Goal: Task Accomplishment & Management: Manage account settings

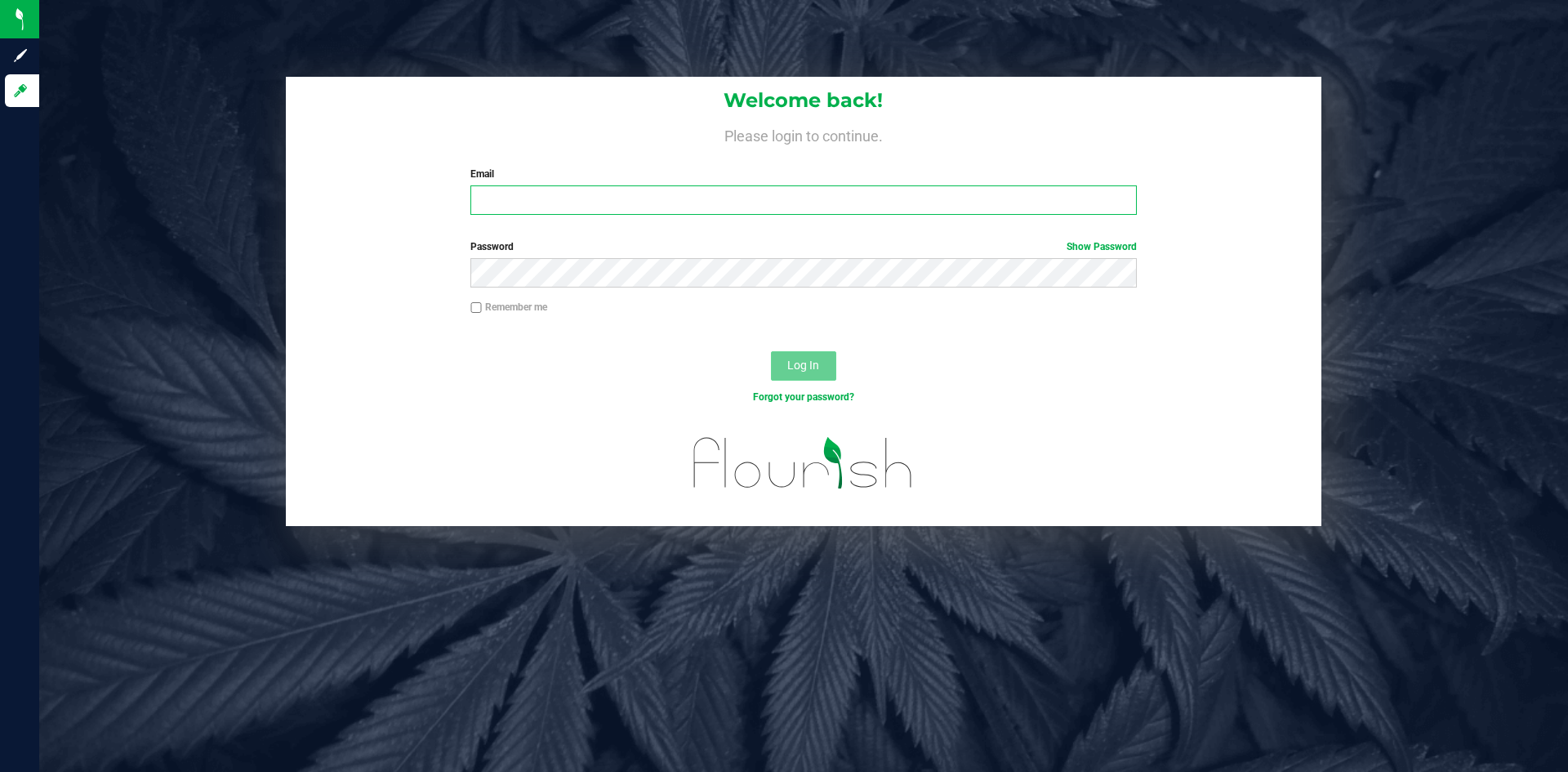
type input "[EMAIL_ADDRESS][DOMAIN_NAME]"
click at [794, 356] on button "Log In" at bounding box center [804, 366] width 65 height 29
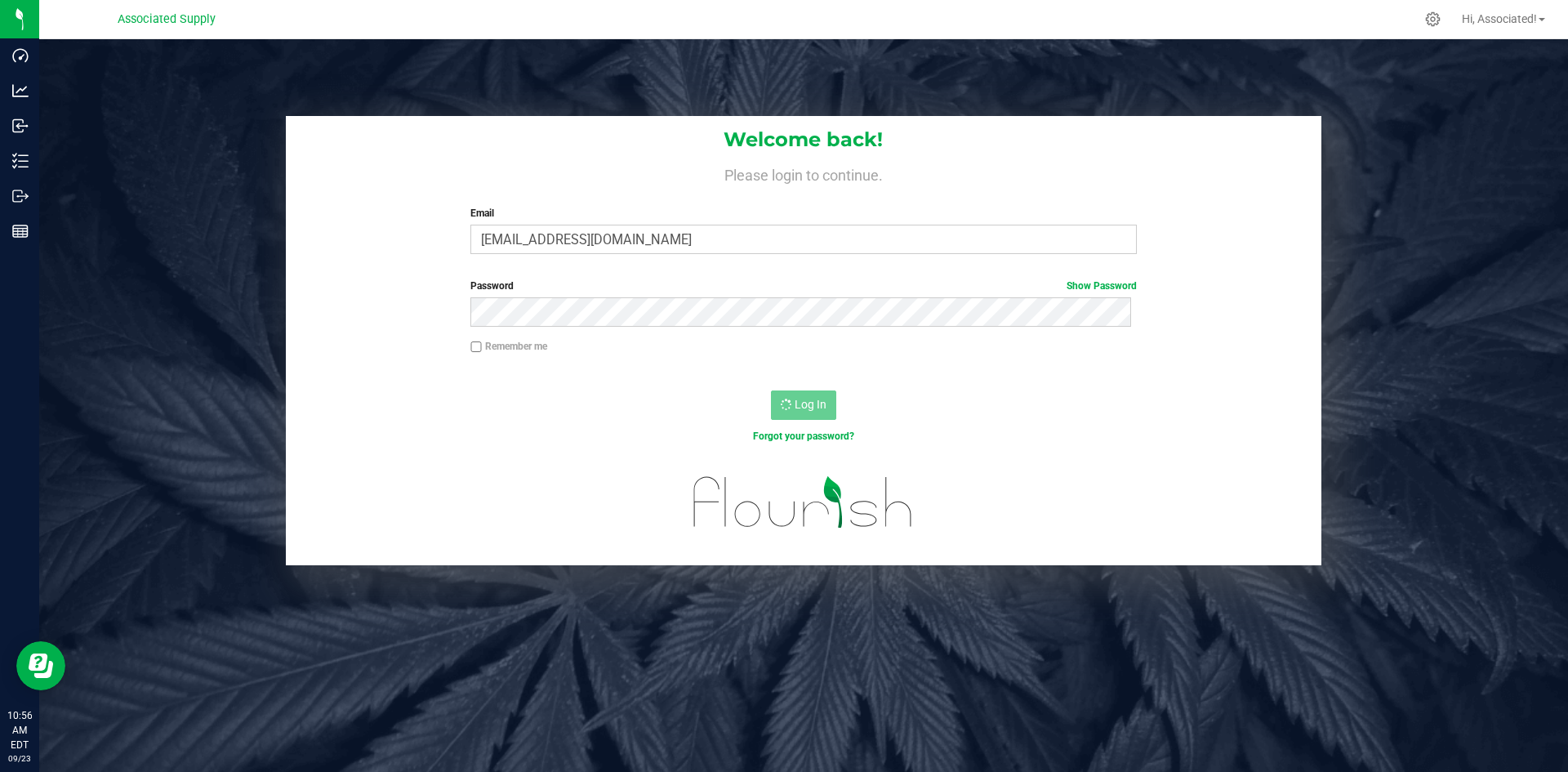
click at [1050, 699] on div "Welcome back! Please login to continue. Email [EMAIL_ADDRESS][DOMAIN_NAME] Requ…" at bounding box center [803, 425] width 1529 height 772
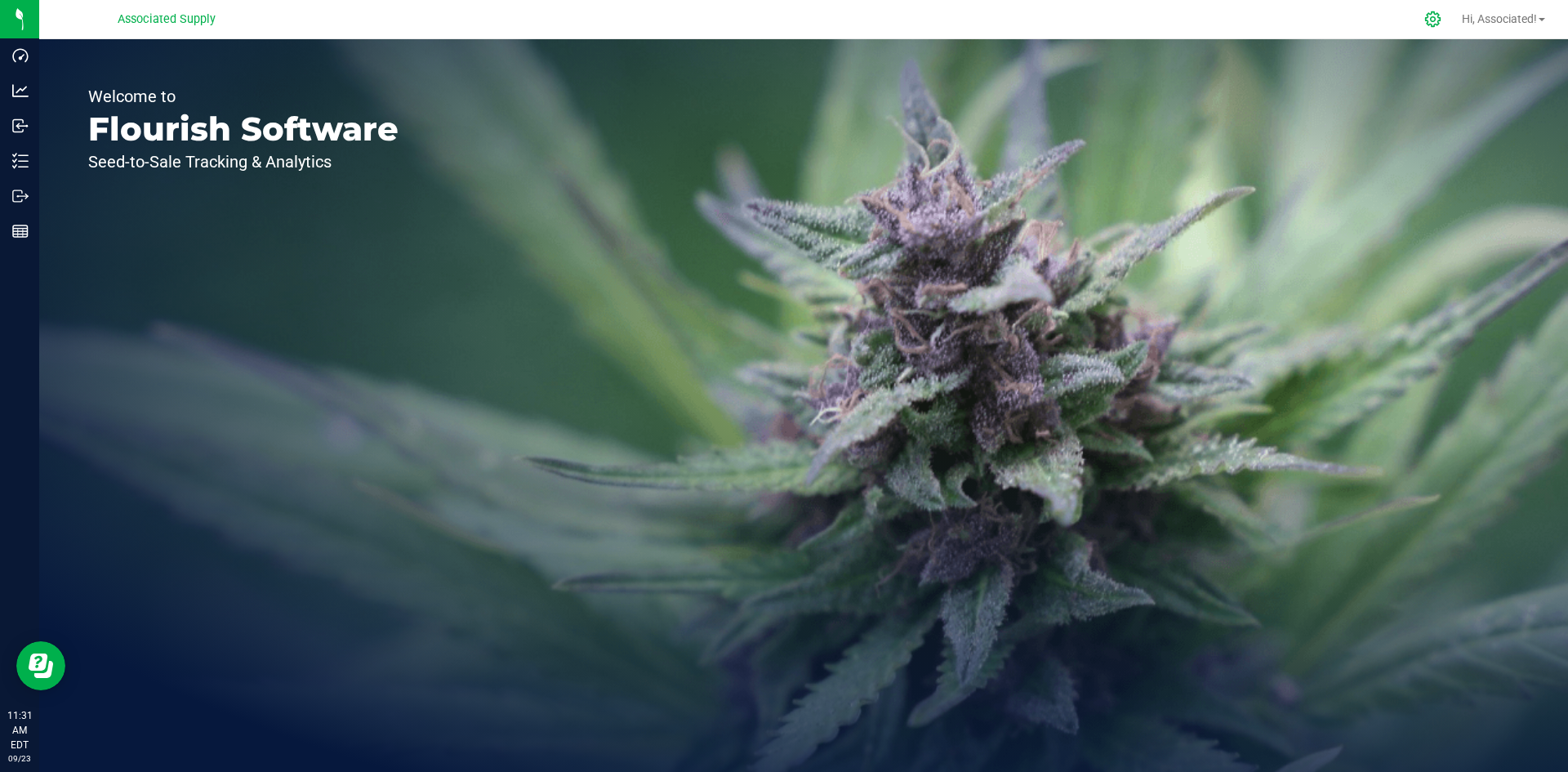
click at [1433, 20] on icon at bounding box center [1433, 19] width 17 height 17
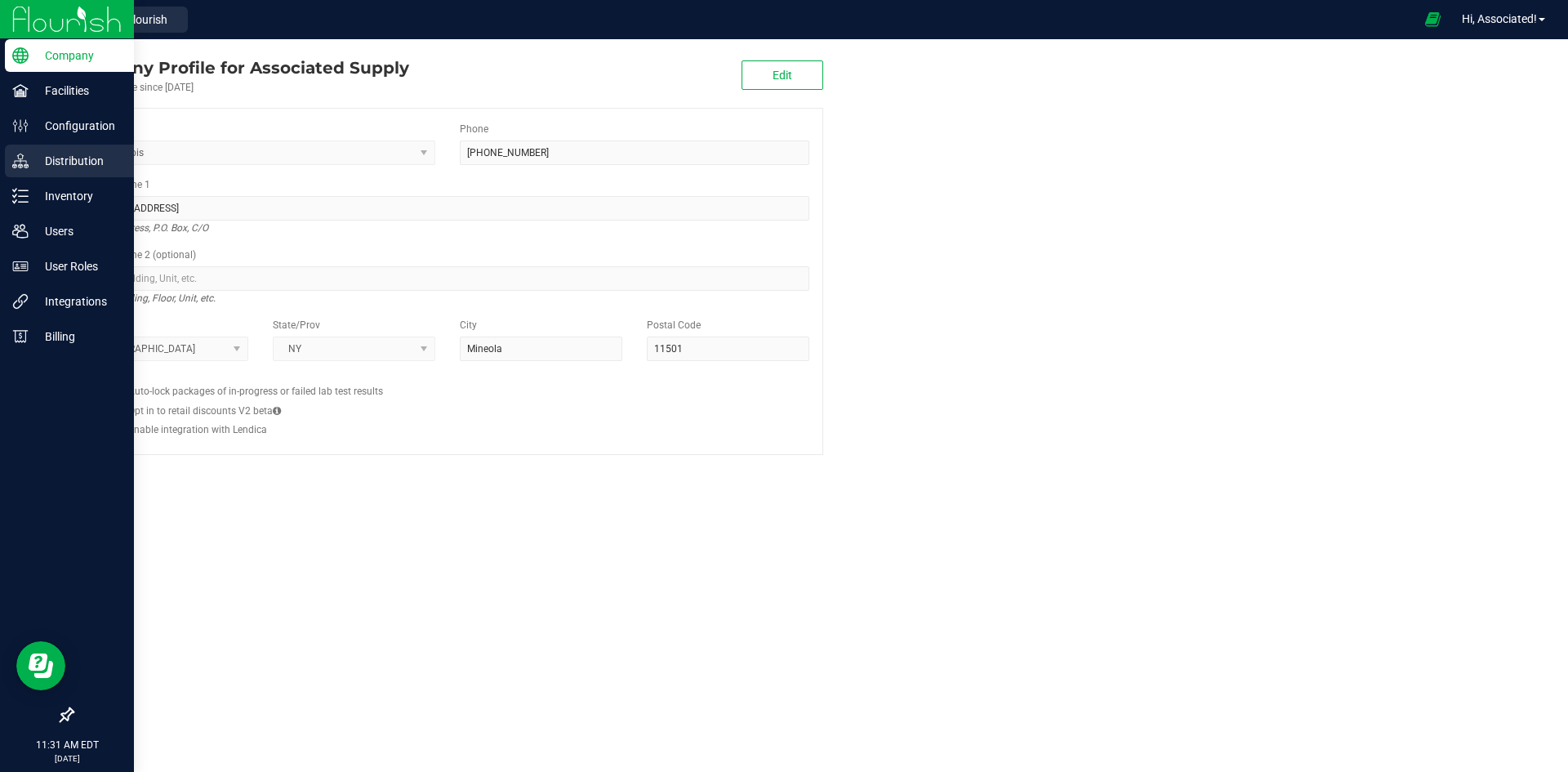
click at [24, 164] on icon at bounding box center [20, 161] width 16 height 16
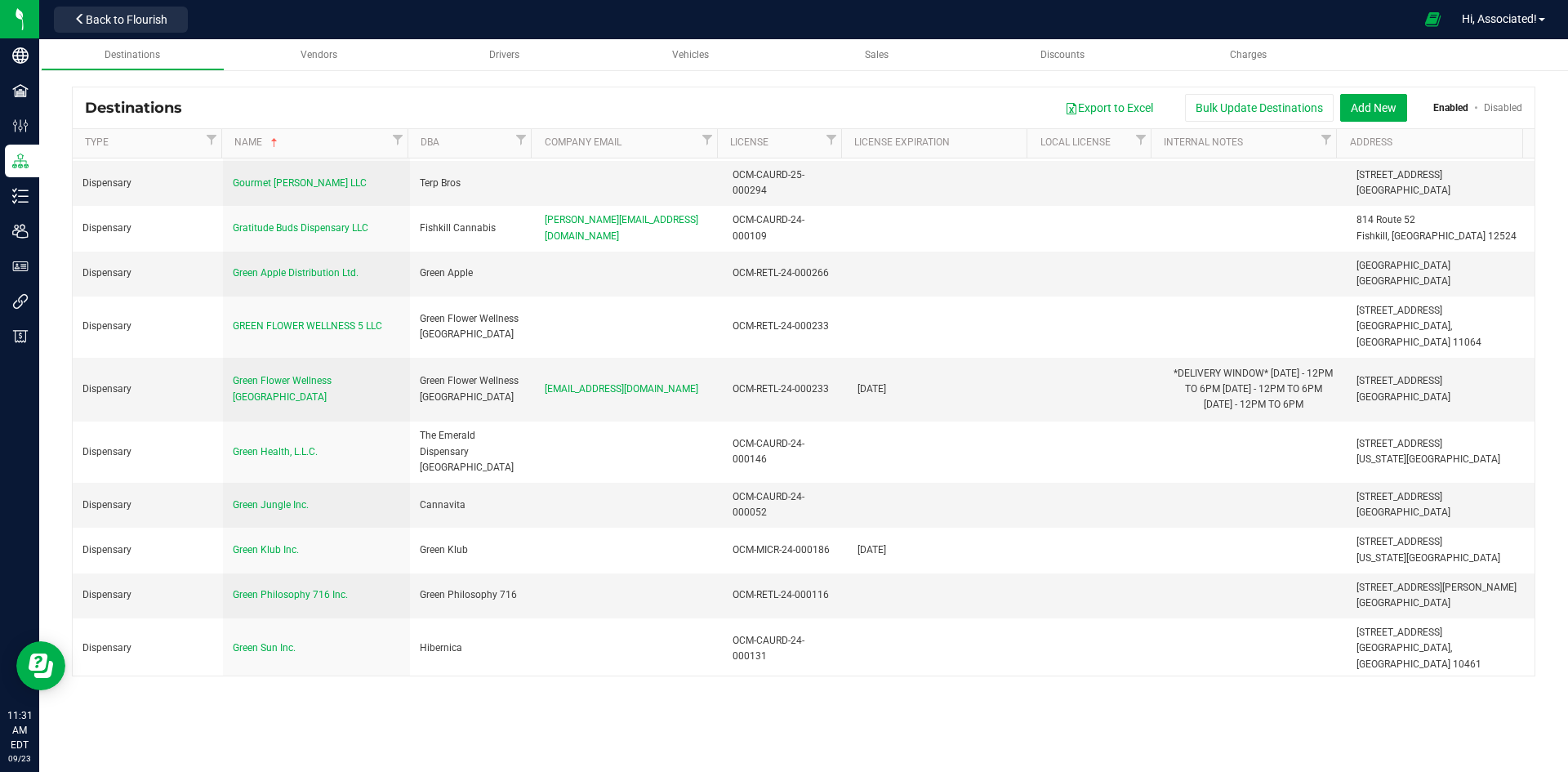
scroll to position [8352, 0]
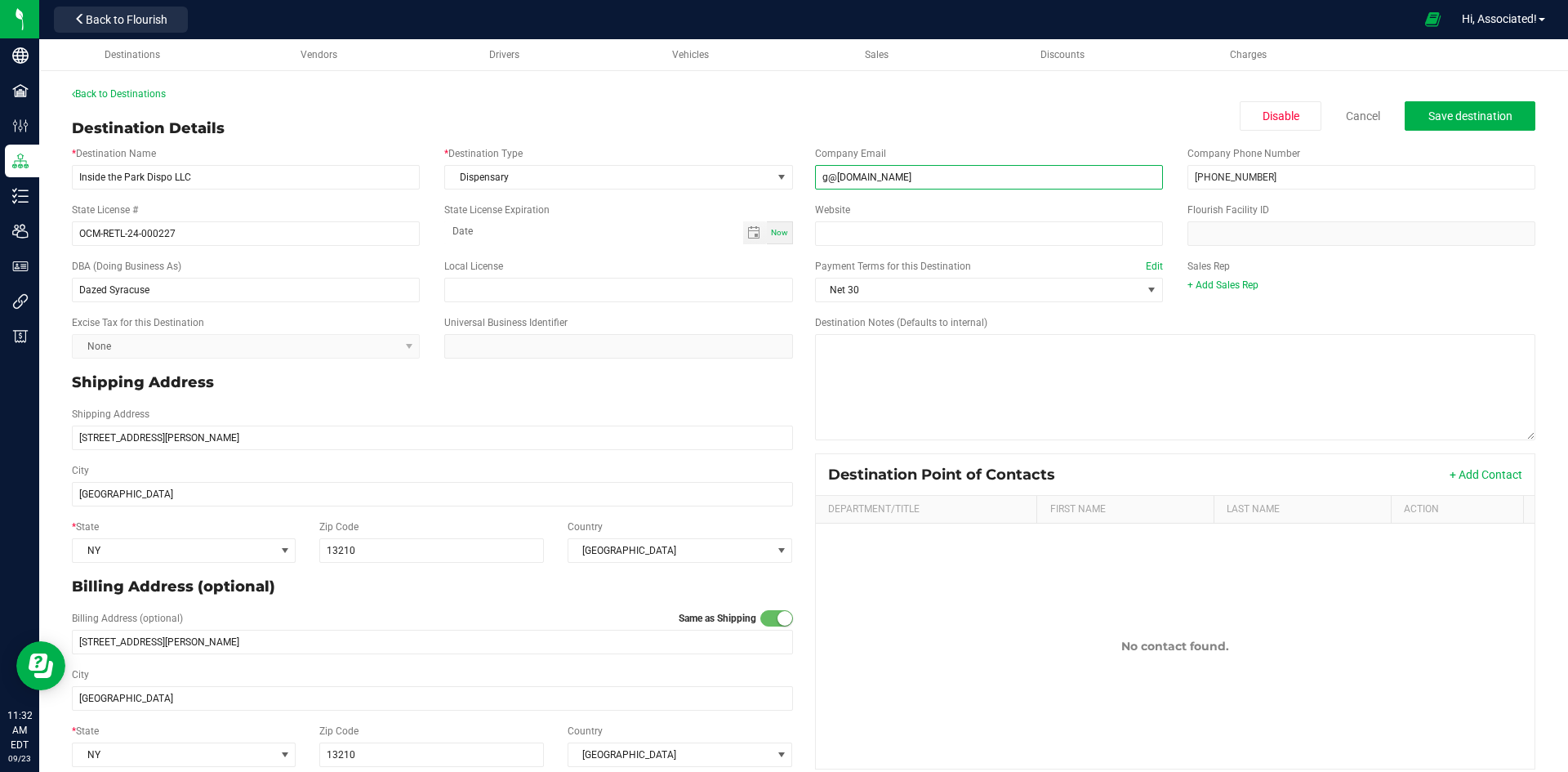
click at [886, 175] on input "g@dazed.fun" at bounding box center [988, 177] width 348 height 25
click at [1263, 175] on input "(917) 232-9869" at bounding box center [1361, 177] width 348 height 25
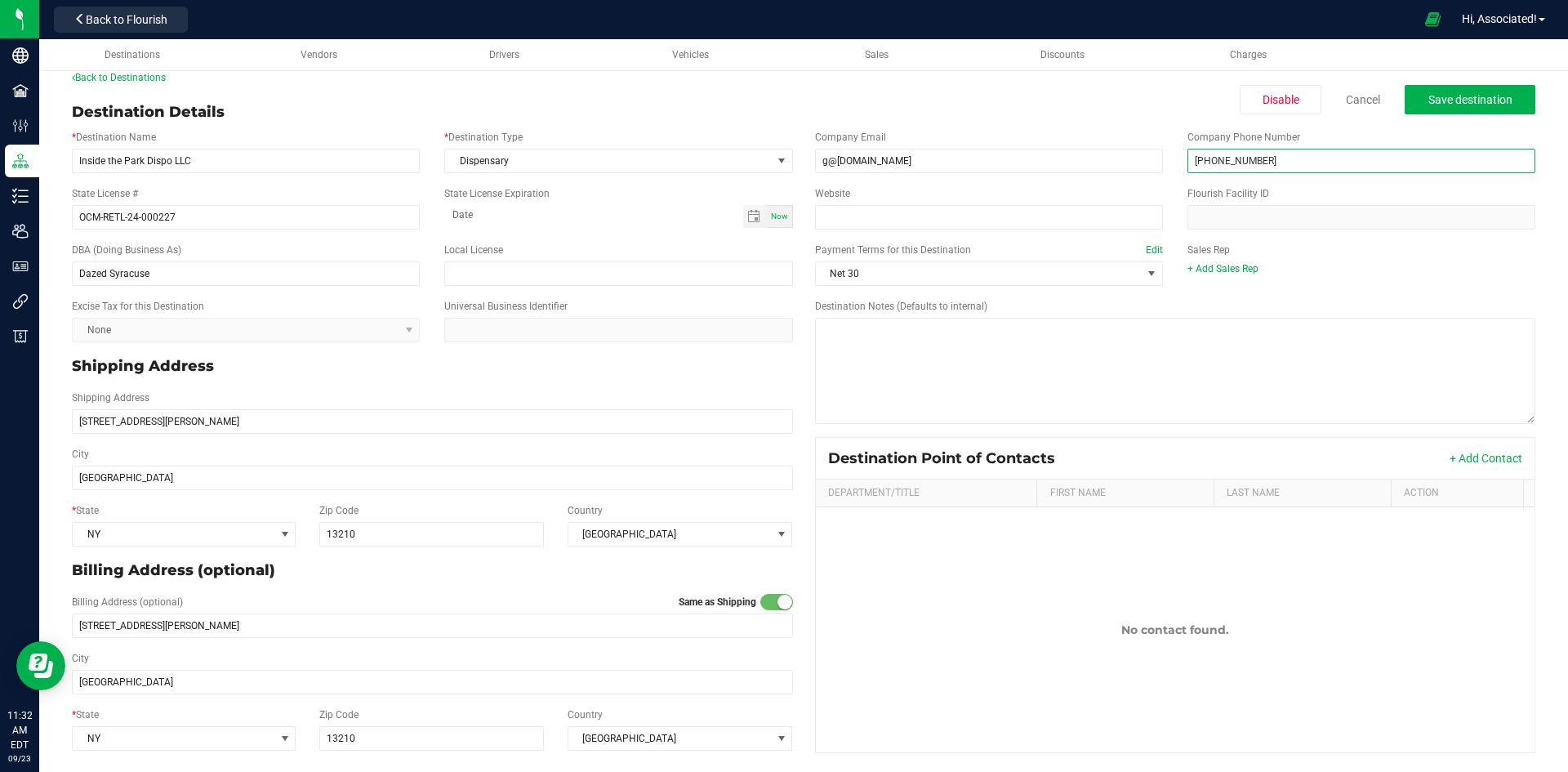
scroll to position [20, 0]
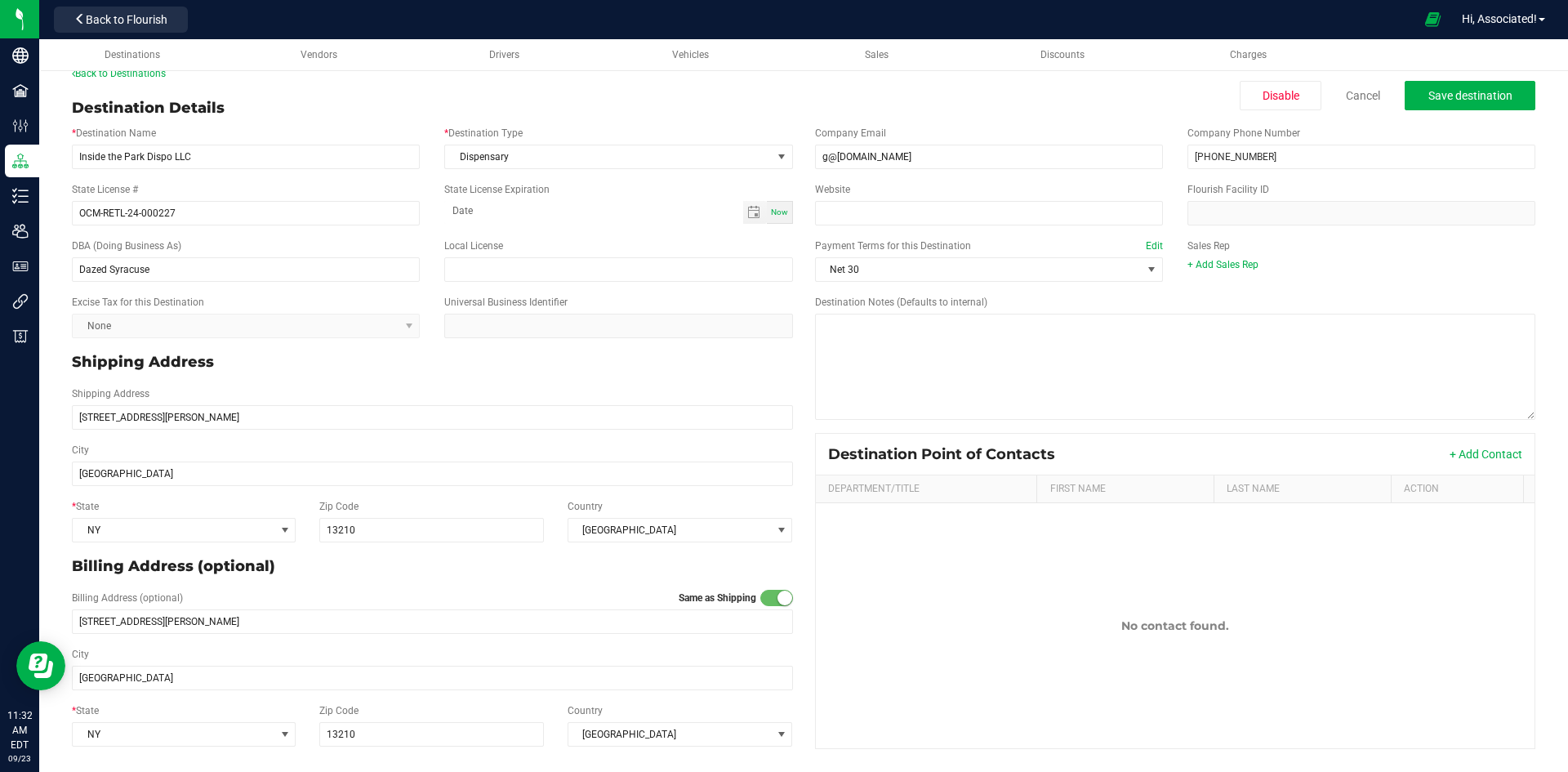
click at [1349, 254] on div "Sales Rep + Add Sales Rep" at bounding box center [1362, 254] width 372 height 34
drag, startPoint x: 178, startPoint y: 420, endPoint x: 50, endPoint y: 419, distance: 128.0
click at [50, 419] on div "Back to Destinations Destination Details Disable Cancel Save destination * Dest…" at bounding box center [803, 411] width 1529 height 722
click at [1298, 142] on div "Company Phone Number (917) 232-9869" at bounding box center [1362, 147] width 372 height 44
click at [1283, 157] on input "(917) 232-9869" at bounding box center [1361, 156] width 348 height 25
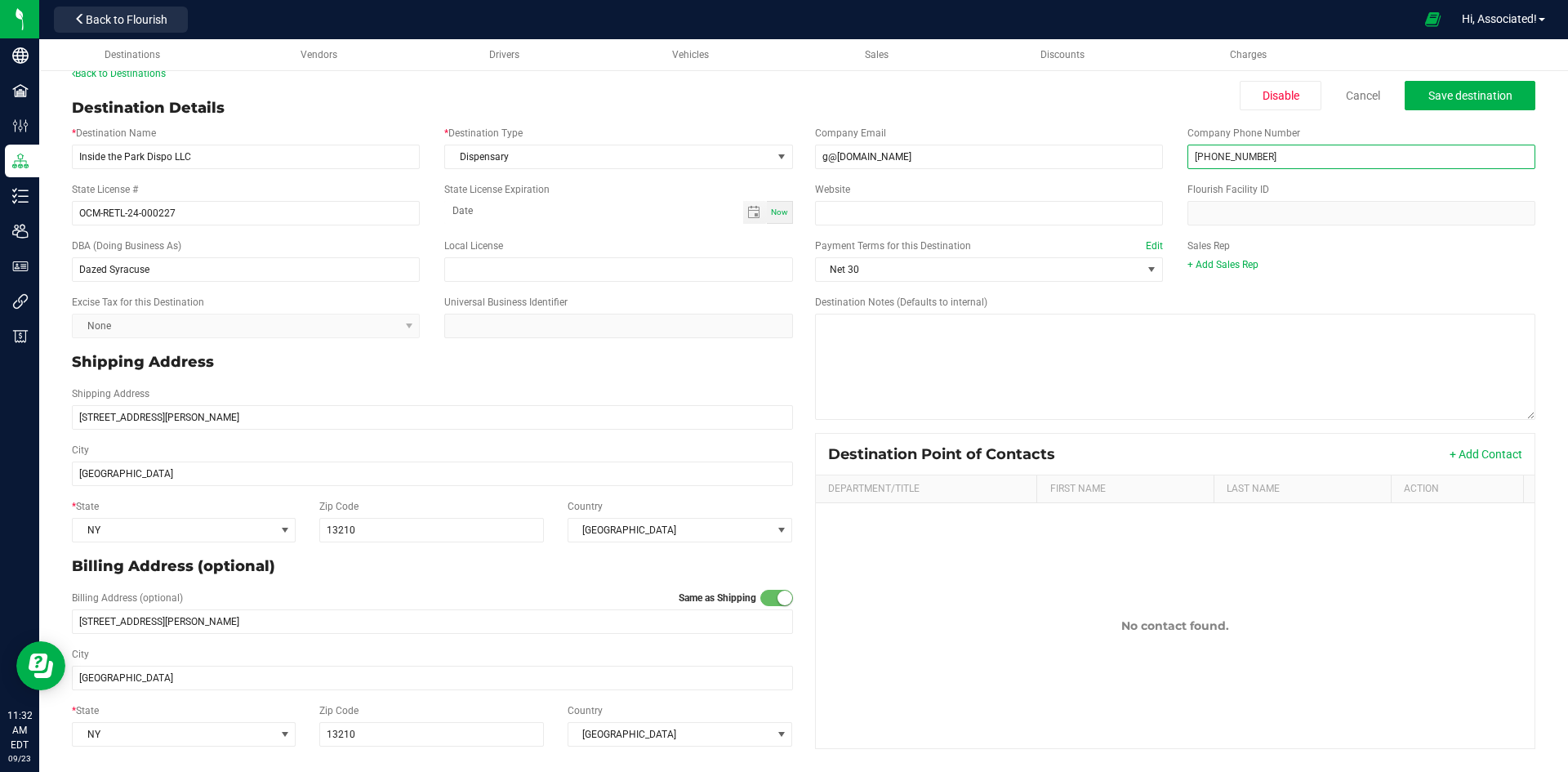
click at [1283, 157] on input "(917) 232-9869" at bounding box center [1361, 156] width 348 height 25
type input "(315) 880-9144"
click at [1334, 257] on div "+ Add Sales Rep" at bounding box center [1361, 264] width 348 height 15
drag, startPoint x: 1275, startPoint y: 157, endPoint x: 1164, endPoint y: 157, distance: 111.0
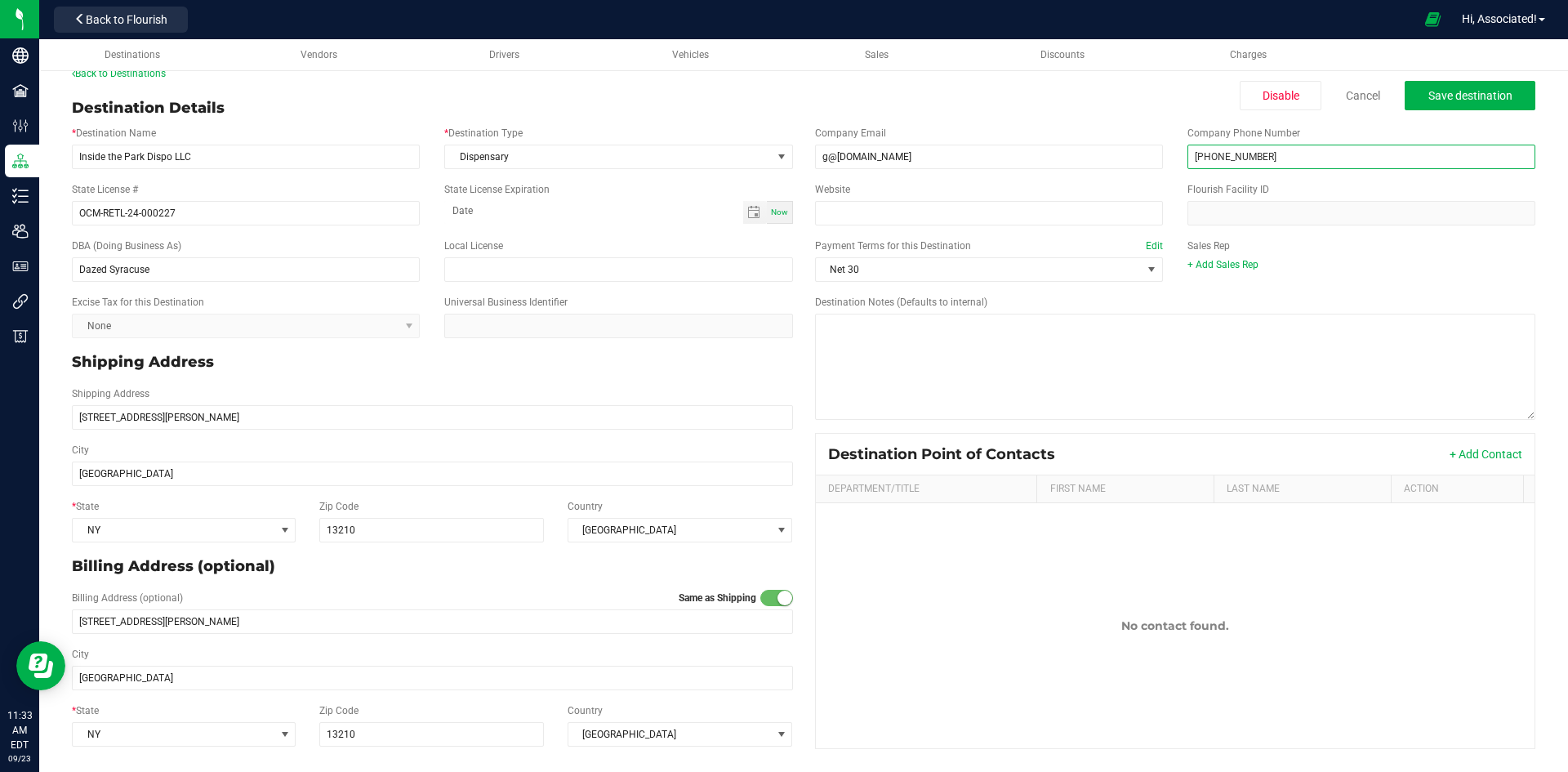
click at [1164, 157] on div "Company Email g@dazed.fun Company Phone Number (315) 880-9144" at bounding box center [1176, 147] width 746 height 56
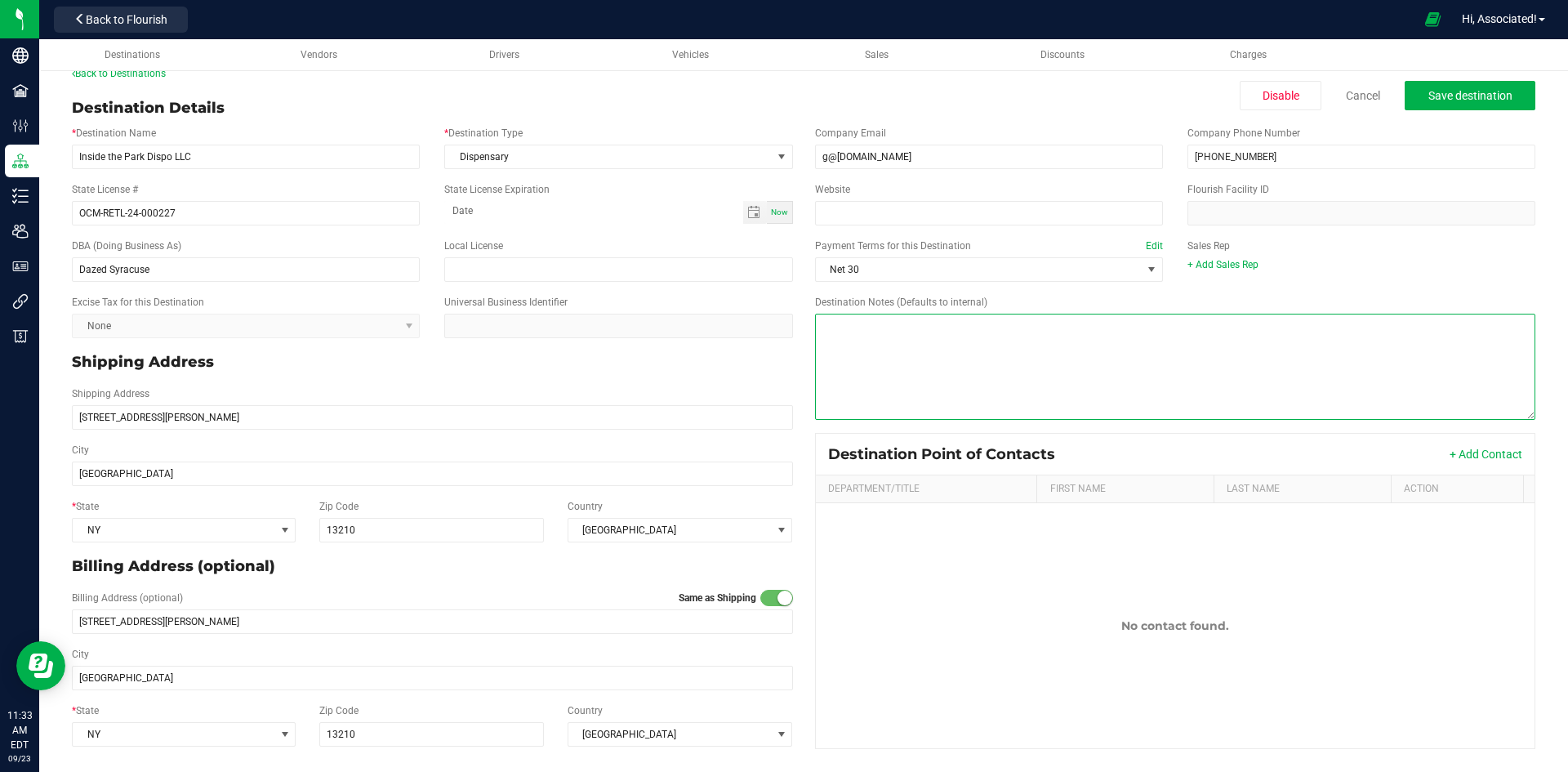
click at [933, 362] on textarea "Destination Notes (Defaults to internal)" at bounding box center [1176, 366] width 721 height 106
paste textarea "(315) 880-9144"
type textarea "(315) 880-9144"
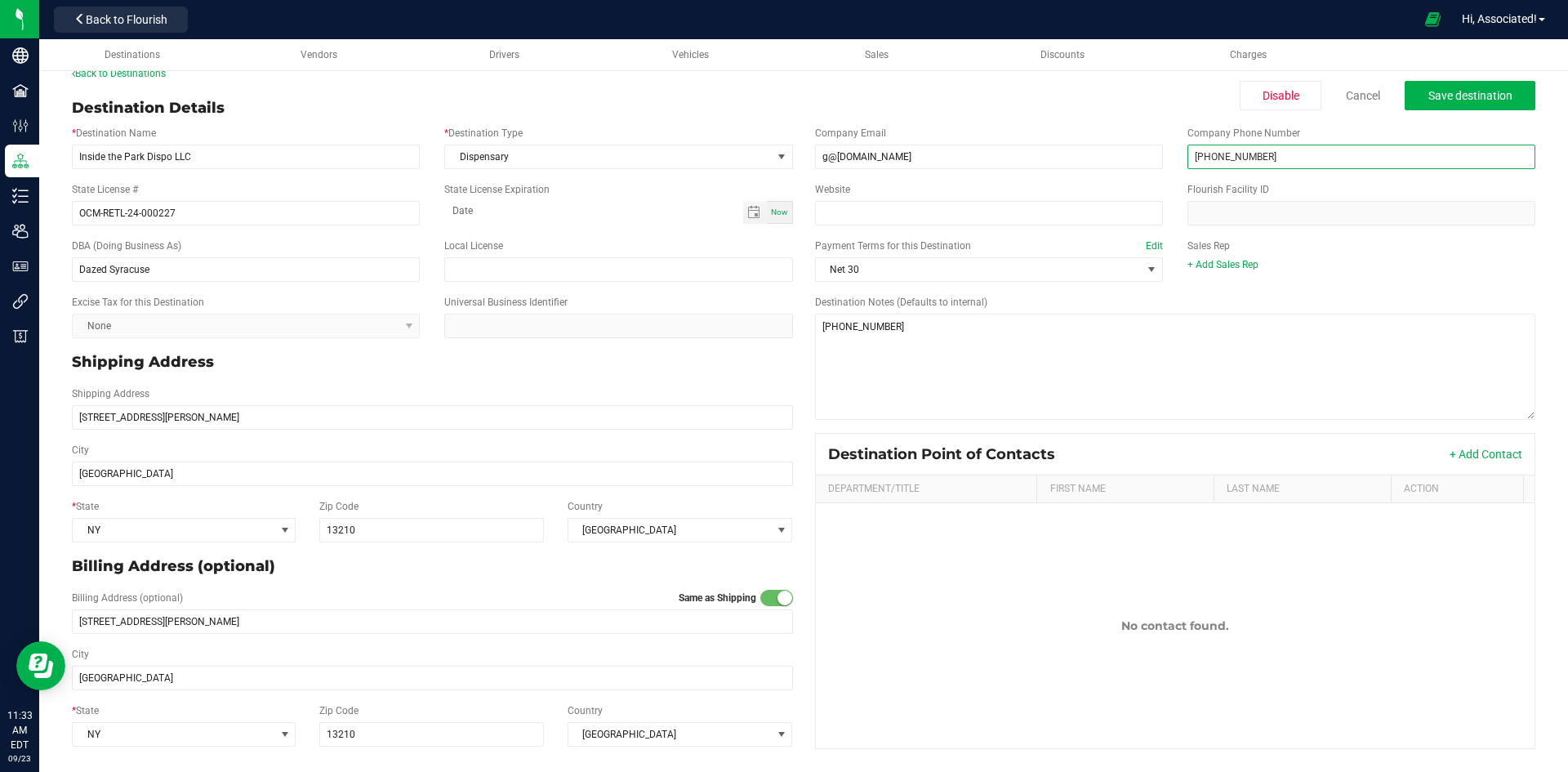
click at [1288, 150] on input "(315) 880-9144" at bounding box center [1361, 156] width 348 height 25
click at [1236, 156] on input "(315) 880-9(917) 232-9869" at bounding box center [1361, 156] width 348 height 25
type input "(917) 232-9869"
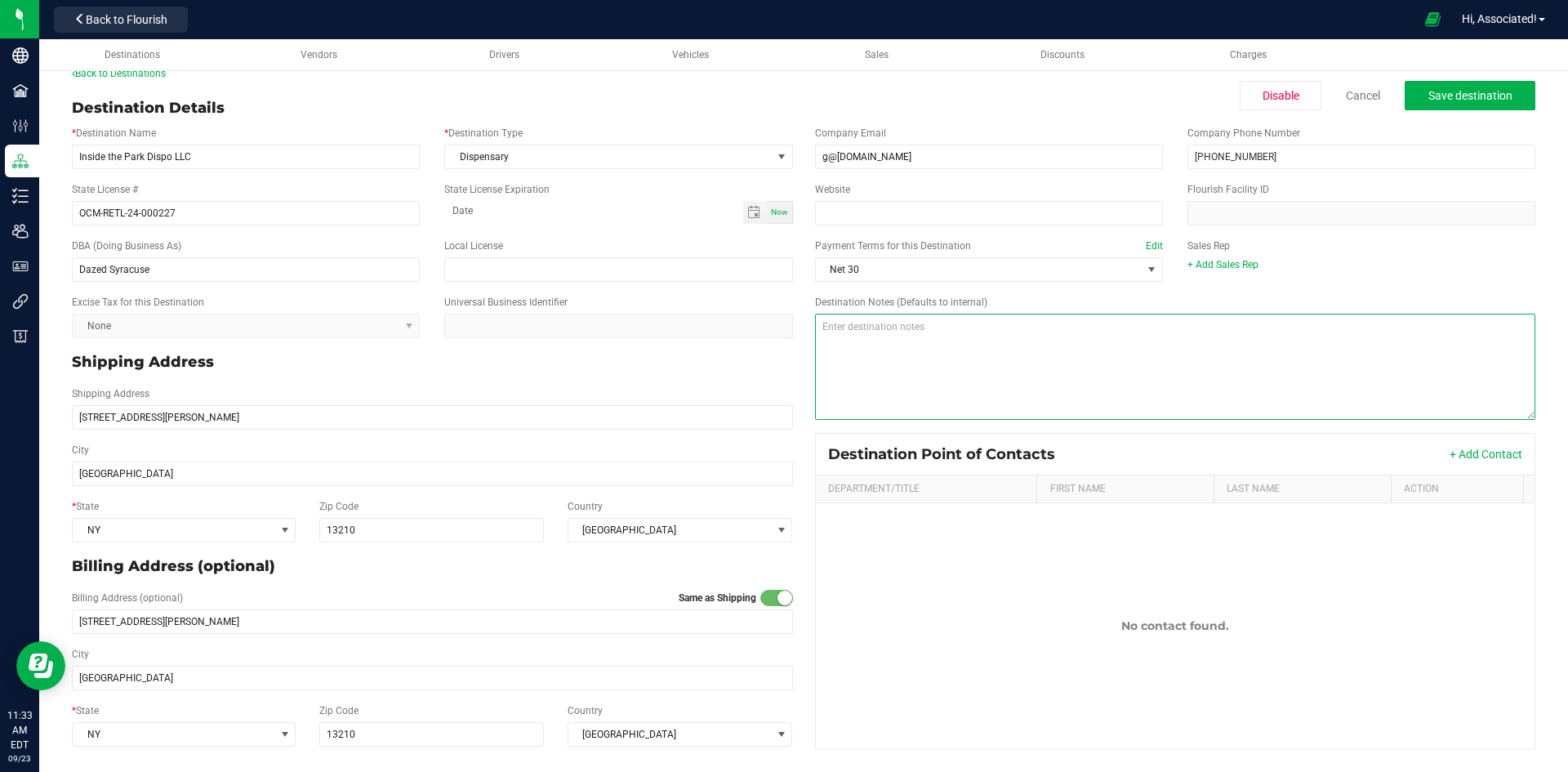
click at [1030, 346] on textarea "Destination Notes (Defaults to internal)" at bounding box center [1176, 366] width 721 height 106
paste textarea "(315) 880-9144"
click at [1030, 341] on textarea "Destination Notes (Defaults to internal)" at bounding box center [1176, 366] width 721 height 106
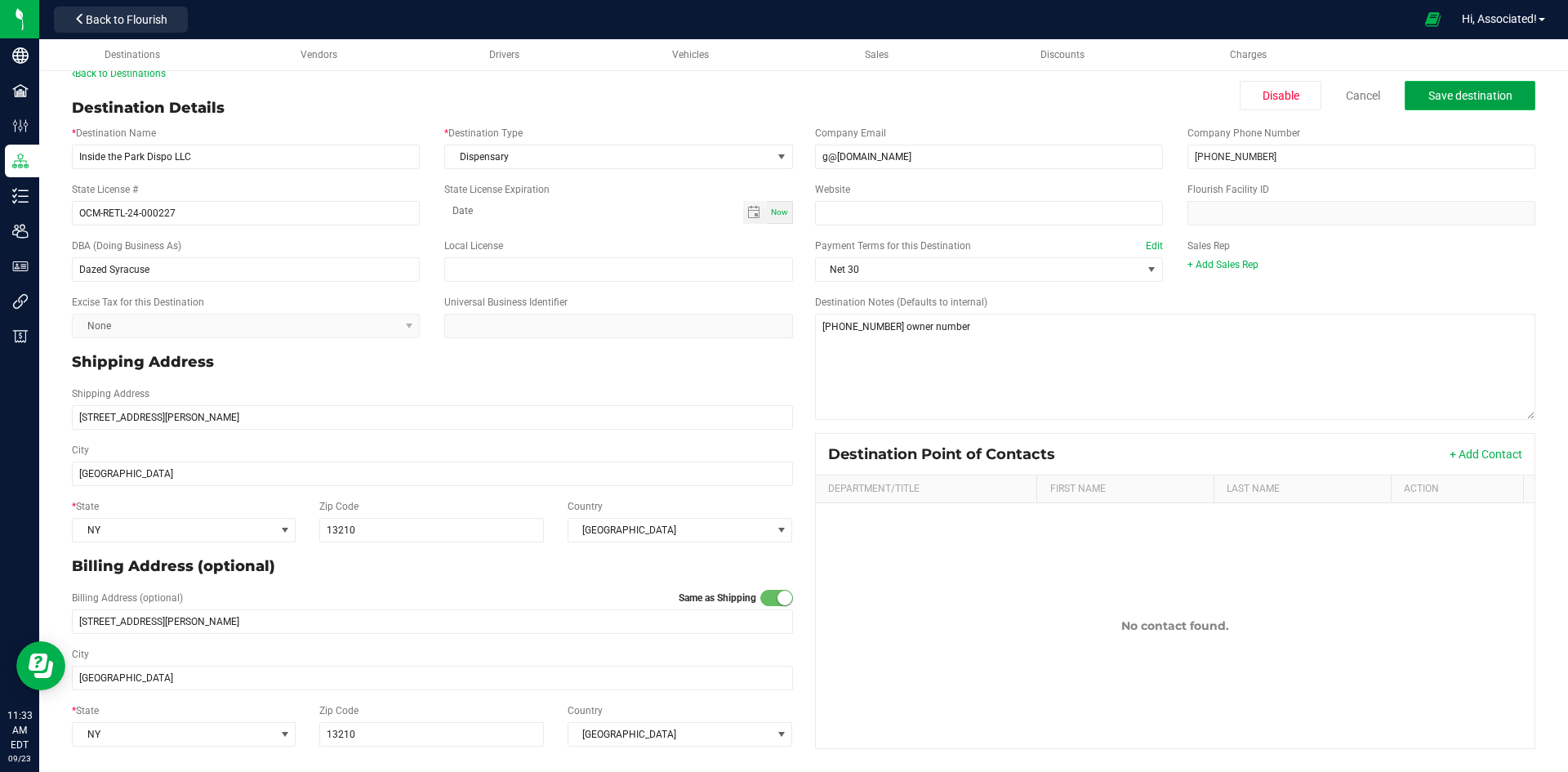
click at [1455, 94] on span "Save destination" at bounding box center [1470, 95] width 84 height 13
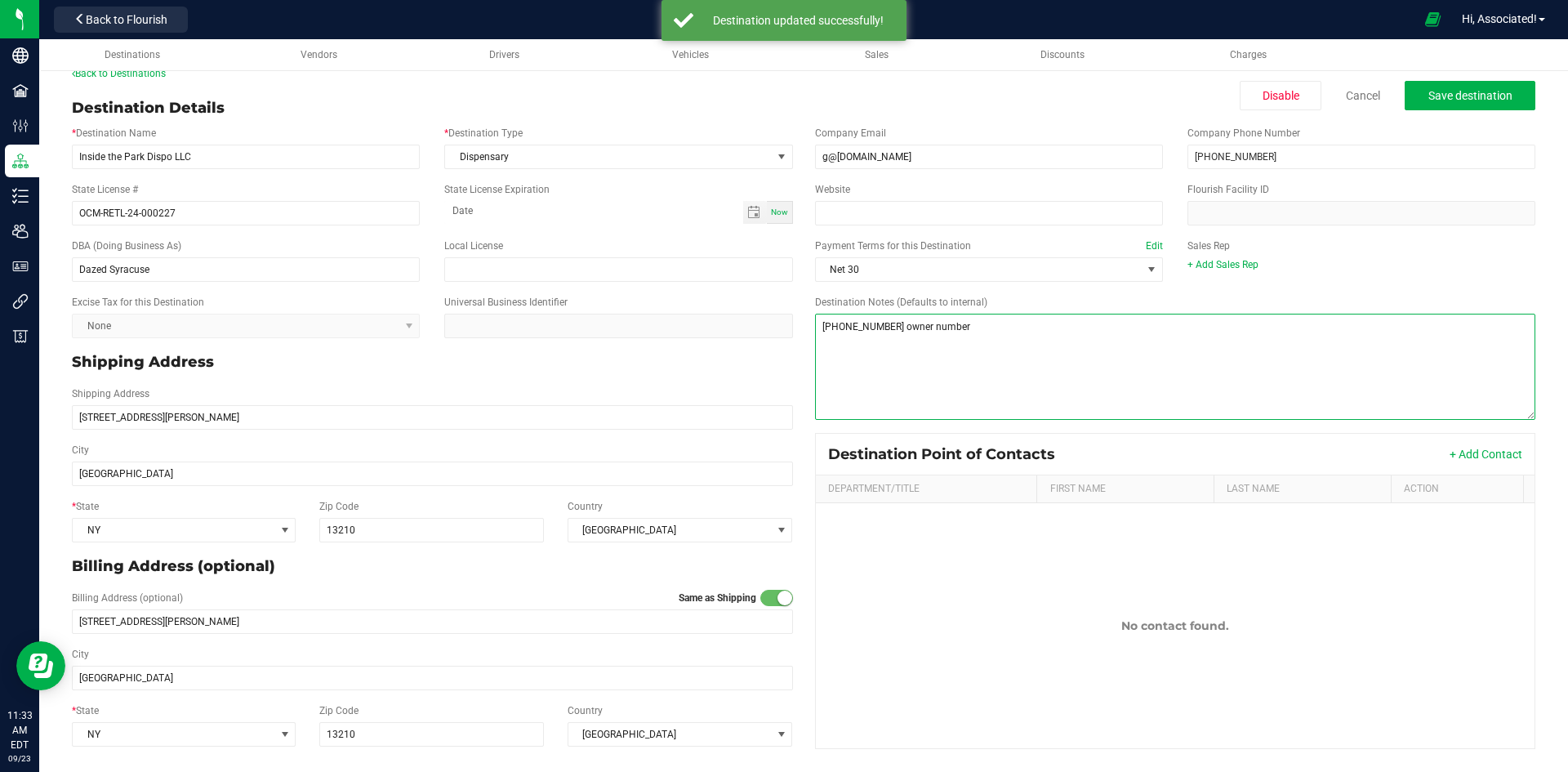
click at [1002, 331] on textarea "Destination Notes (Defaults to internal)" at bounding box center [1176, 366] width 721 height 106
click at [1184, 386] on textarea "Destination Notes (Defaults to internal)" at bounding box center [1176, 366] width 721 height 106
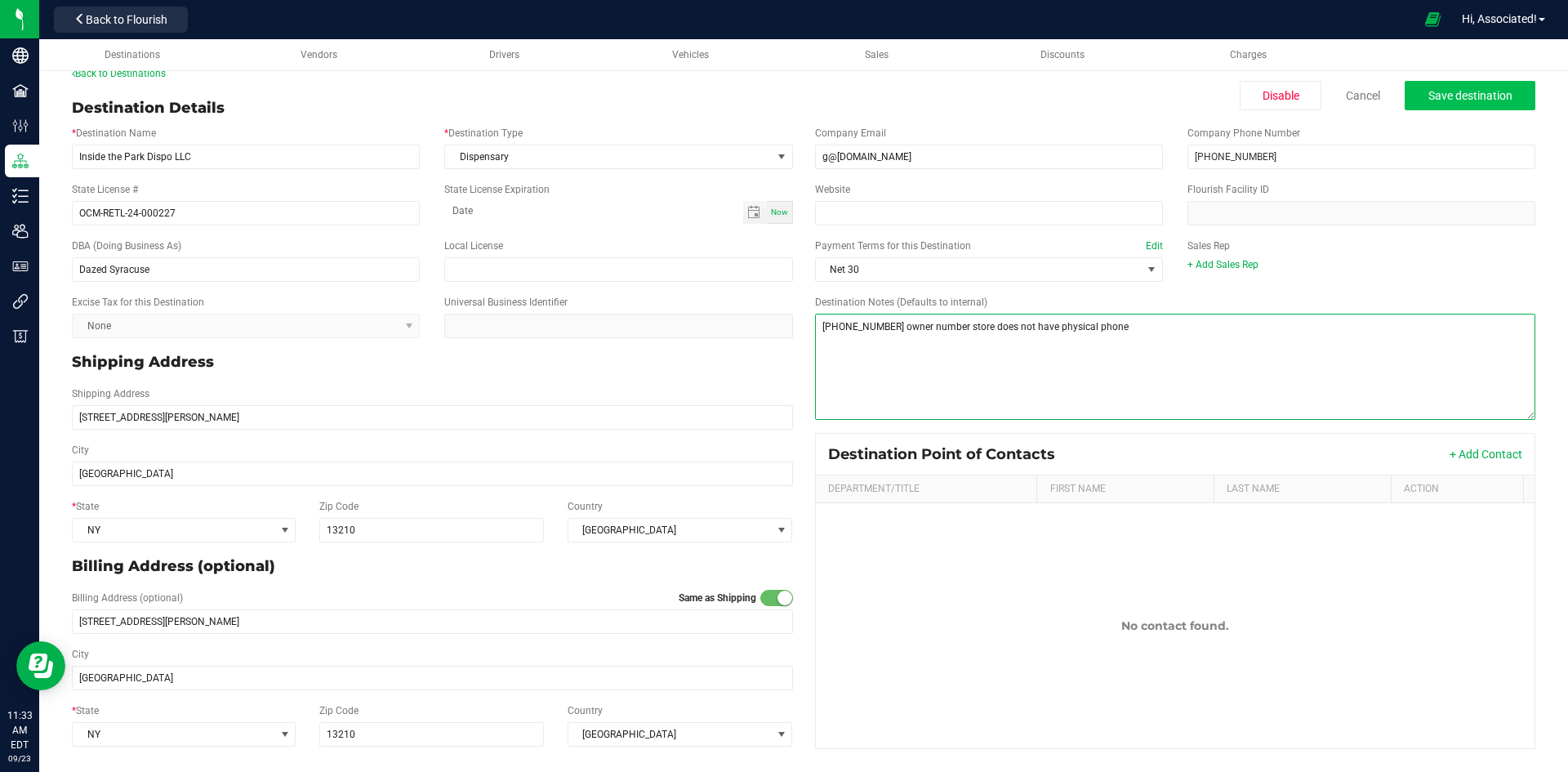
type textarea "(315) 880-9144 owner number store does not have physical phone"
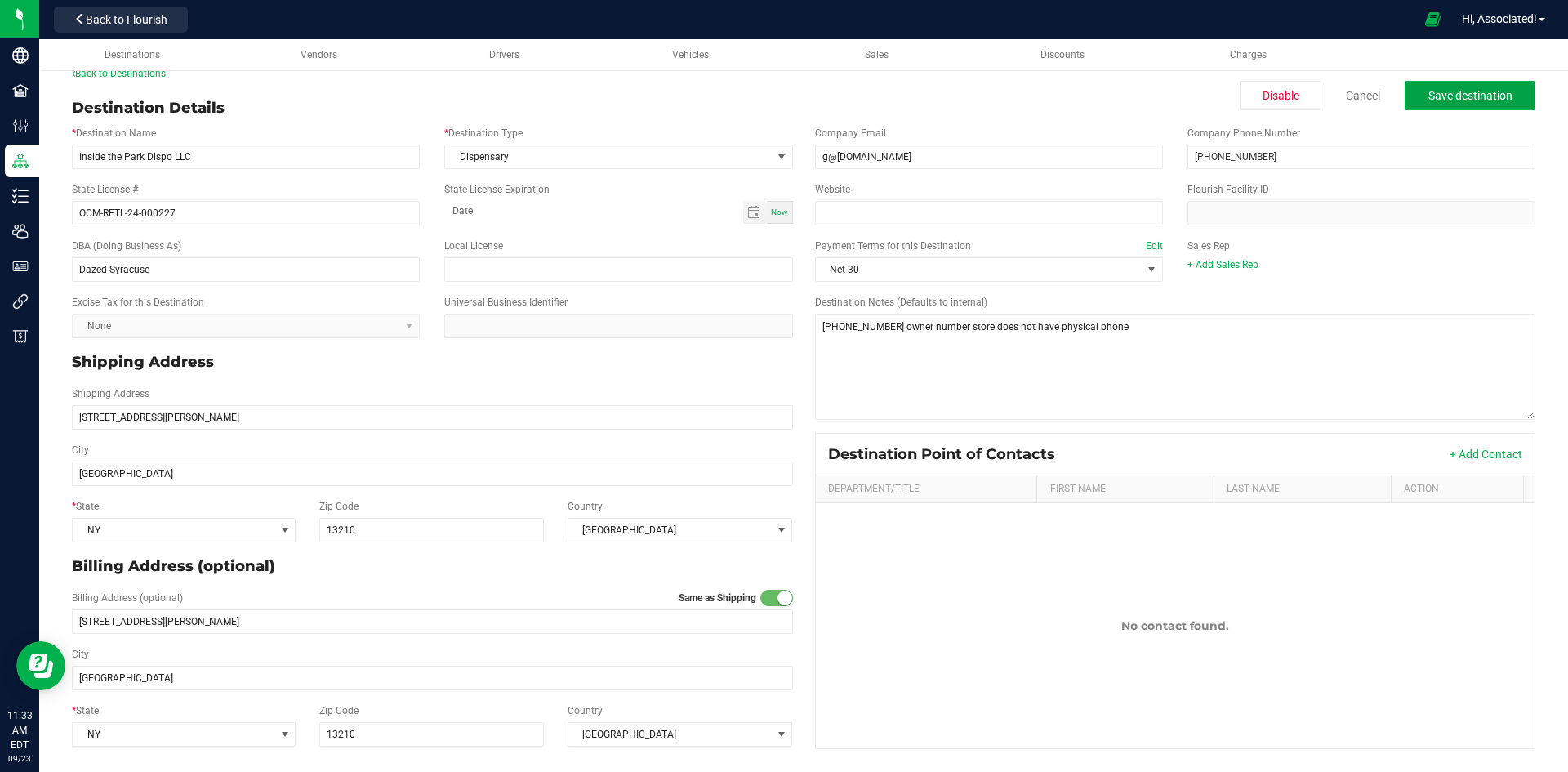
click at [1435, 93] on span "Save destination" at bounding box center [1470, 95] width 84 height 13
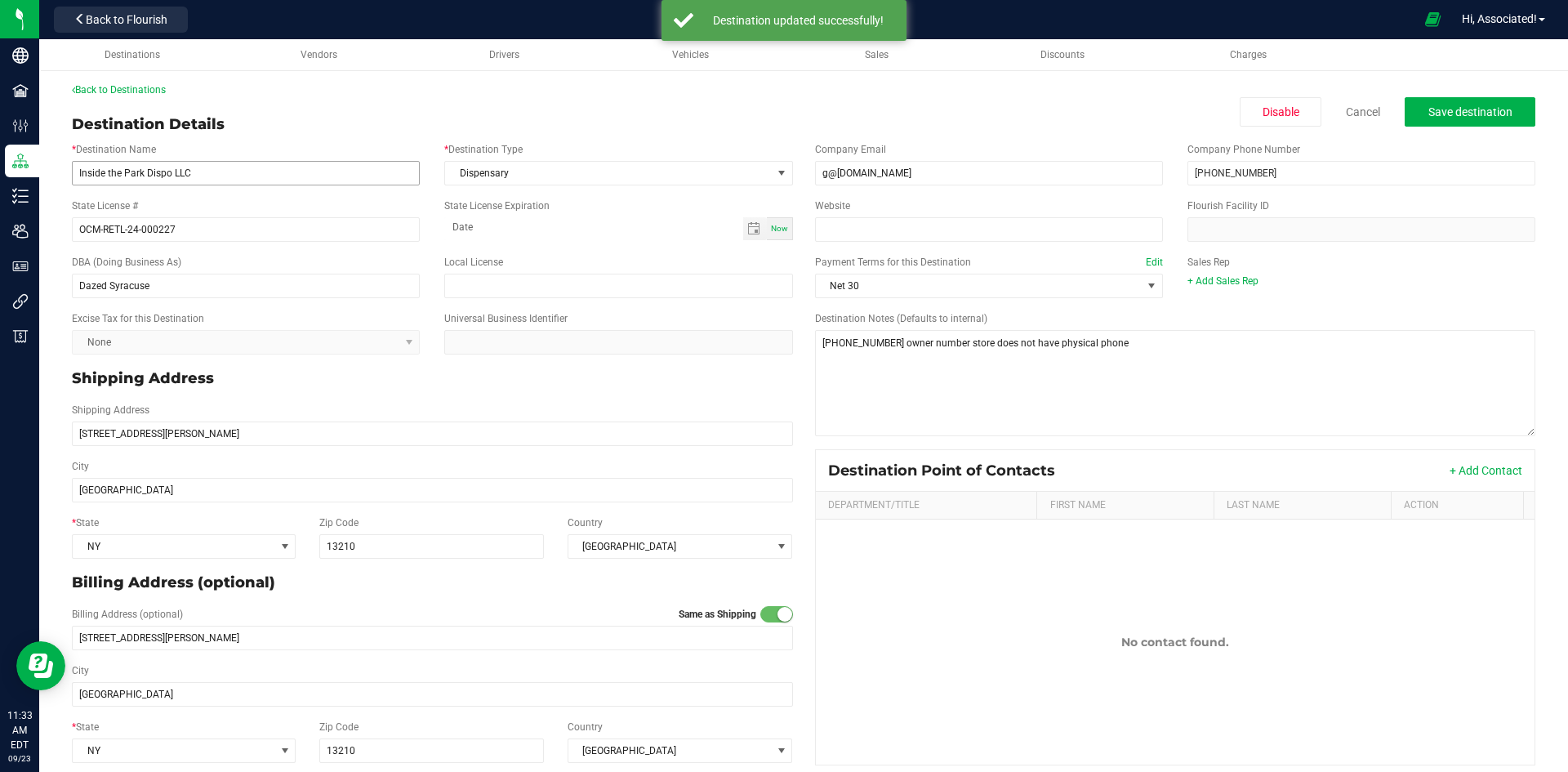
scroll to position [0, 0]
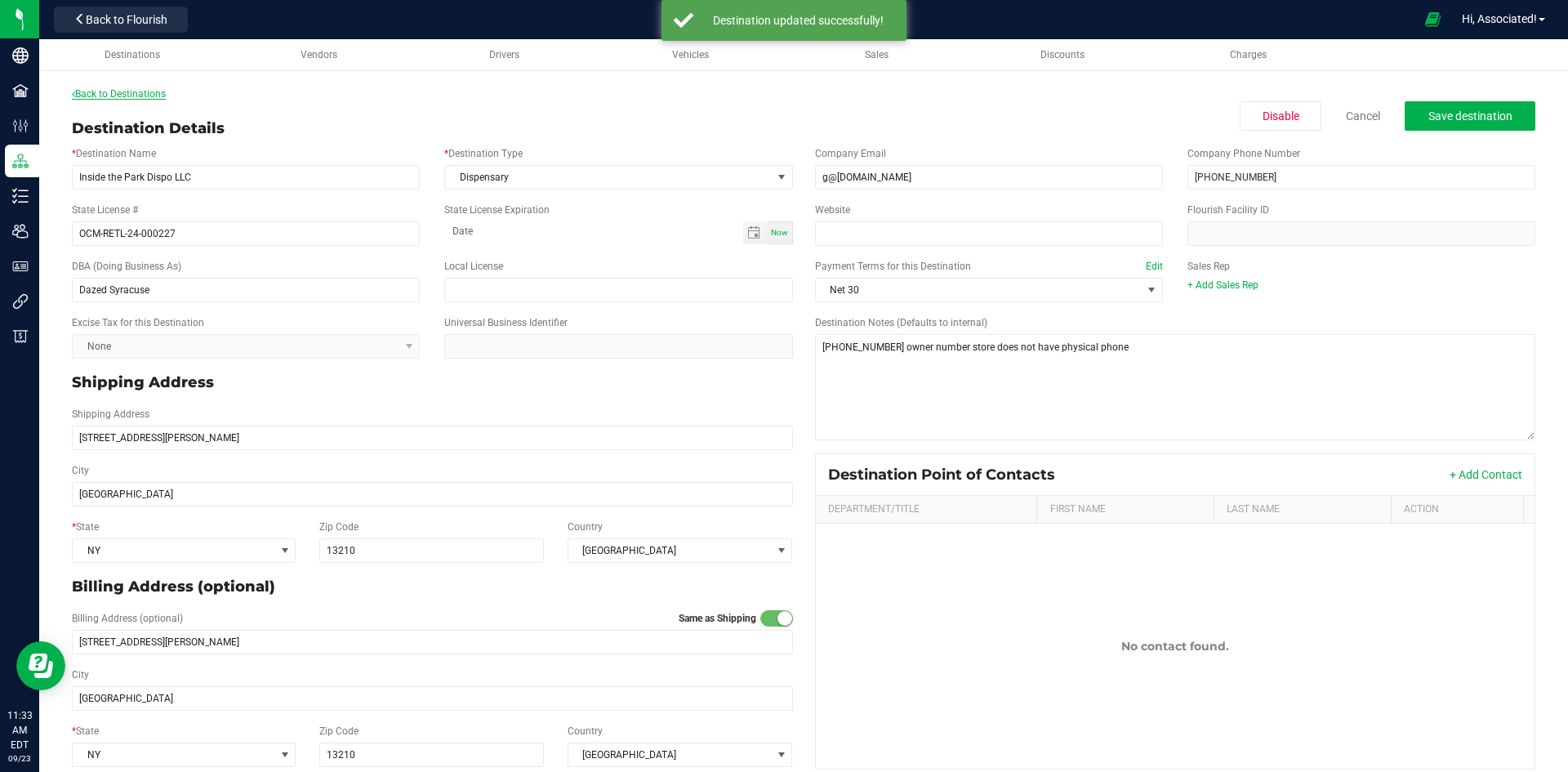
click at [77, 92] on link "Back to Destinations" at bounding box center [118, 94] width 94 height 12
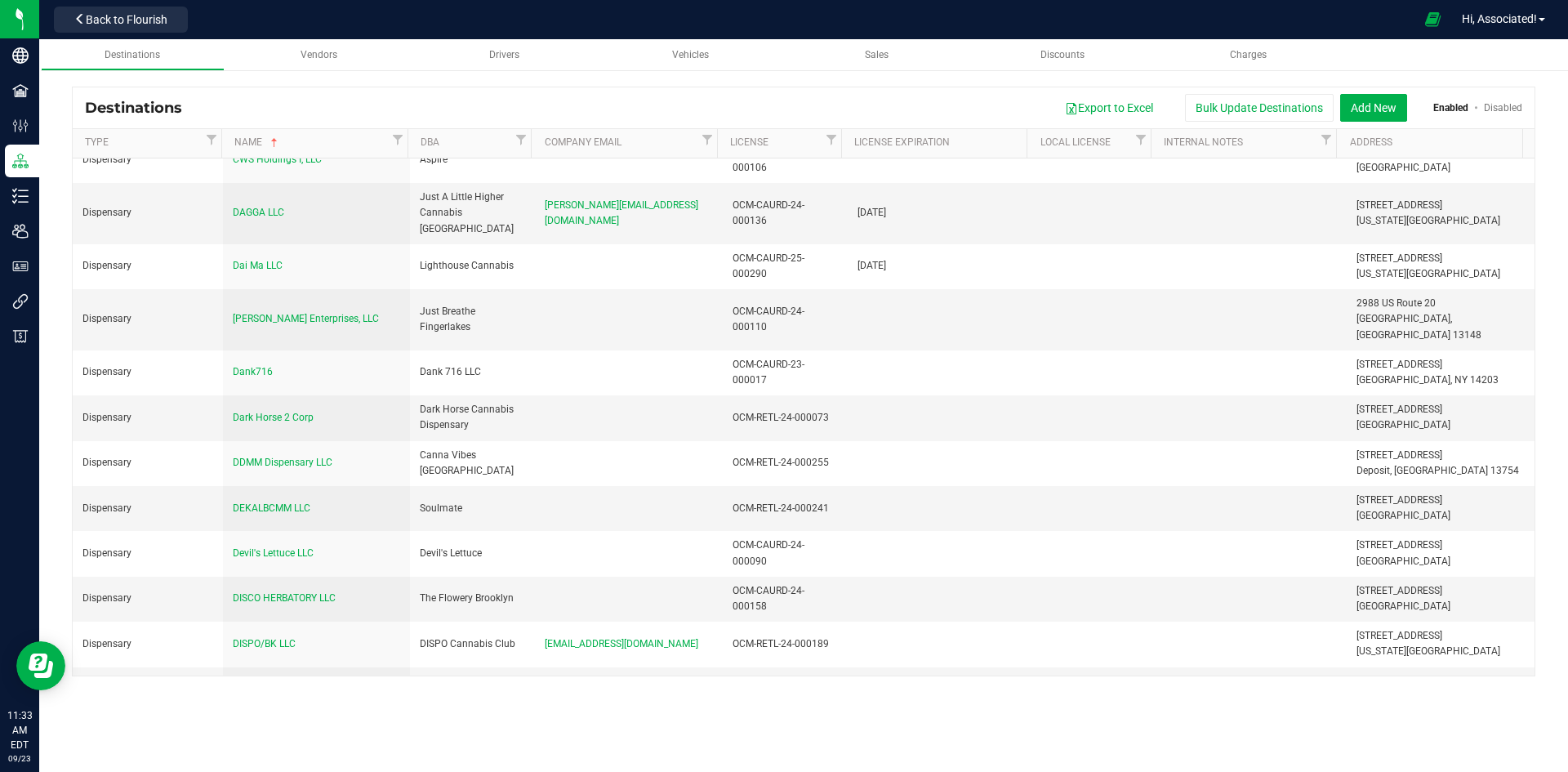
scroll to position [5785, 0]
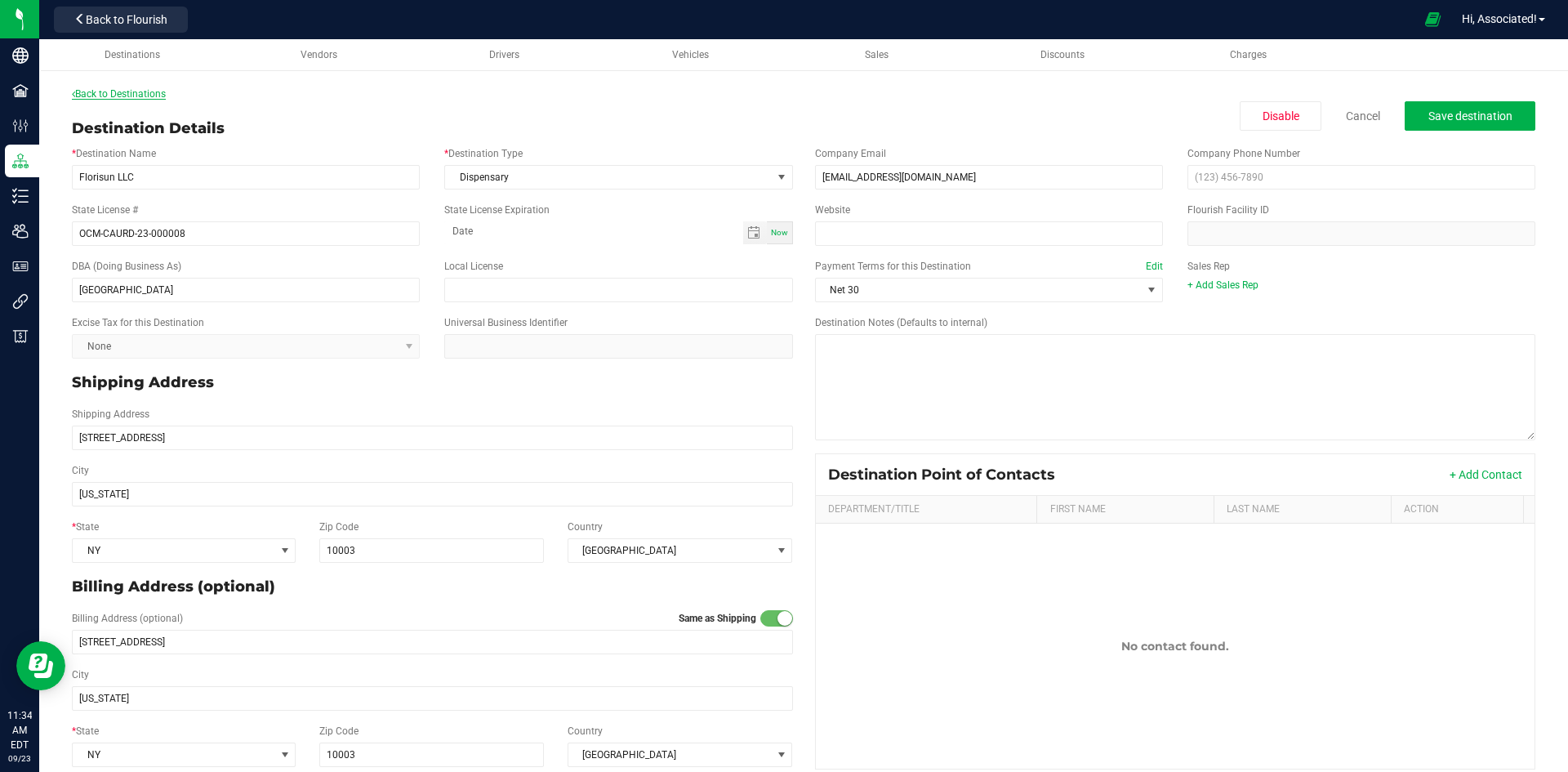
click at [111, 92] on link "Back to Destinations" at bounding box center [118, 94] width 94 height 12
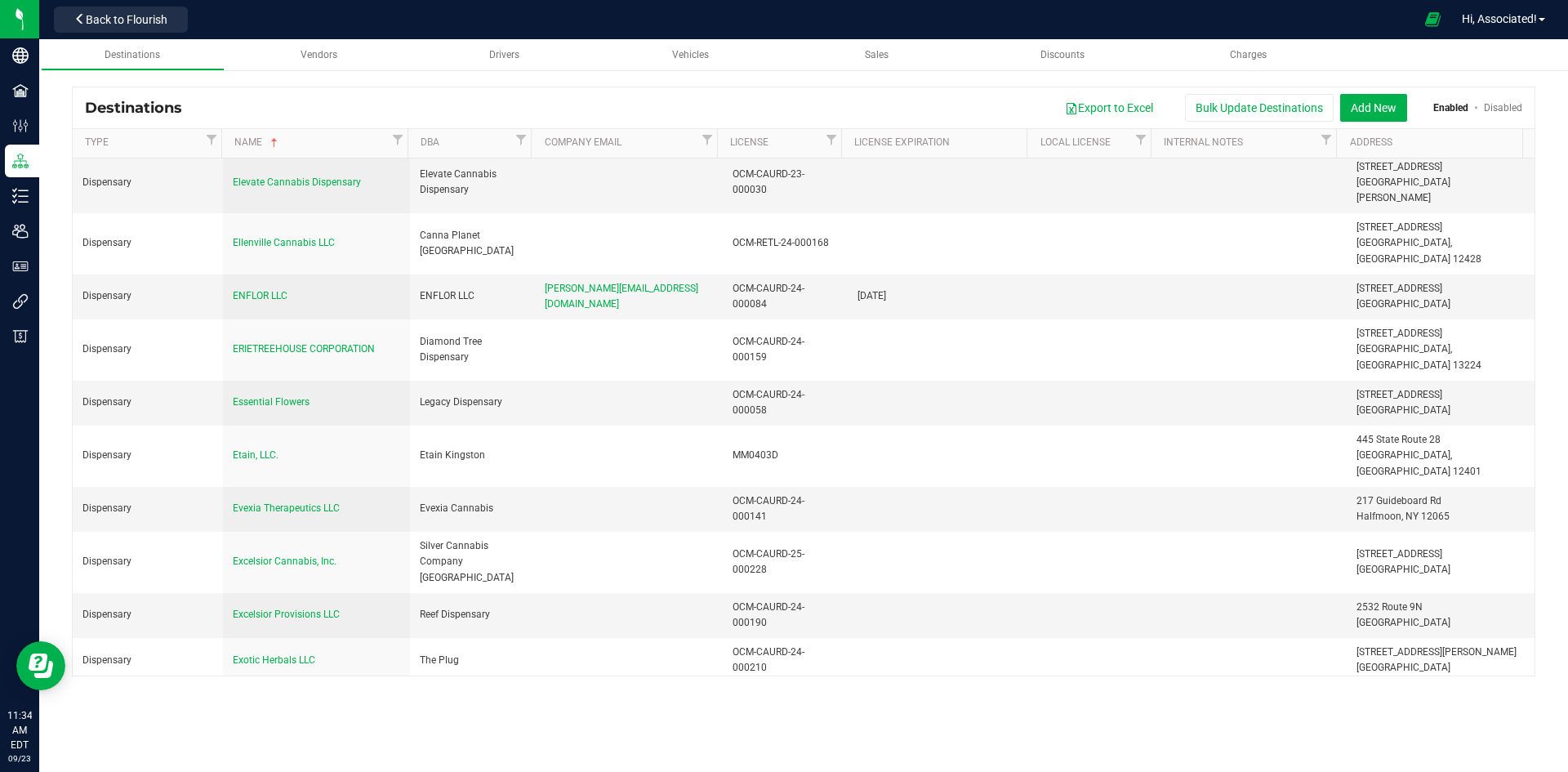
scroll to position [8354, 0]
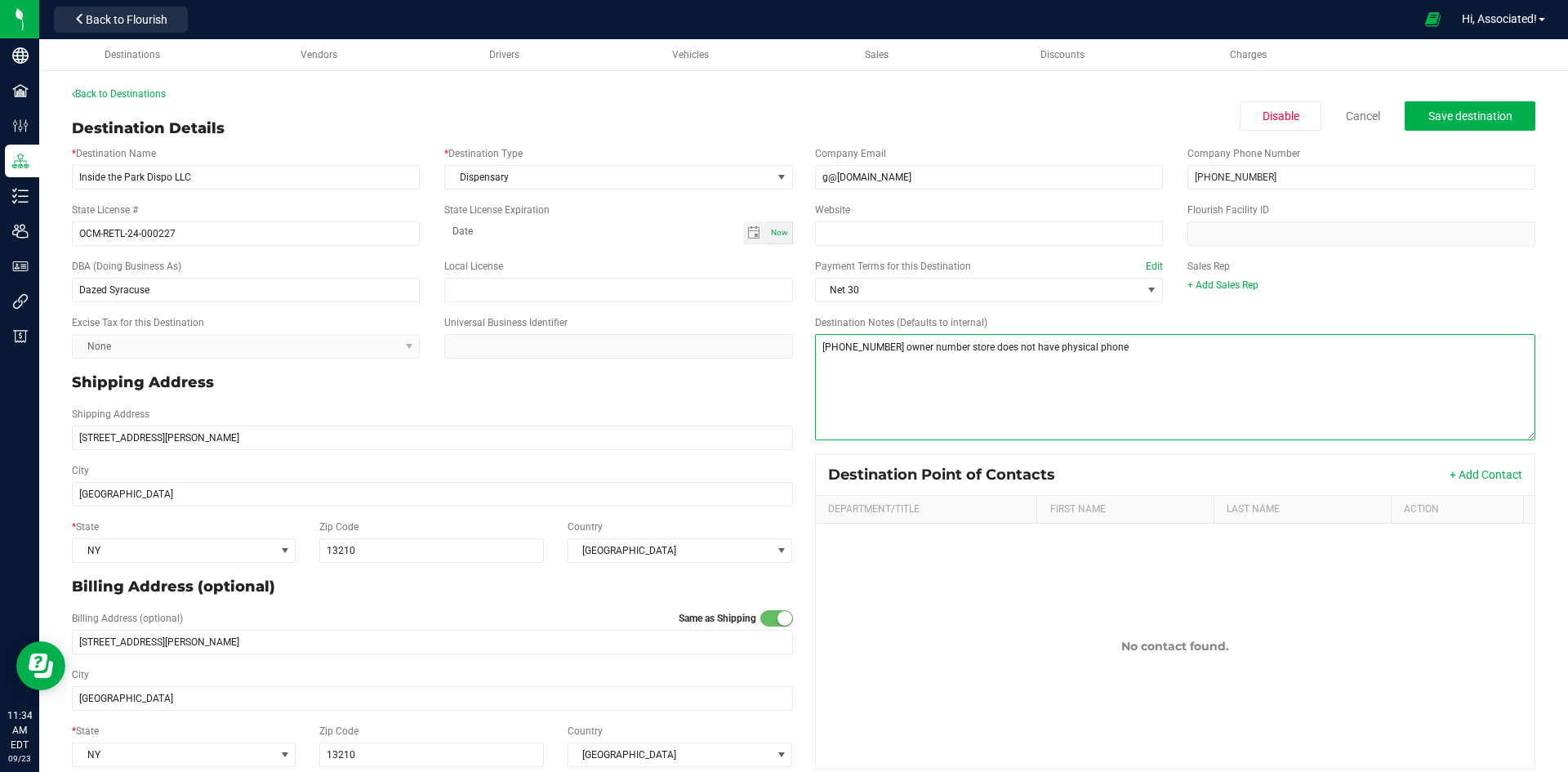
click at [911, 349] on textarea "Destination Notes (Defaults to internal)" at bounding box center [1176, 387] width 721 height 106
click at [1136, 354] on textarea "Destination Notes (Defaults to internal)" at bounding box center [1176, 387] width 721 height 106
type textarea "(315) 880-9144 owners number store does not have physical phone"
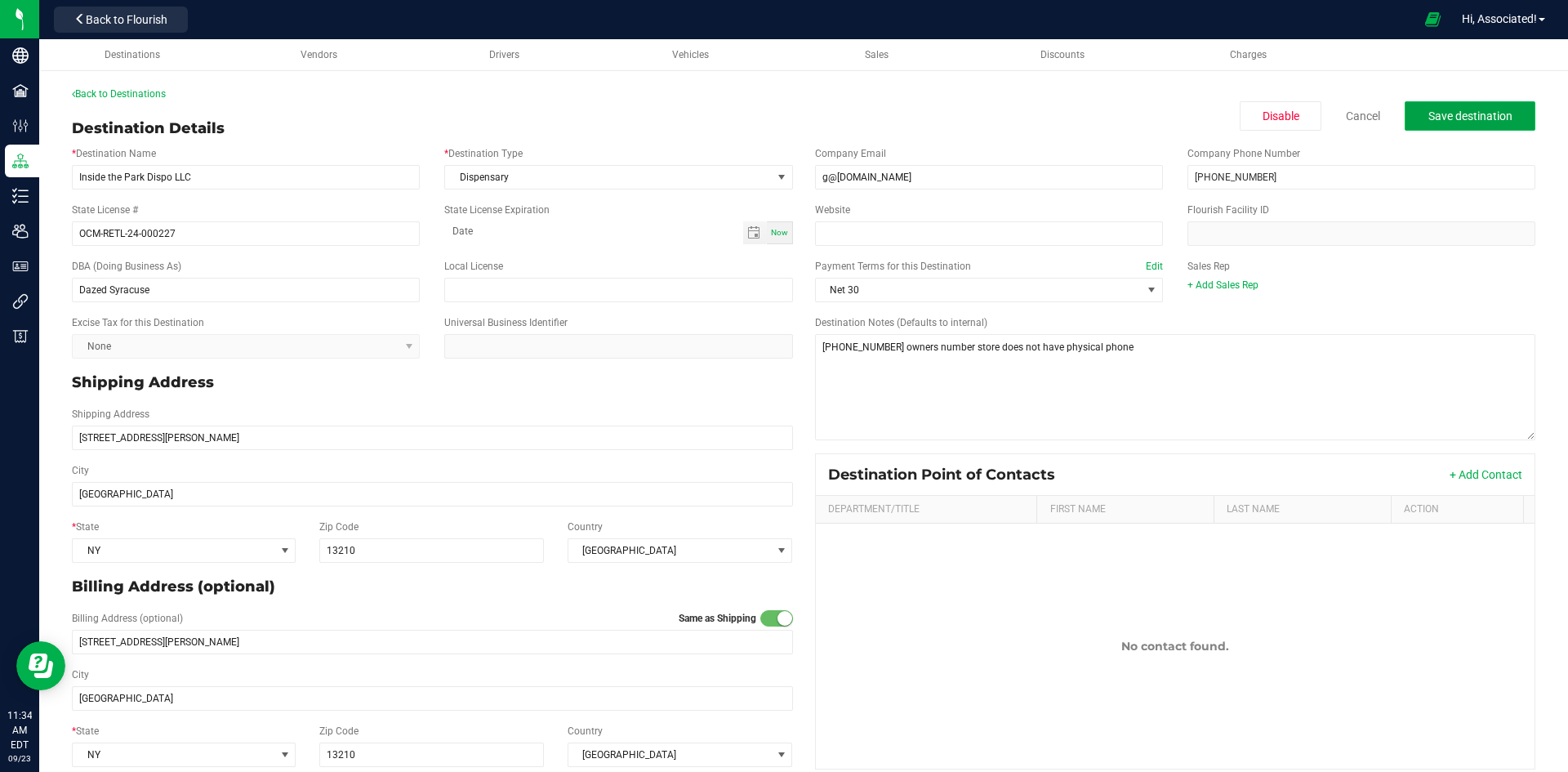
click at [1485, 109] on span "Save destination" at bounding box center [1470, 115] width 84 height 13
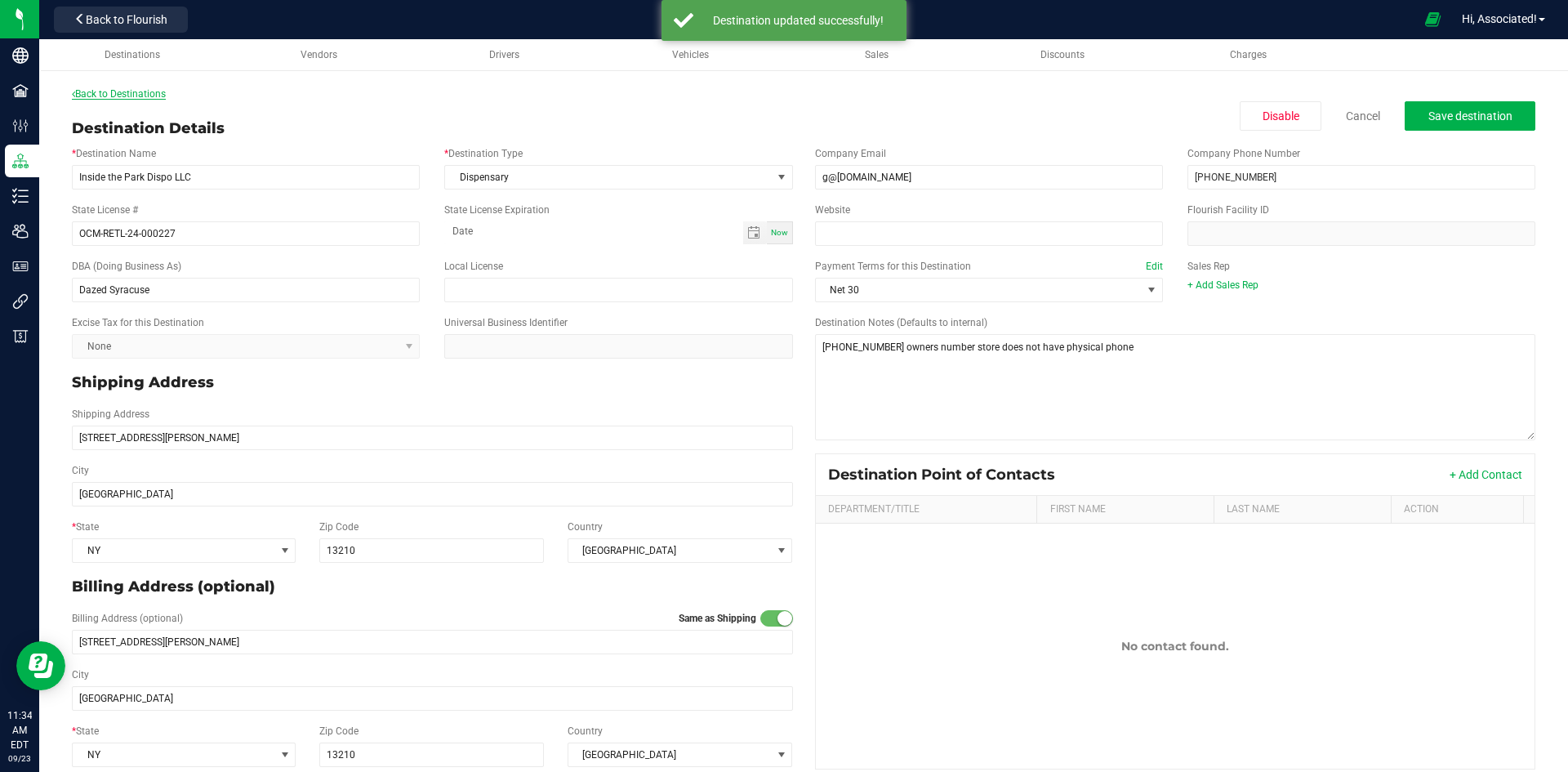
click at [85, 94] on link "Back to Destinations" at bounding box center [118, 94] width 94 height 12
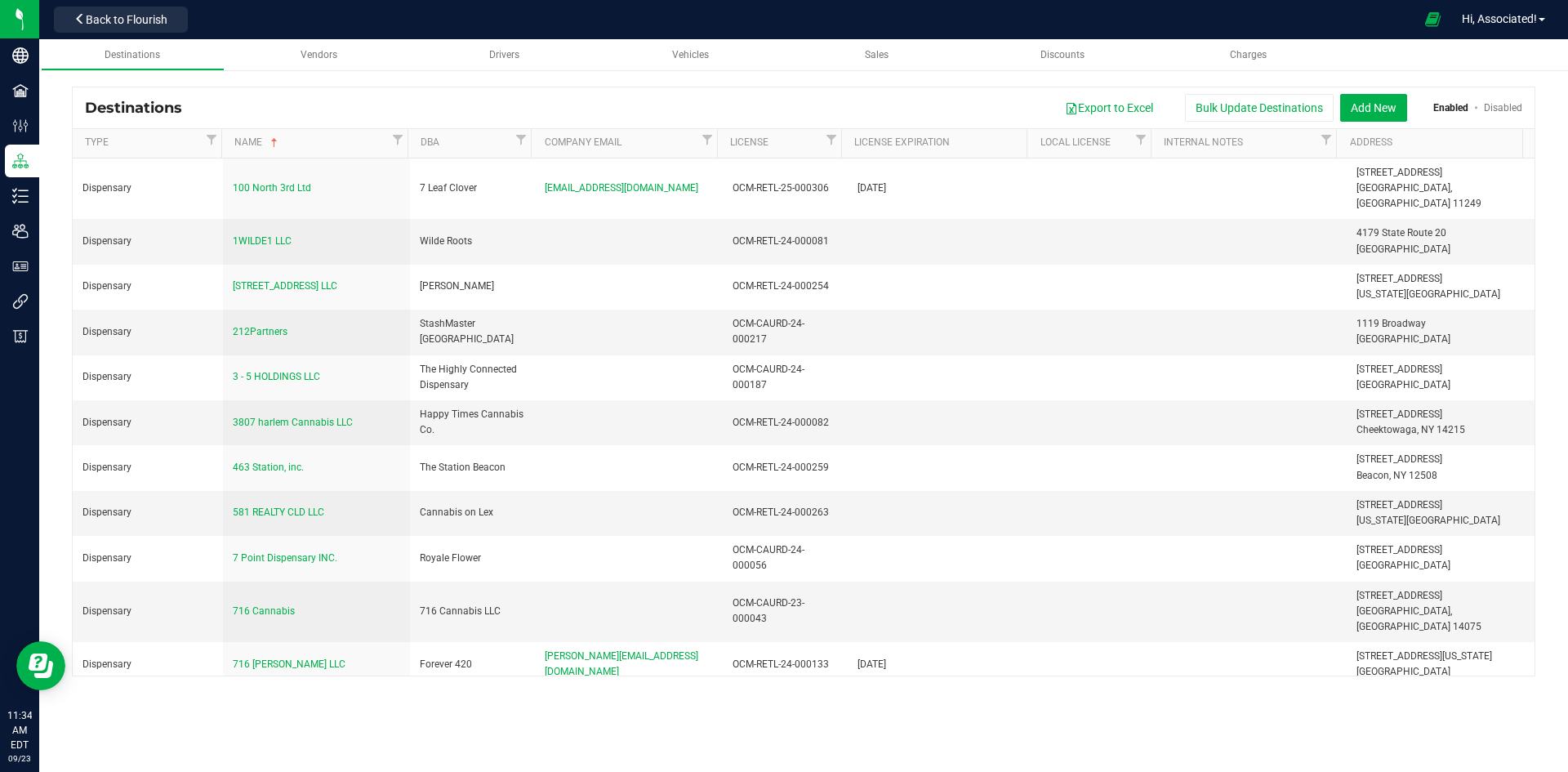
drag, startPoint x: 403, startPoint y: 92, endPoint x: 343, endPoint y: 95, distance: 60.1
click at [403, 92] on div "Destinations Export to Excel Bulk Update Destinations Add New Enabled Disabled" at bounding box center [803, 107] width 1462 height 41
click at [121, 23] on span "Back to Flourish" at bounding box center [126, 19] width 82 height 13
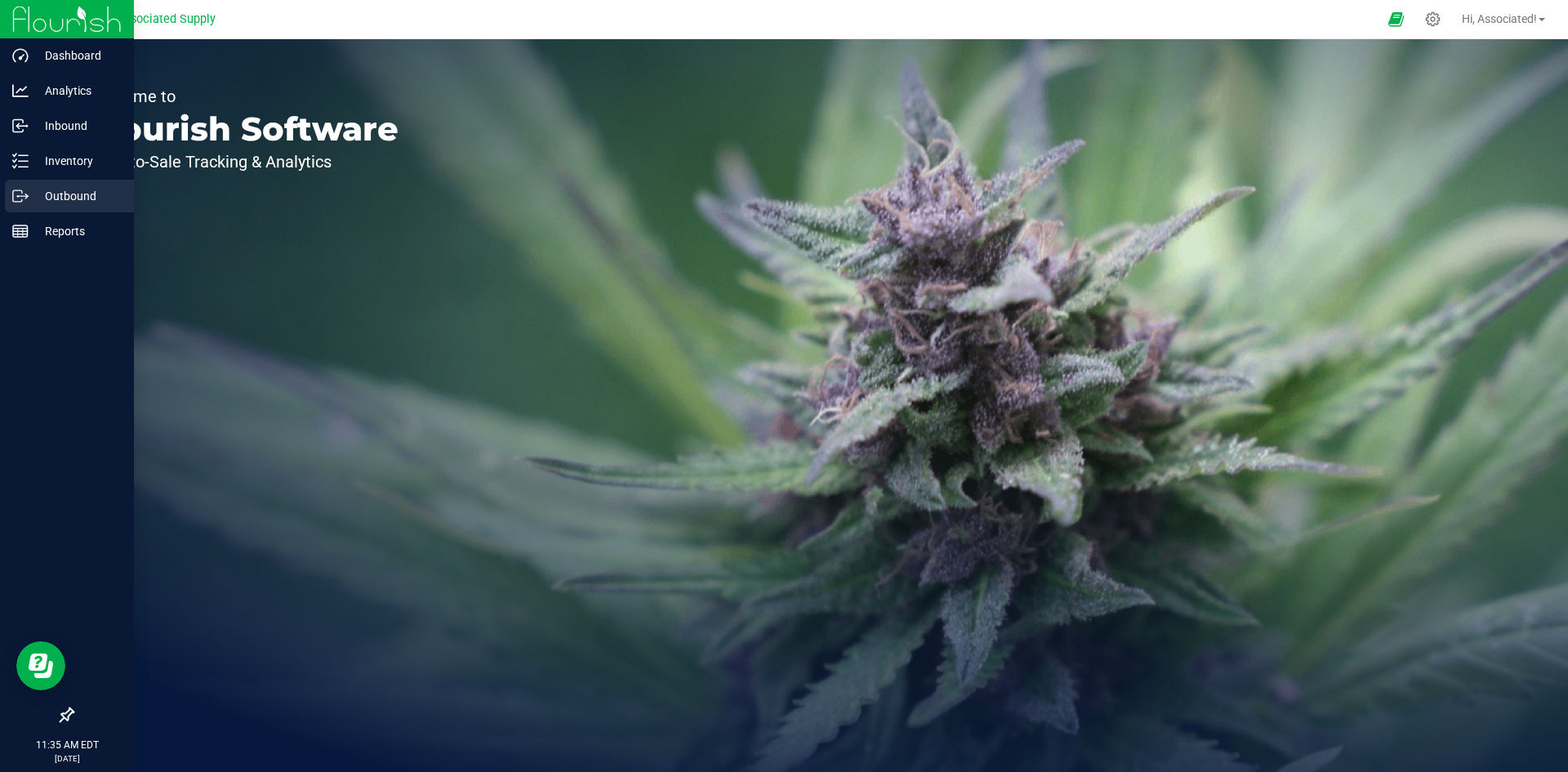
click at [58, 196] on p "Outbound" at bounding box center [77, 196] width 98 height 20
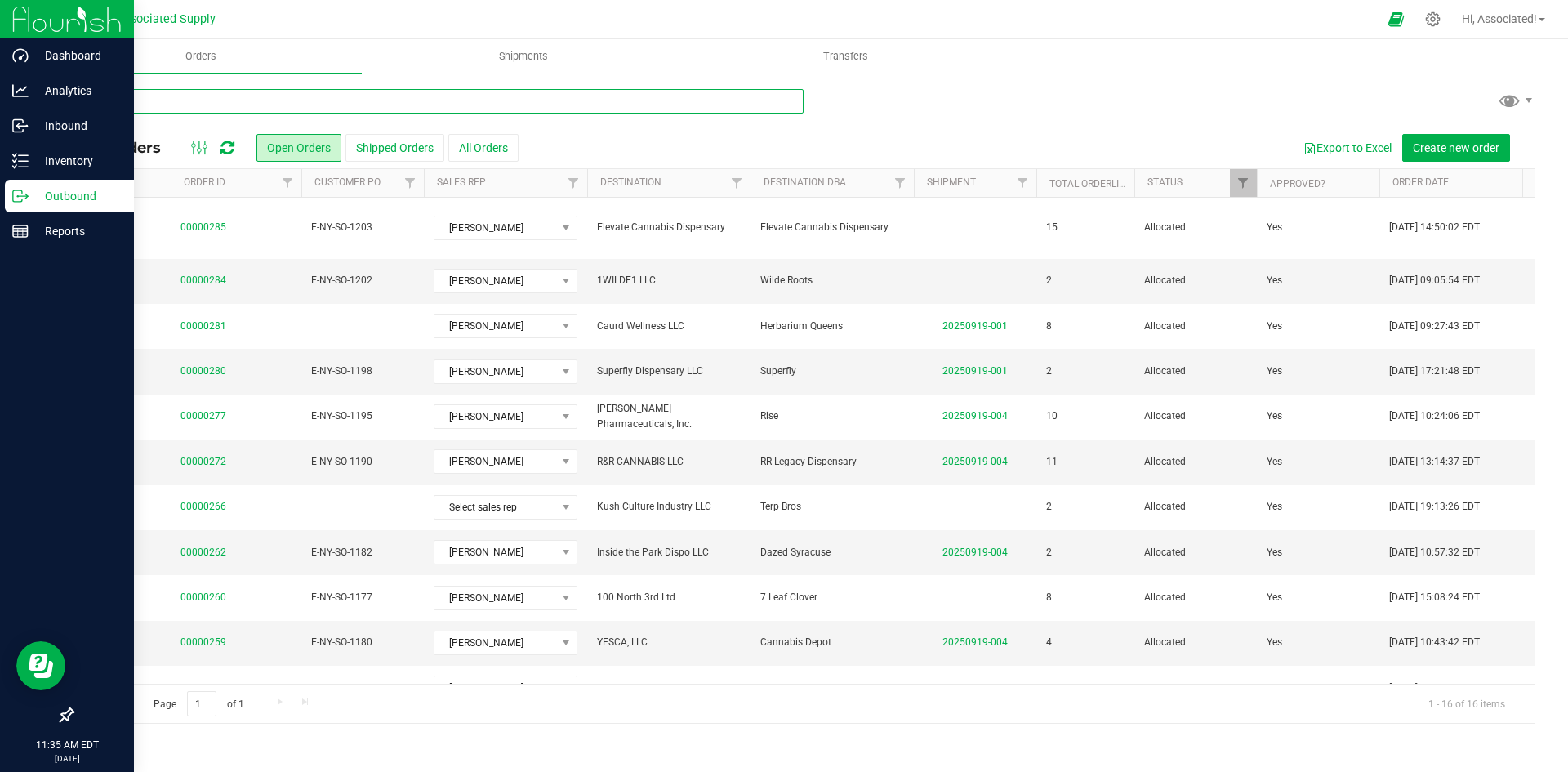
click at [261, 104] on input "text" at bounding box center [437, 101] width 731 height 25
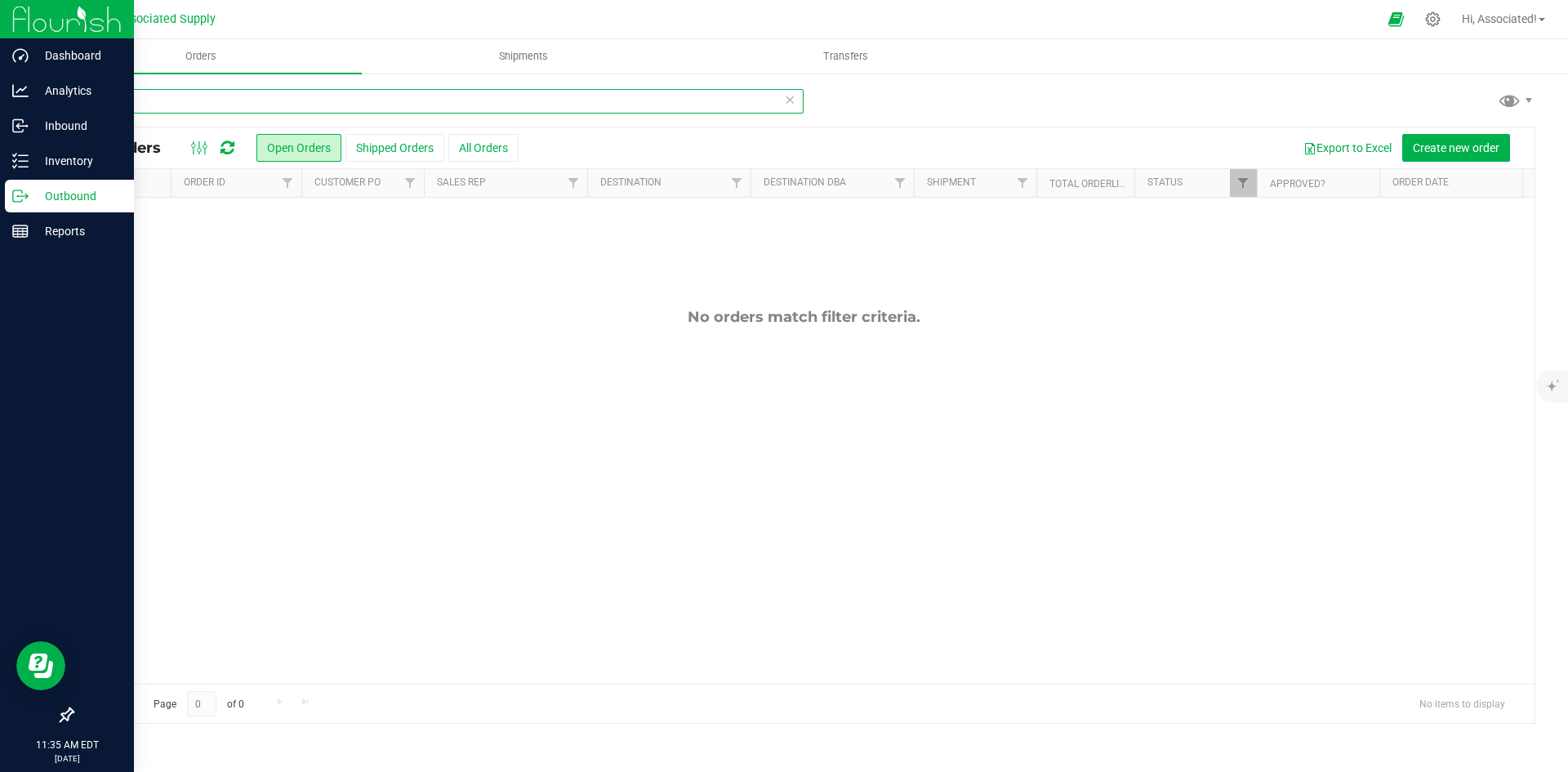
click at [210, 96] on input "raised" at bounding box center [437, 101] width 731 height 25
click at [154, 97] on input "raised" at bounding box center [437, 101] width 731 height 25
type input "r"
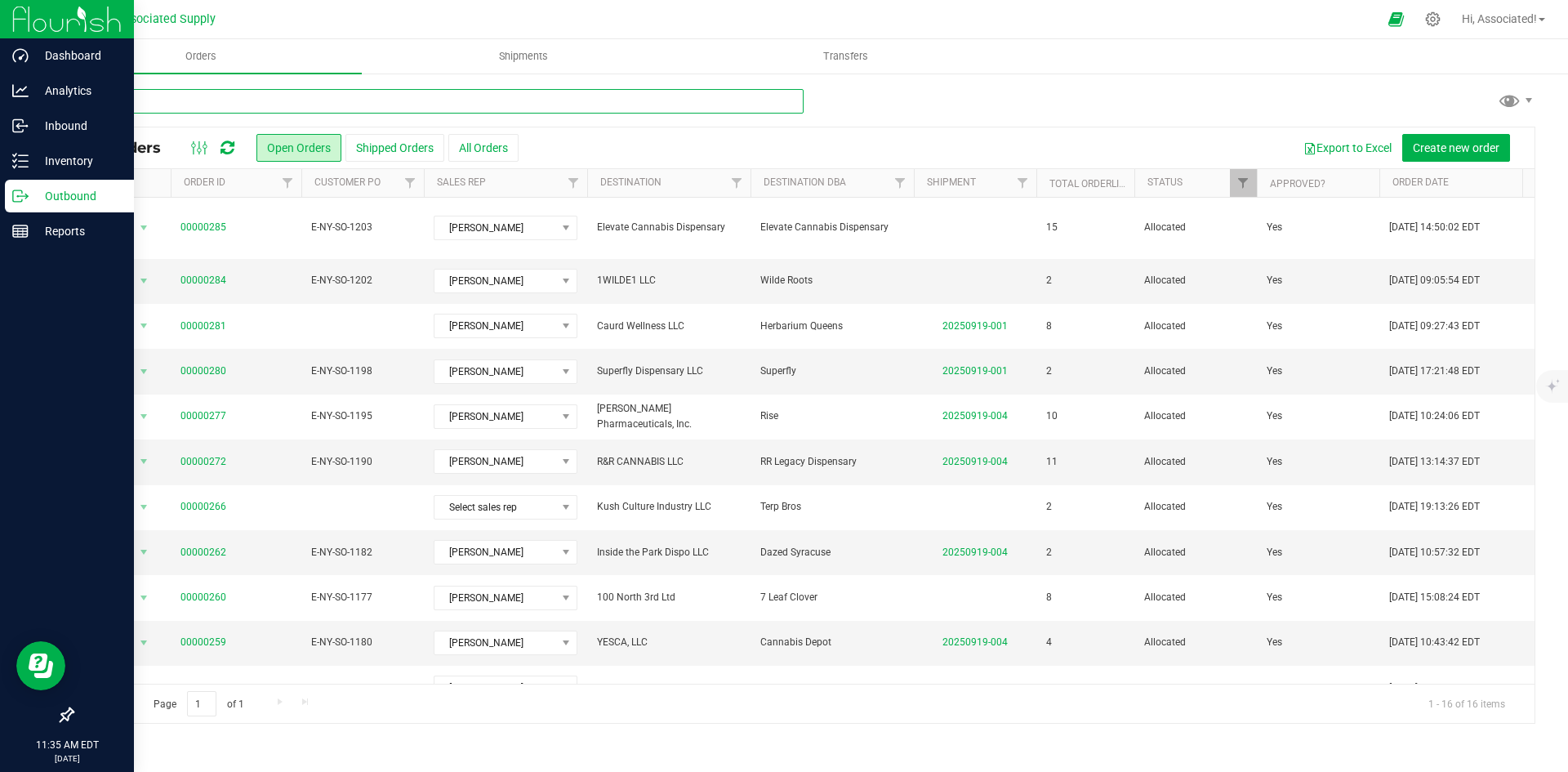
click at [186, 94] on input "text" at bounding box center [437, 101] width 731 height 25
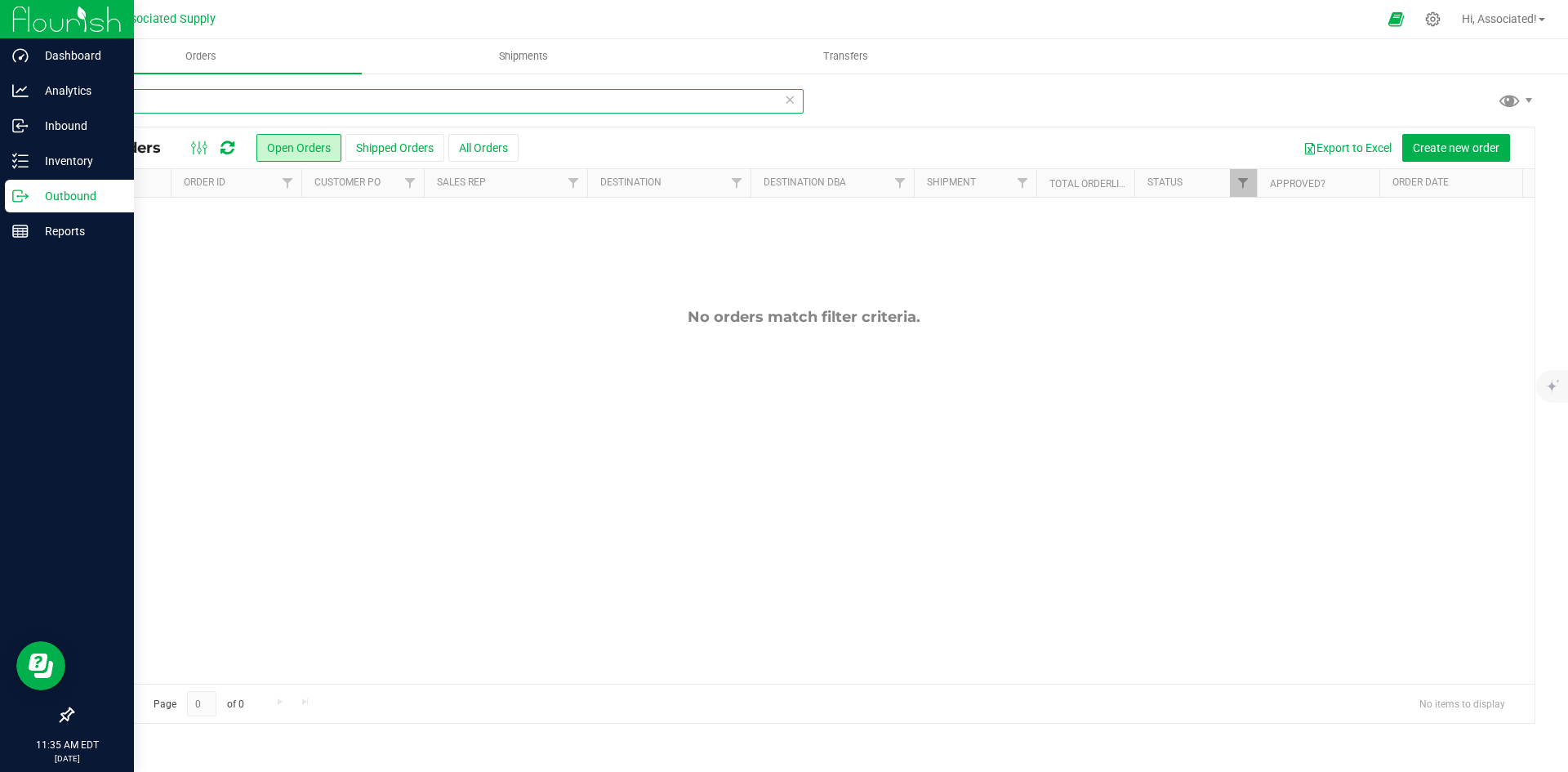
type input "r"
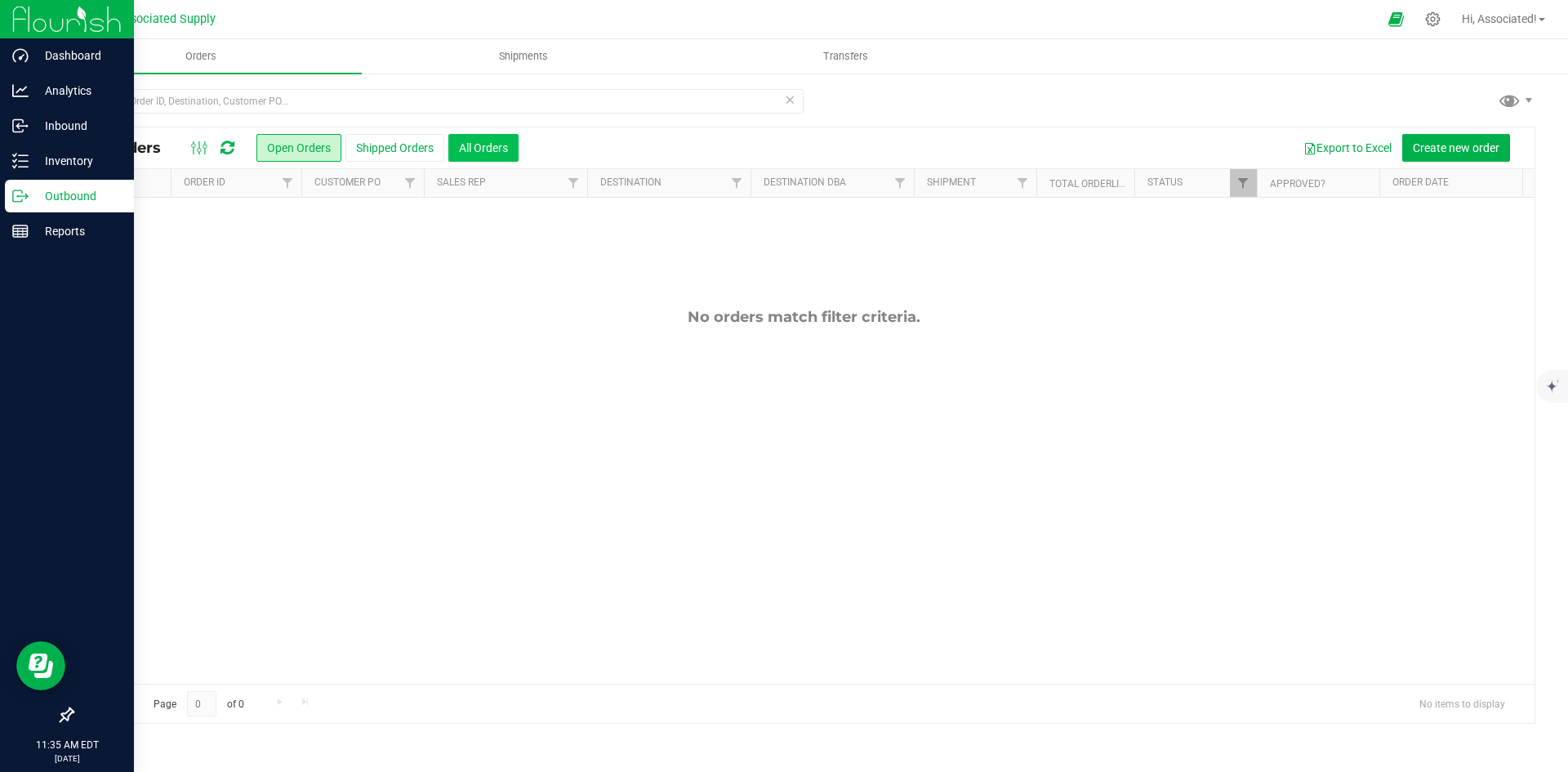
click at [485, 144] on button "All Orders" at bounding box center [483, 147] width 70 height 28
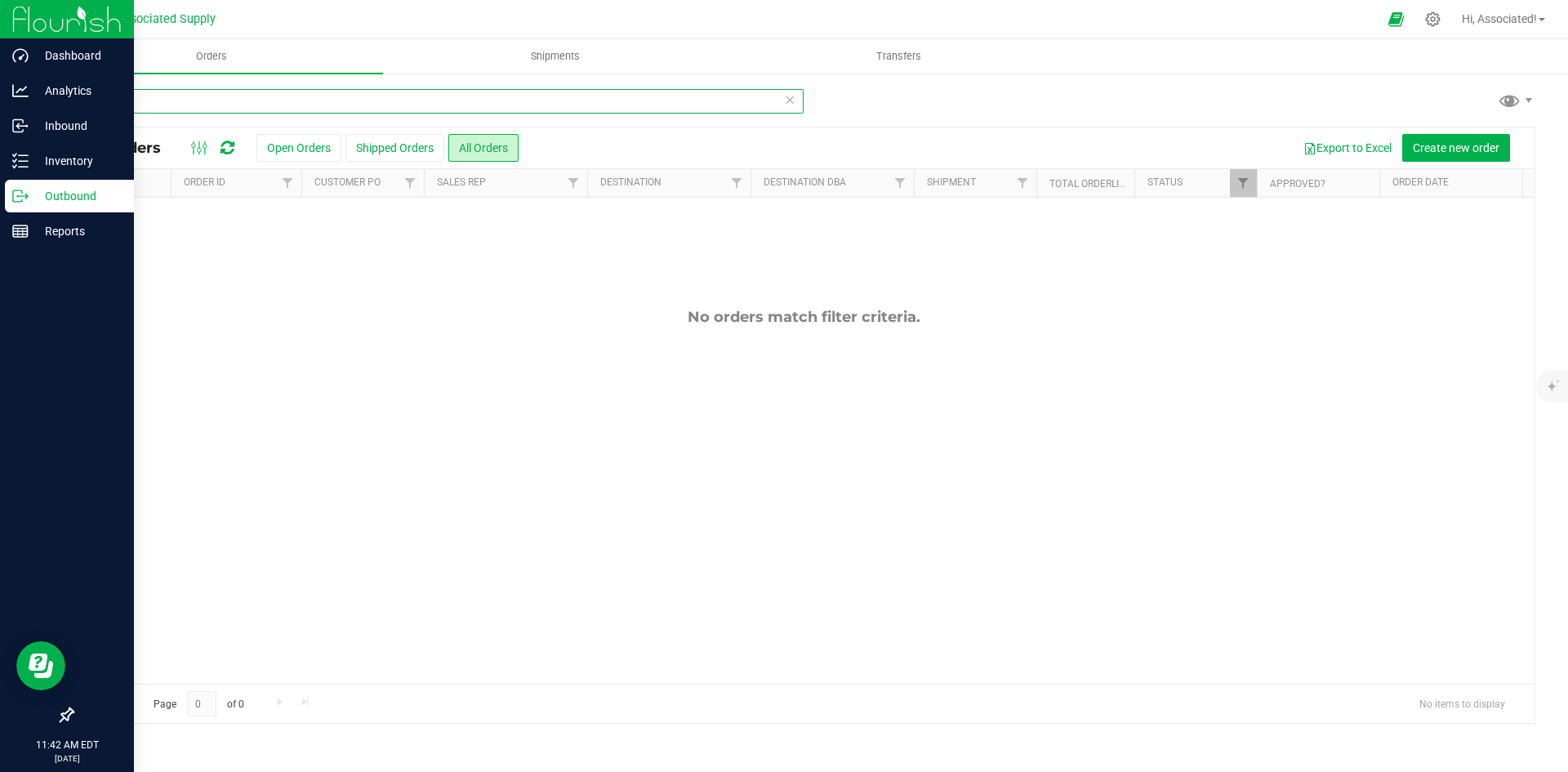
click at [142, 102] on input "raise" at bounding box center [437, 101] width 731 height 25
paste input "00000277"
type input "00000277"
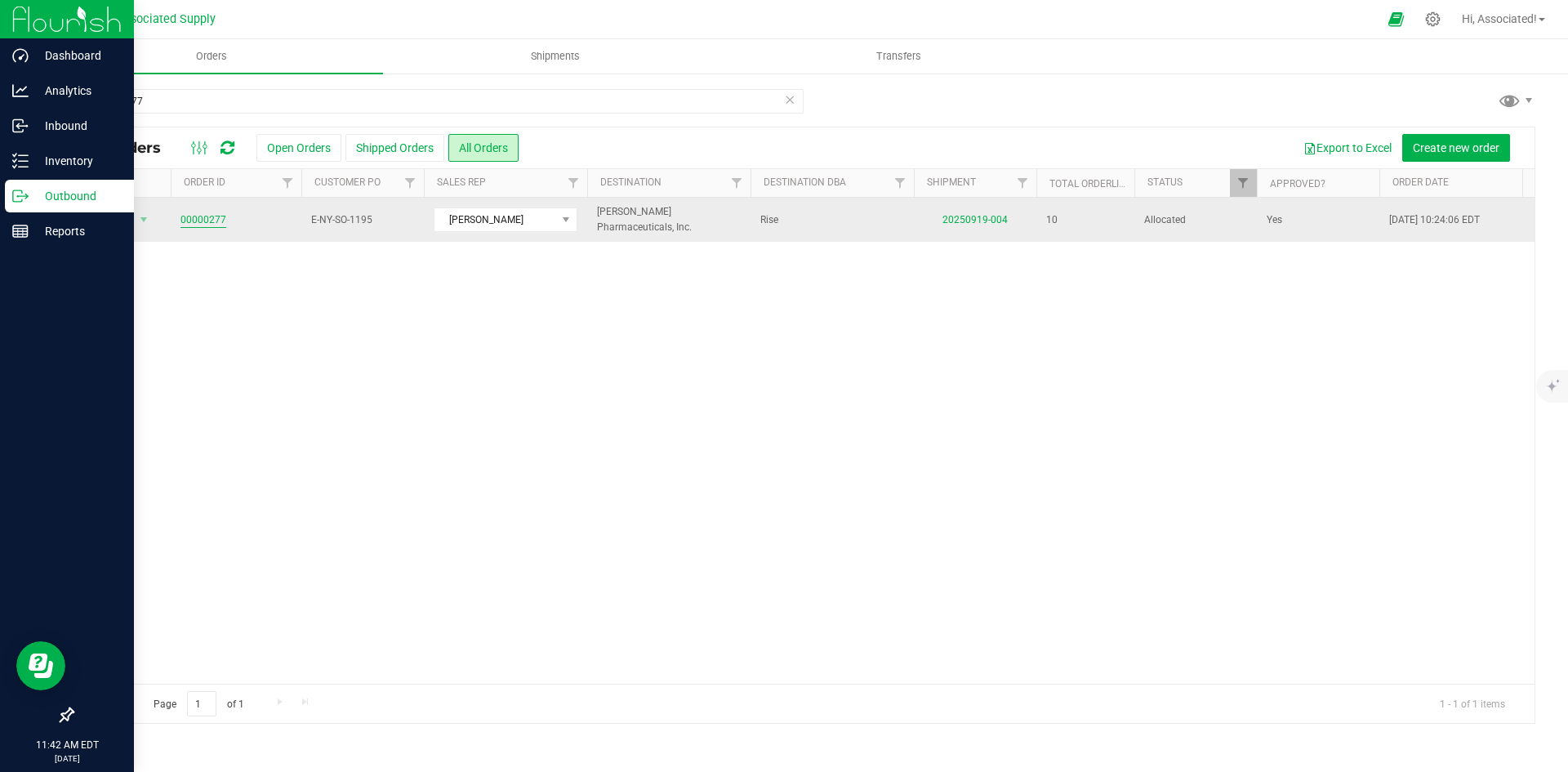
click at [203, 221] on link "00000277" at bounding box center [203, 220] width 45 height 15
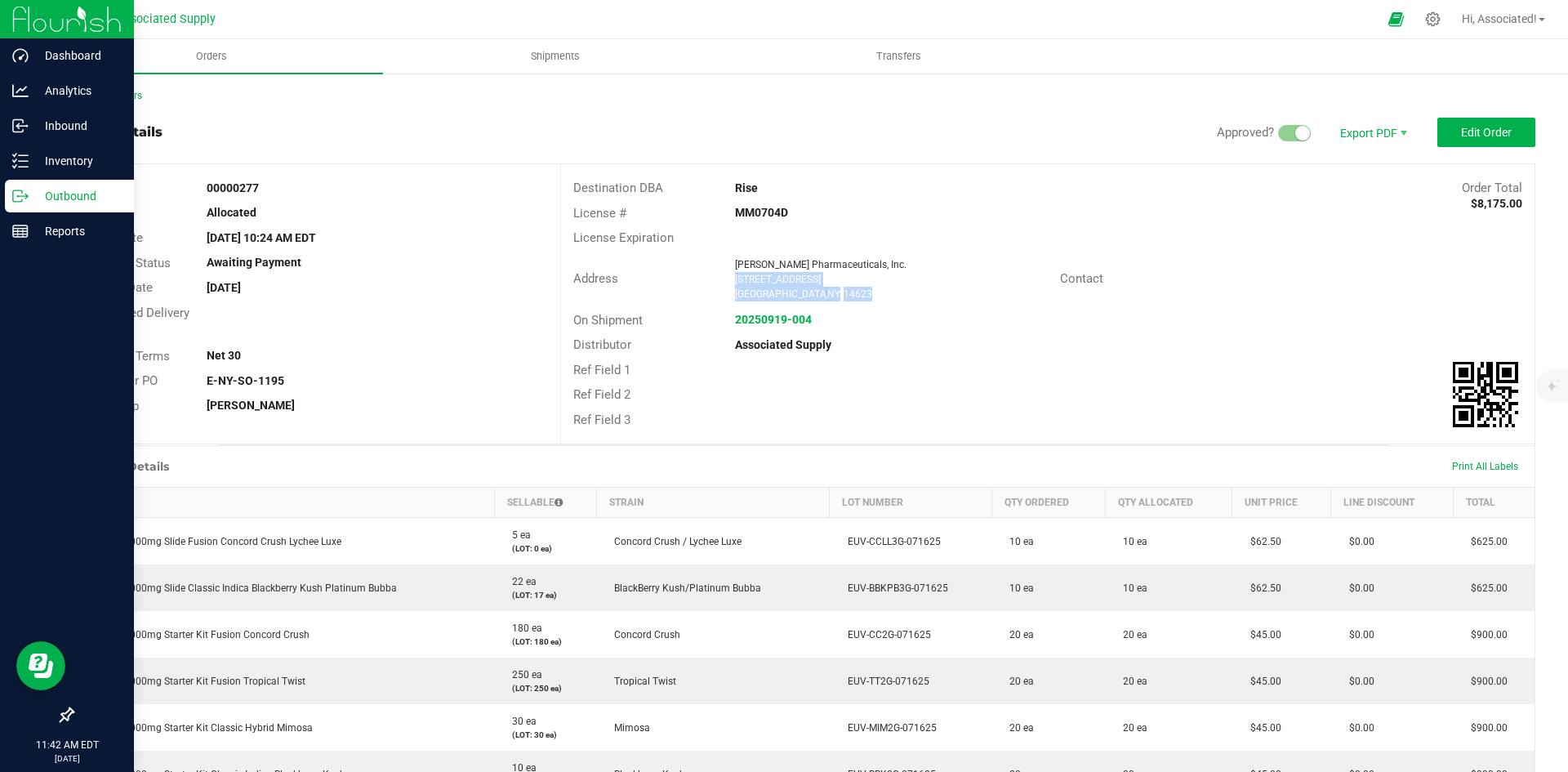
drag, startPoint x: 831, startPoint y: 294, endPoint x: 731, endPoint y: 282, distance: 100.7
click at [735, 282] on ngx-name-and-address "[PERSON_NAME] Pharmaceuticals, Inc. [STREET_ADDRESS]" at bounding box center [890, 279] width 312 height 45
copy ngx-name-and-address "[STREET_ADDRESS]"
click at [1341, 274] on div "Contact" at bounding box center [1291, 279] width 487 height 25
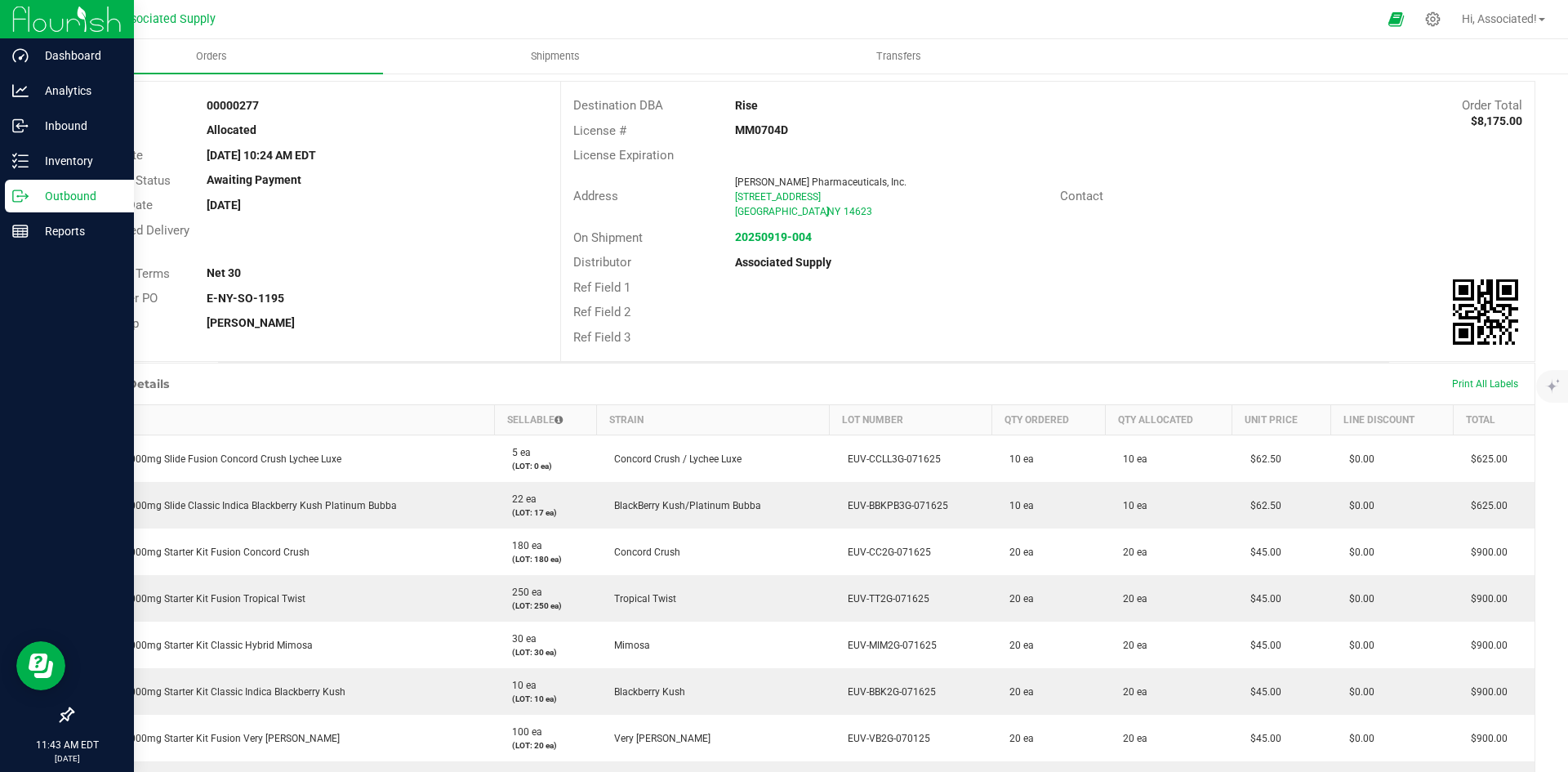
scroll to position [82, 0]
drag, startPoint x: 838, startPoint y: 213, endPoint x: 727, endPoint y: 196, distance: 112.3
click at [727, 196] on div "[PERSON_NAME] Pharmaceuticals, Inc. [STREET_ADDRESS]" at bounding box center [893, 197] width 332 height 45
copy ngx-name-and-address "[STREET_ADDRESS]"
click at [1128, 115] on div "Order Total $8,175.00" at bounding box center [1331, 106] width 406 height 19
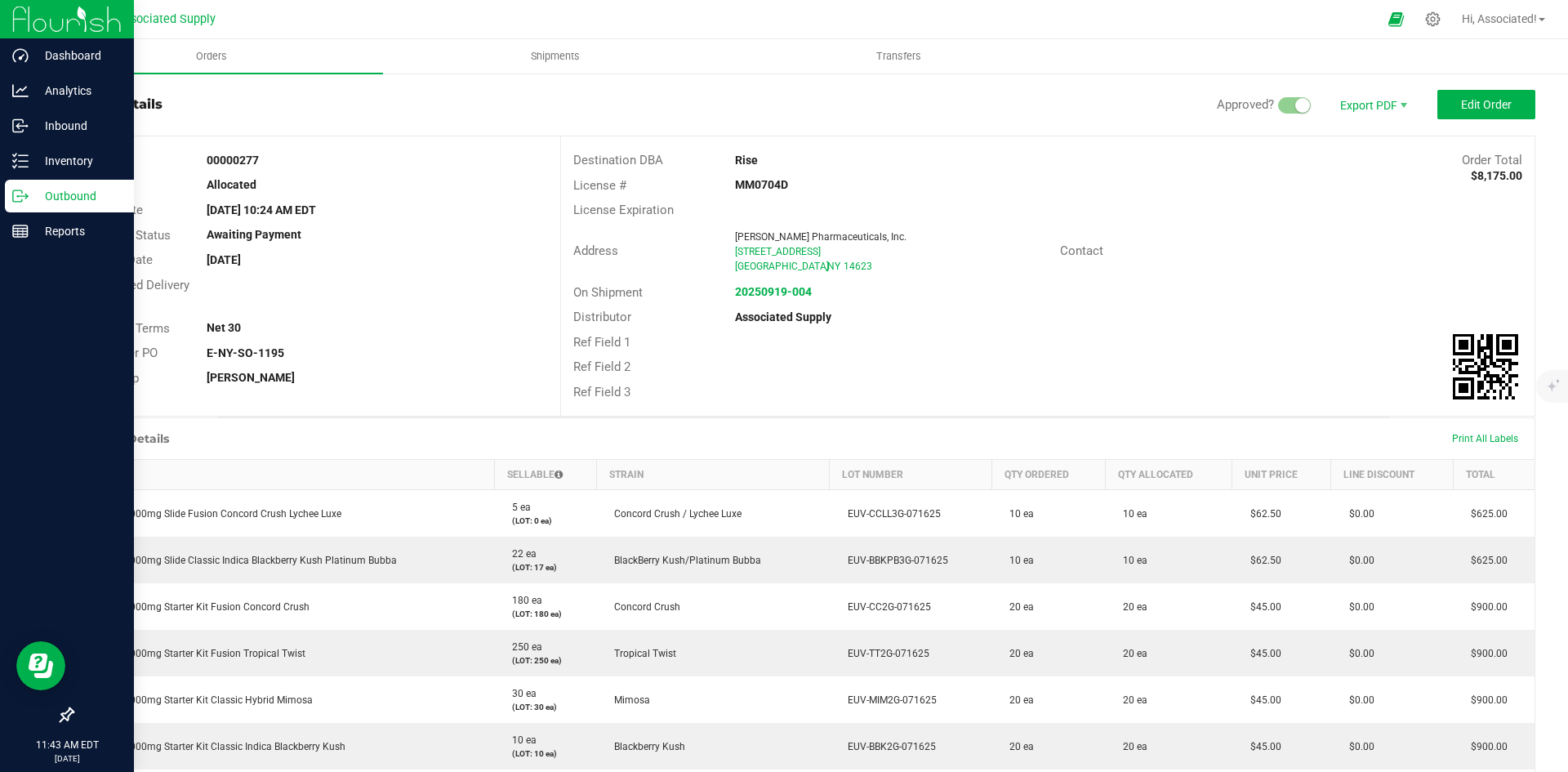
scroll to position [0, 0]
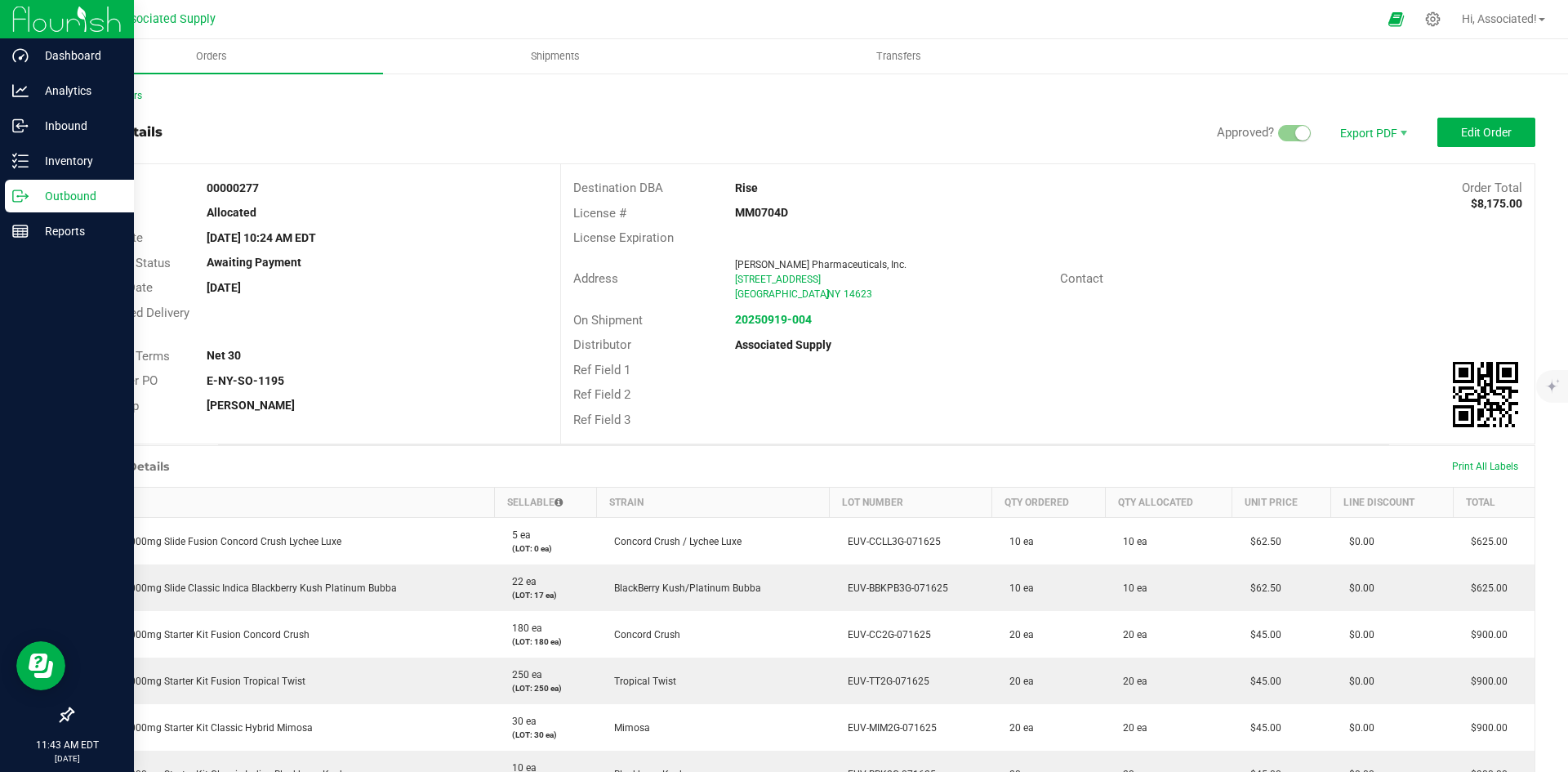
drag, startPoint x: 881, startPoint y: 117, endPoint x: 387, endPoint y: 94, distance: 494.5
click at [871, 117] on div "Order details Approved? Export PDF Edit Order" at bounding box center [803, 132] width 1464 height 29
click at [1443, 16] on div at bounding box center [1433, 19] width 41 height 35
click at [1432, 20] on icon at bounding box center [1433, 19] width 17 height 17
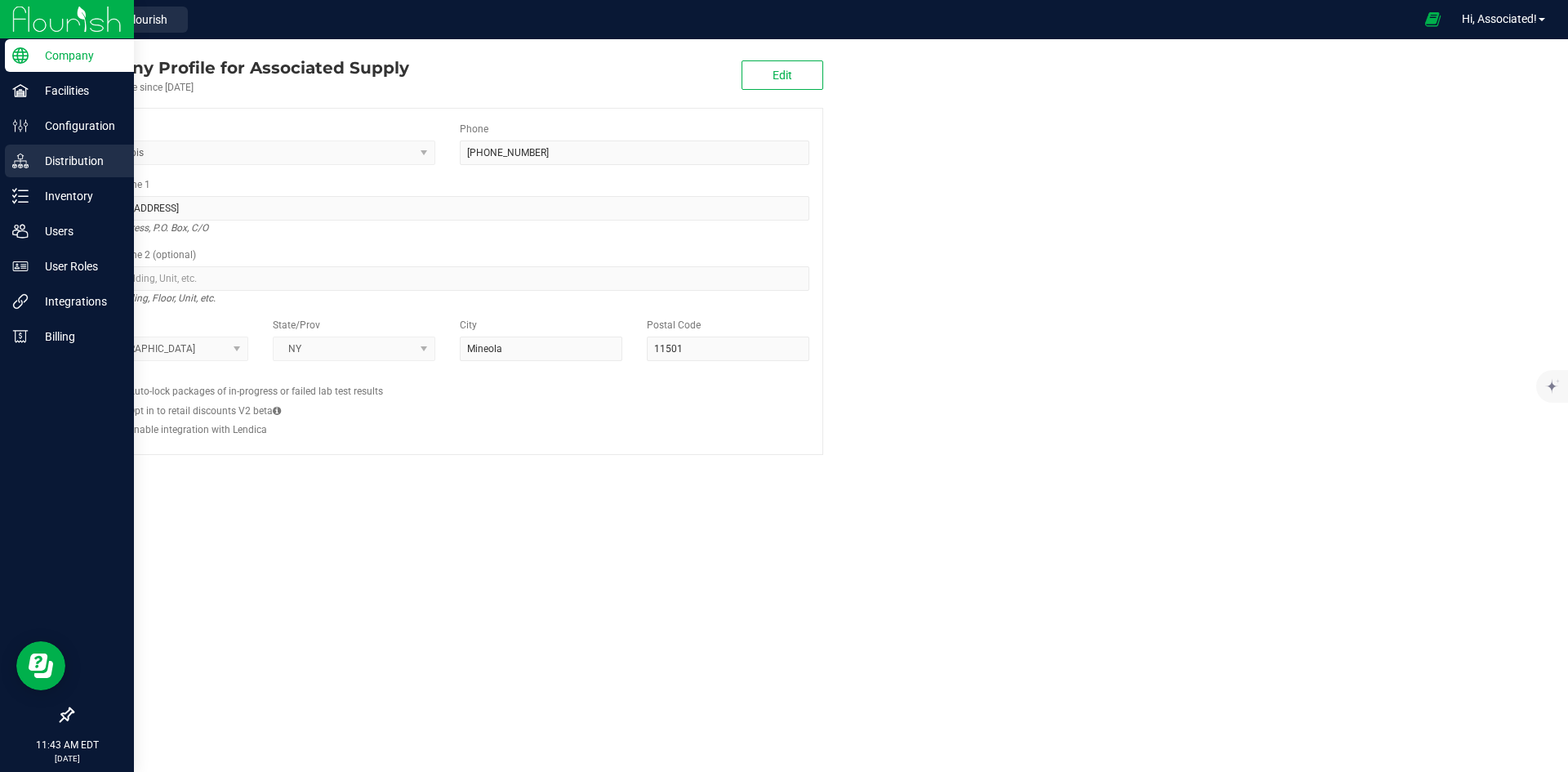
click at [36, 169] on p "Distribution" at bounding box center [77, 161] width 98 height 20
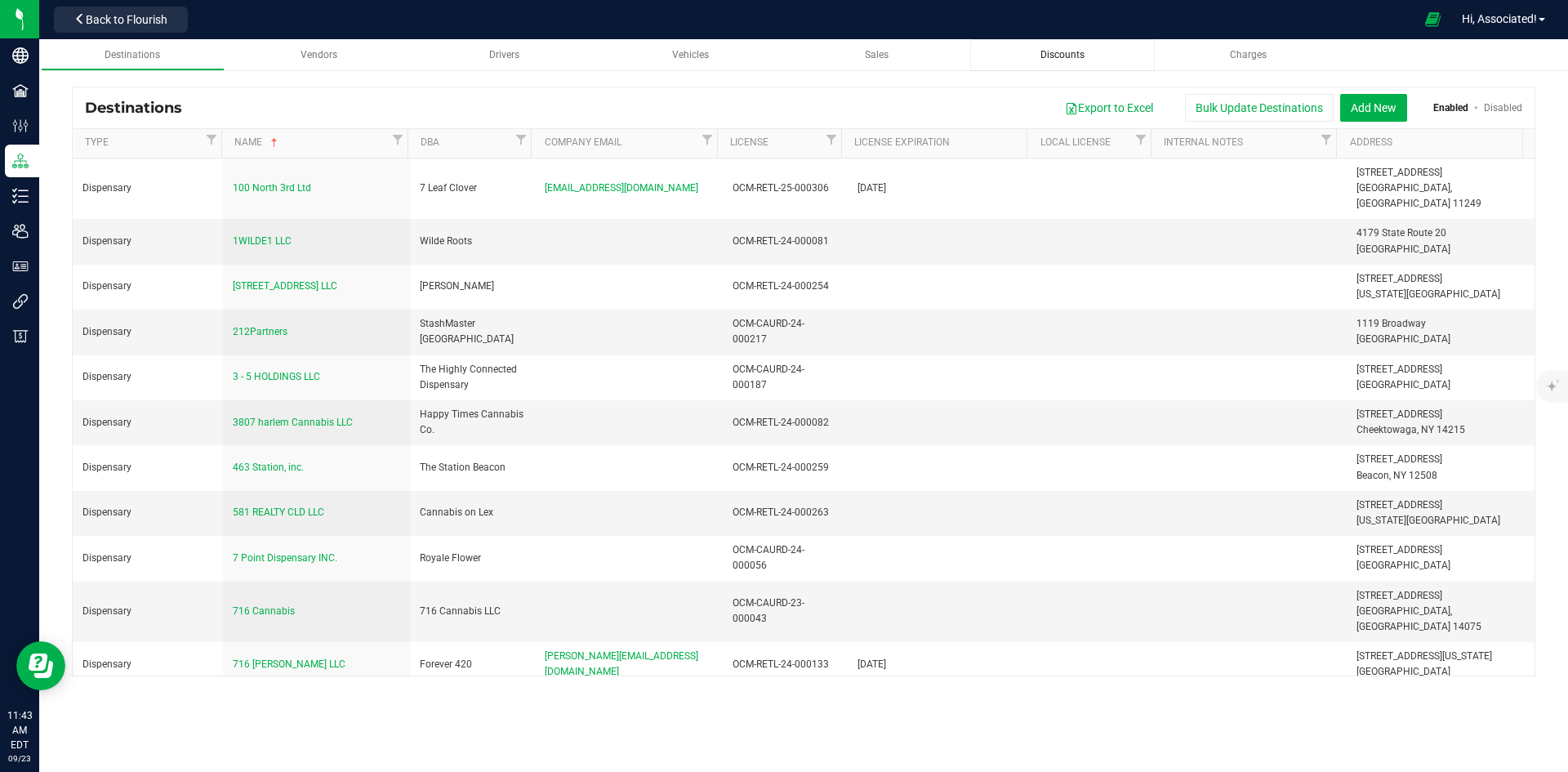
scroll to position [5641, 0]
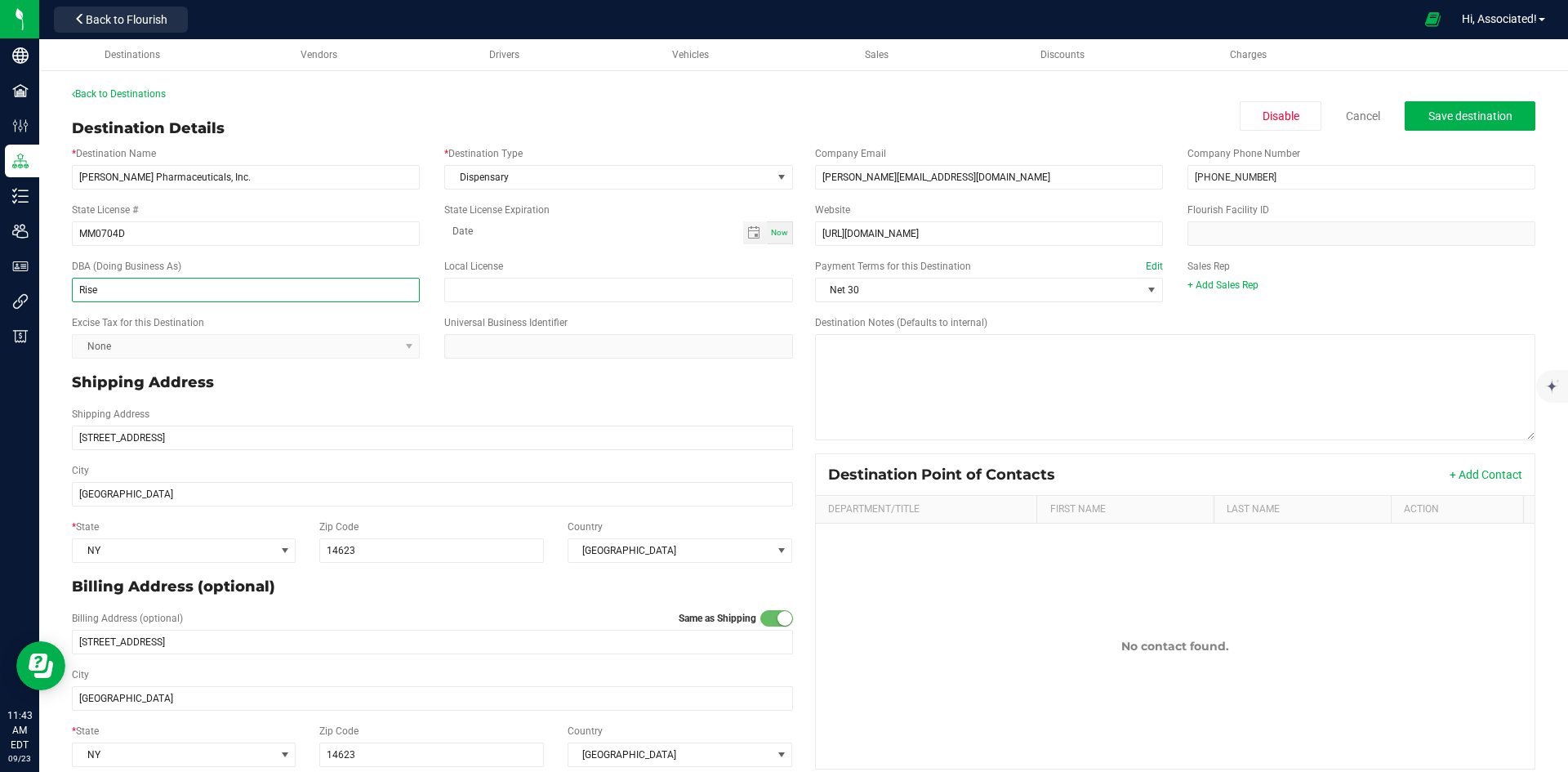
click at [125, 285] on input "Rise" at bounding box center [245, 290] width 348 height 25
type input "RISE"
click at [510, 381] on p "Shipping Address" at bounding box center [432, 382] width 721 height 22
click at [1436, 111] on span "Save destination" at bounding box center [1470, 115] width 84 height 13
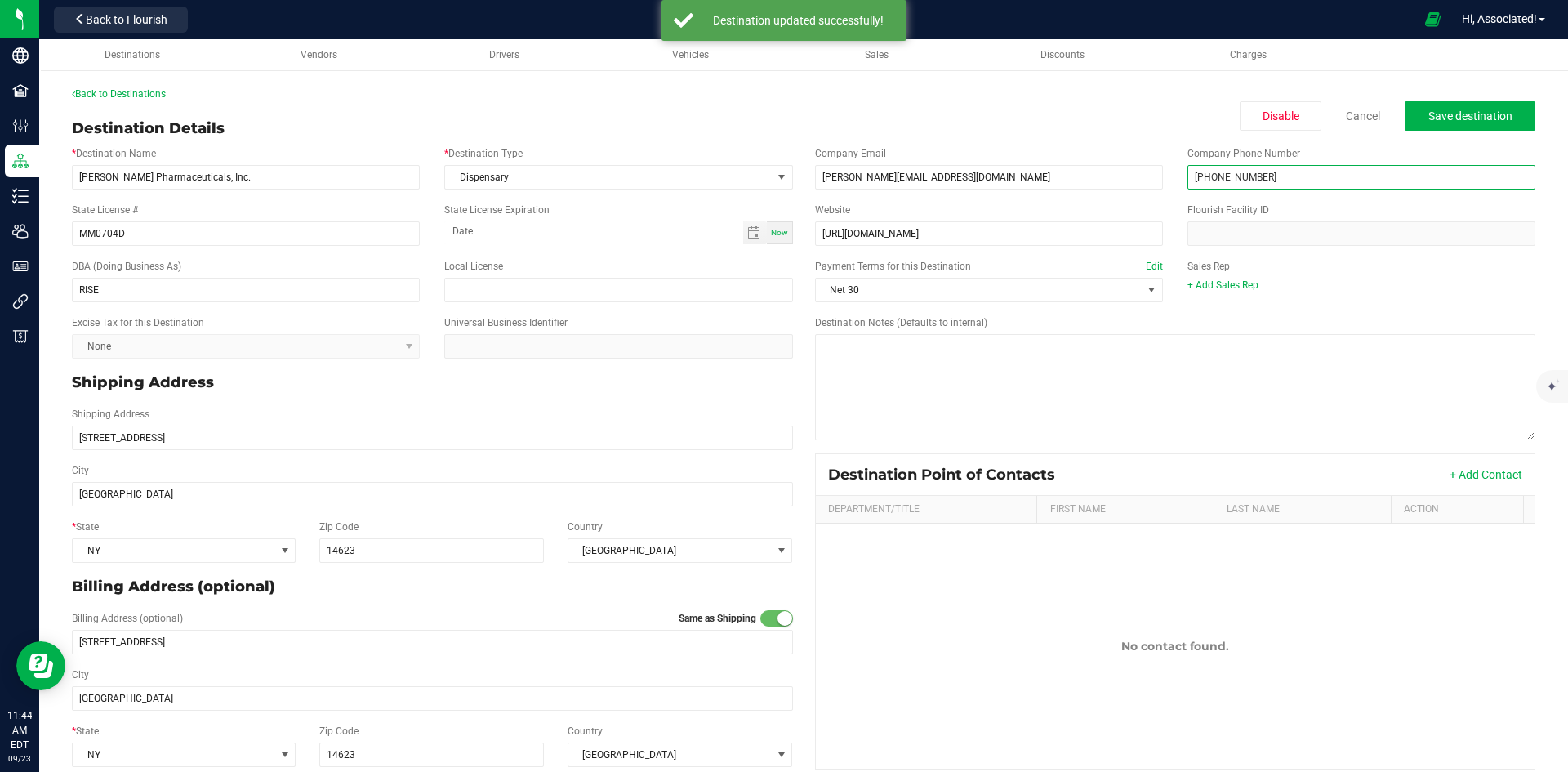
click at [1264, 175] on input "(201) 370-7583" at bounding box center [1361, 177] width 348 height 25
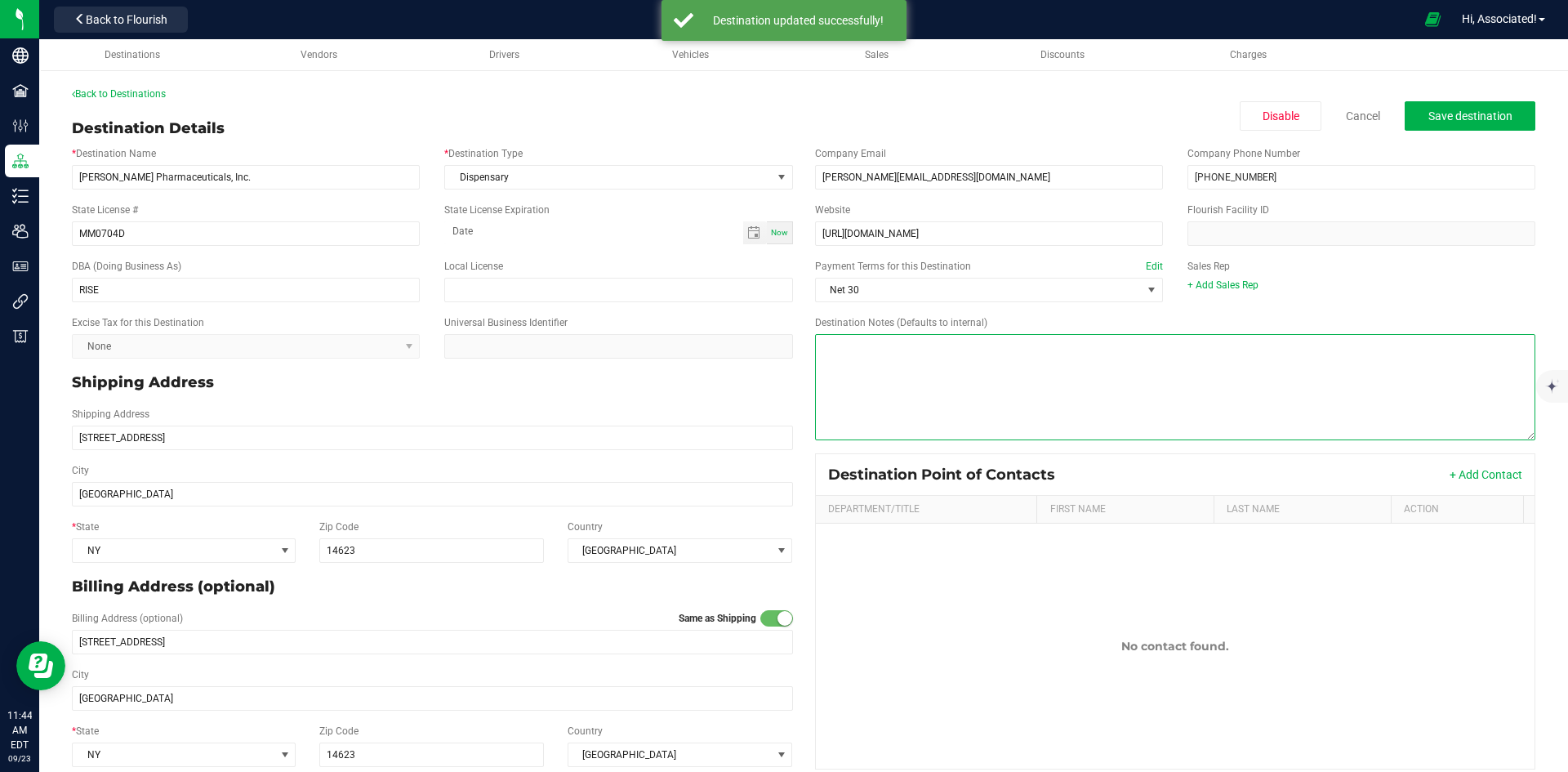
click at [1118, 363] on textarea "Destination Notes (Defaults to internal)" at bounding box center [1176, 387] width 721 height 106
click at [840, 353] on textarea "Destination Notes (Defaults to internal)" at bounding box center [1176, 387] width 721 height 106
click at [856, 348] on textarea "Destination Notes (Defaults to internal)" at bounding box center [1176, 387] width 721 height 106
click at [931, 354] on textarea "Destination Notes (Defaults to internal)" at bounding box center [1176, 387] width 721 height 106
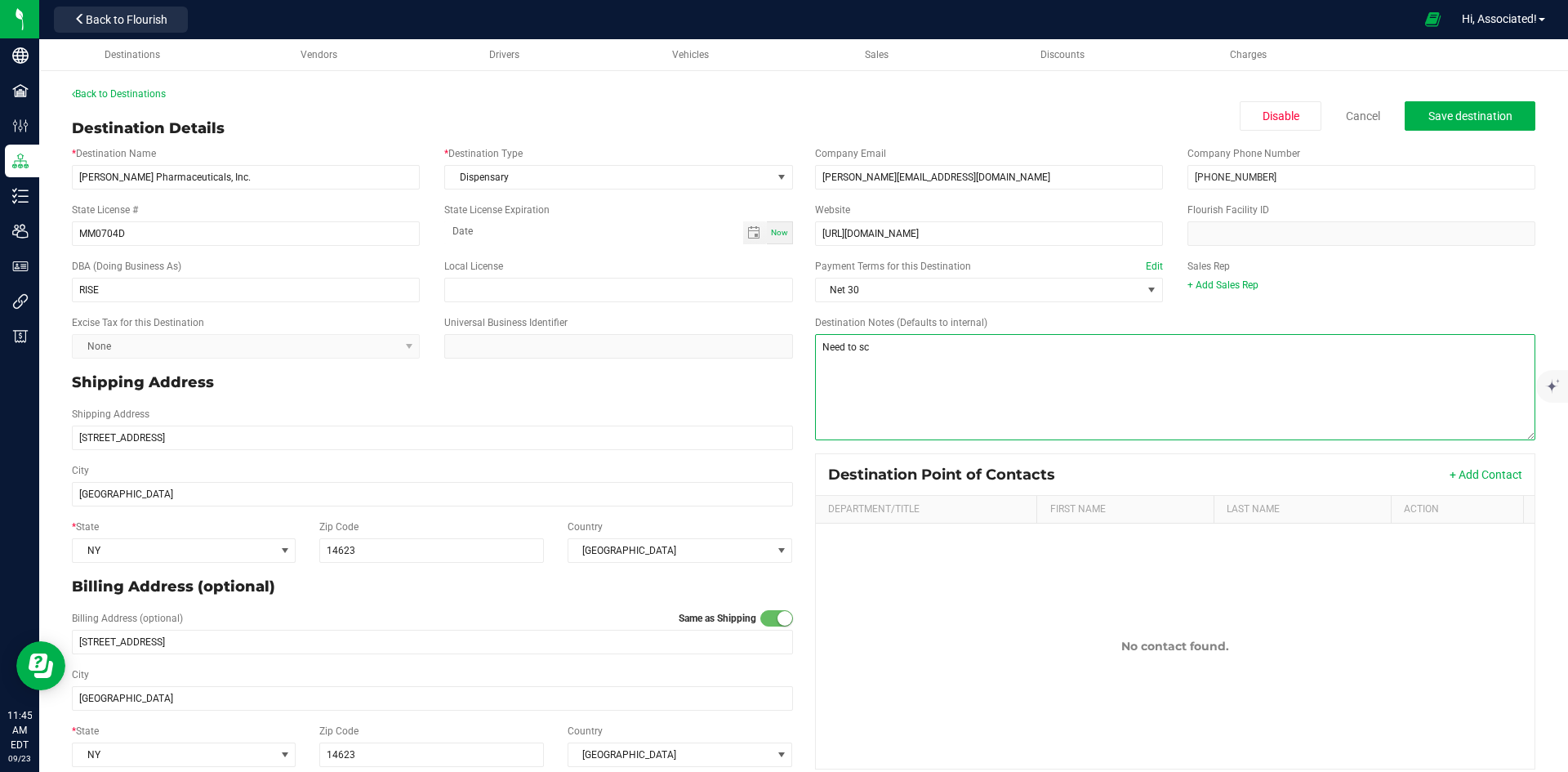
drag, startPoint x: 853, startPoint y: 346, endPoint x: 903, endPoint y: 346, distance: 50.0
click at [903, 346] on textarea "Destination Notes (Defaults to internal)" at bounding box center [1176, 387] width 721 height 106
paste textarea "hedule delivery for this location"
click at [817, 348] on textarea "Destination Notes (Defaults to internal)" at bounding box center [1176, 387] width 721 height 106
click at [849, 351] on textarea "Destination Notes (Defaults to internal)" at bounding box center [1176, 387] width 721 height 106
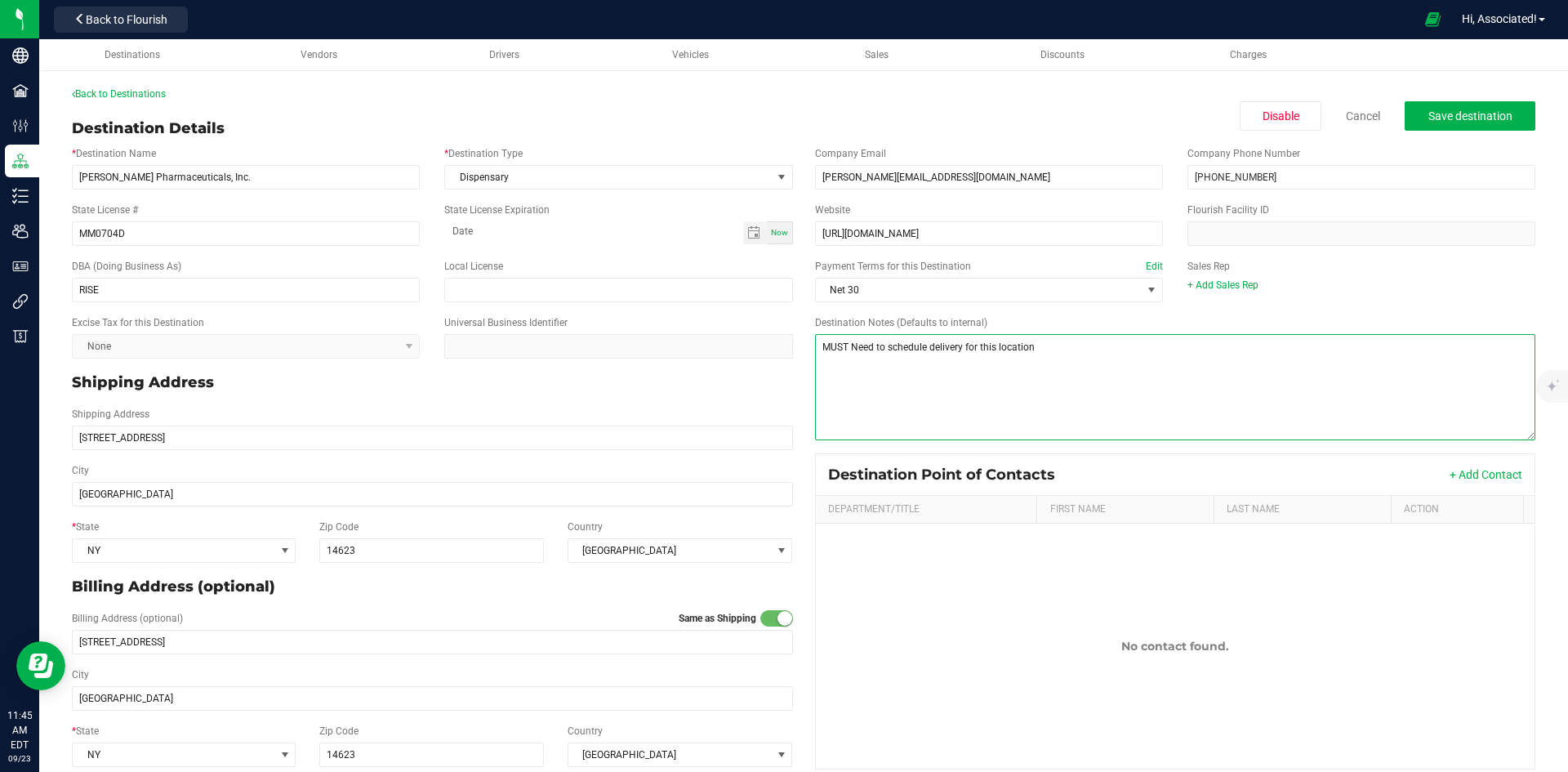
click at [849, 351] on textarea "Destination Notes (Defaults to internal)" at bounding box center [1176, 387] width 721 height 106
click at [837, 347] on textarea "Destination Notes (Defaults to internal)" at bounding box center [1176, 387] width 721 height 106
click at [839, 345] on textarea "Destination Notes (Defaults to internal)" at bounding box center [1176, 387] width 721 height 106
click at [845, 346] on textarea "Destination Notes (Defaults to internal)" at bounding box center [1176, 387] width 721 height 106
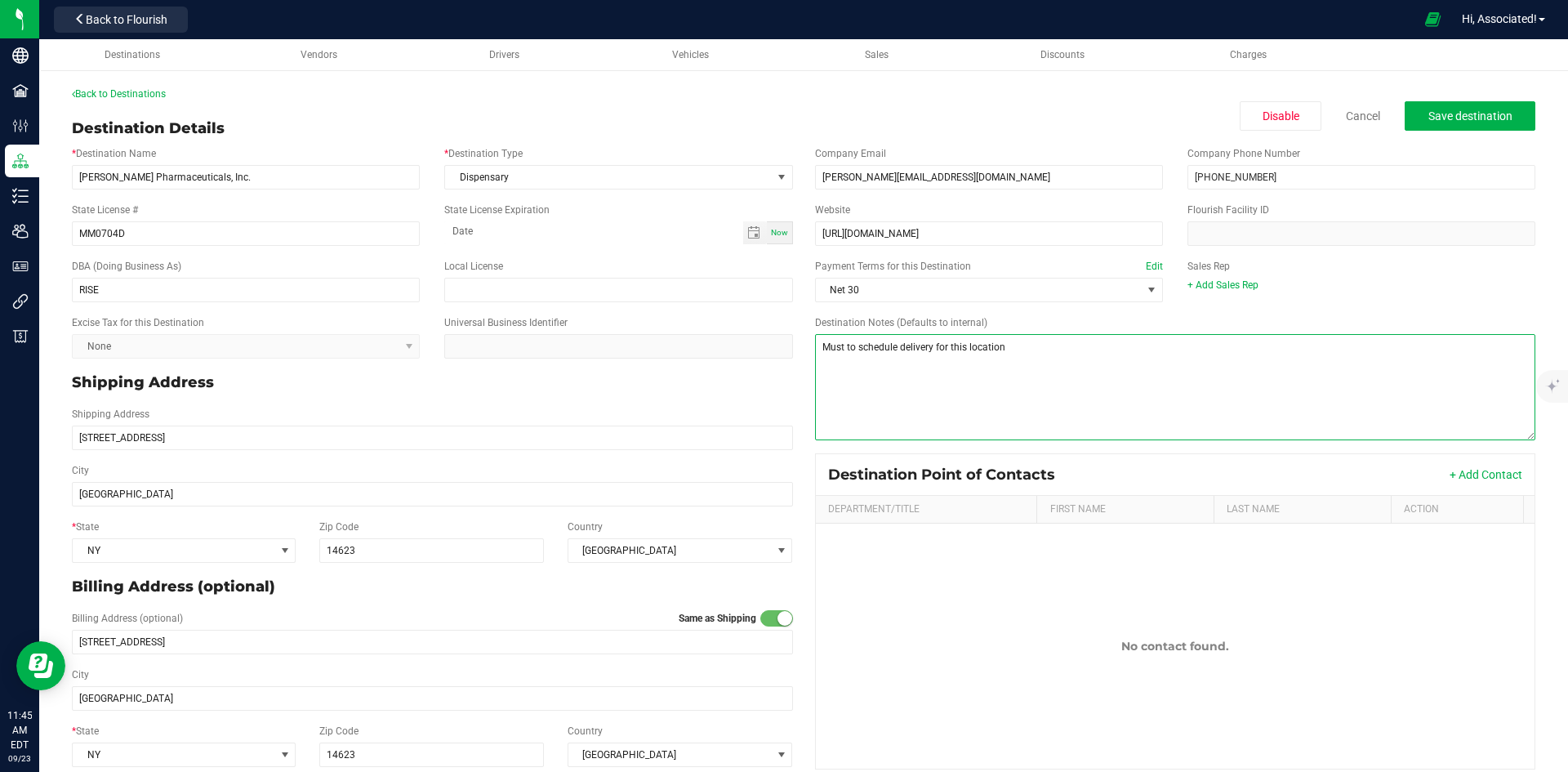
click at [845, 346] on textarea "Destination Notes (Defaults to internal)" at bounding box center [1176, 387] width 721 height 106
click at [1008, 347] on textarea "Destination Notes (Defaults to internal)" at bounding box center [1176, 387] width 721 height 106
click at [862, 342] on textarea "Destination Notes (Defaults to internal)" at bounding box center [1176, 387] width 721 height 106
click at [1019, 344] on textarea "Destination Notes (Defaults to internal)" at bounding box center [1176, 387] width 721 height 106
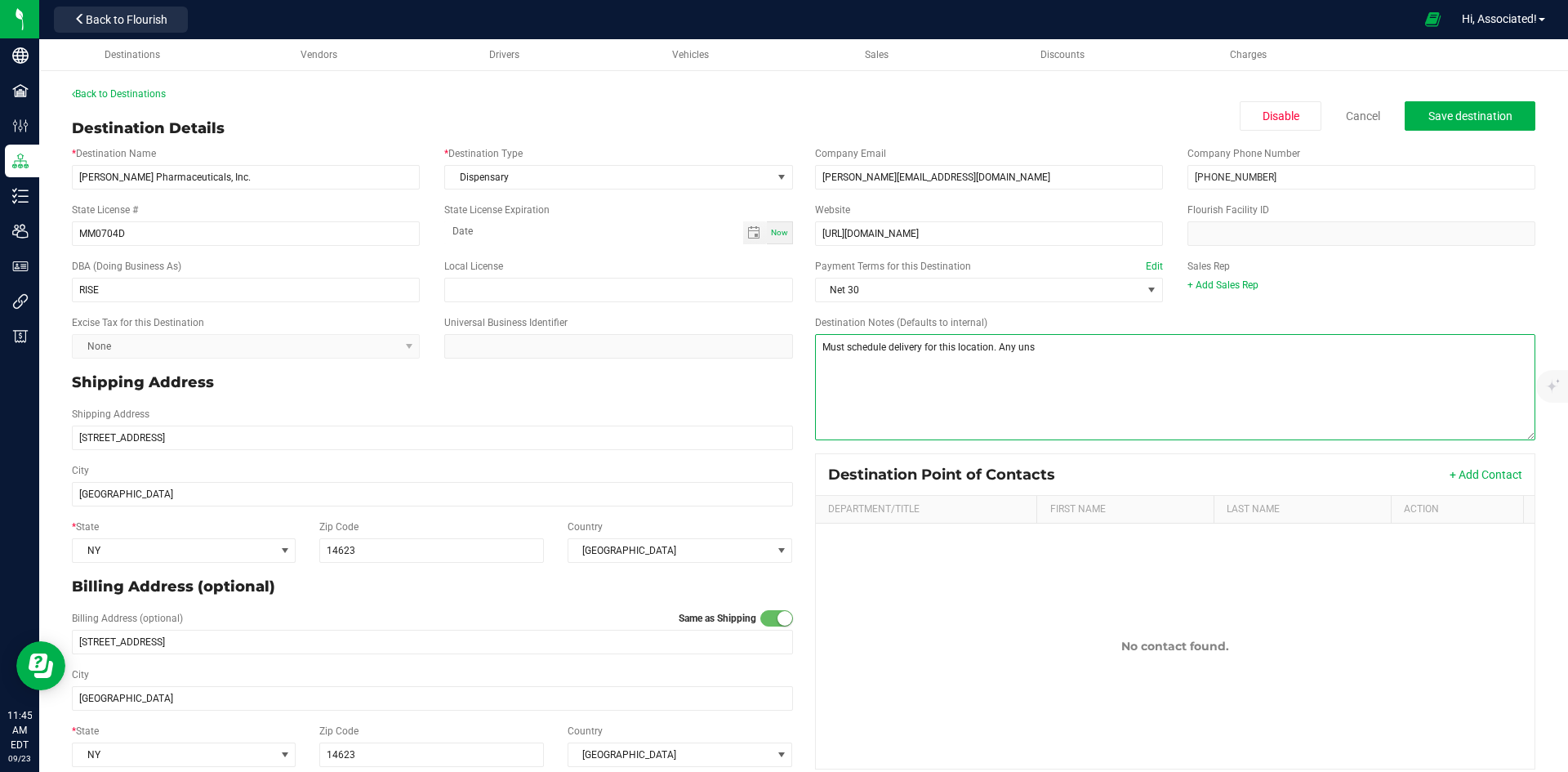
click at [1019, 343] on textarea "Destination Notes (Defaults to internal)" at bounding box center [1176, 387] width 721 height 106
click at [1027, 346] on textarea "Destination Notes (Defaults to internal)" at bounding box center [1176, 387] width 721 height 106
drag, startPoint x: 1022, startPoint y: 346, endPoint x: 1035, endPoint y: 347, distance: 13.0
click at [1035, 347] on textarea "Destination Notes (Defaults to internal)" at bounding box center [1176, 387] width 721 height 106
paste textarea "chedule"
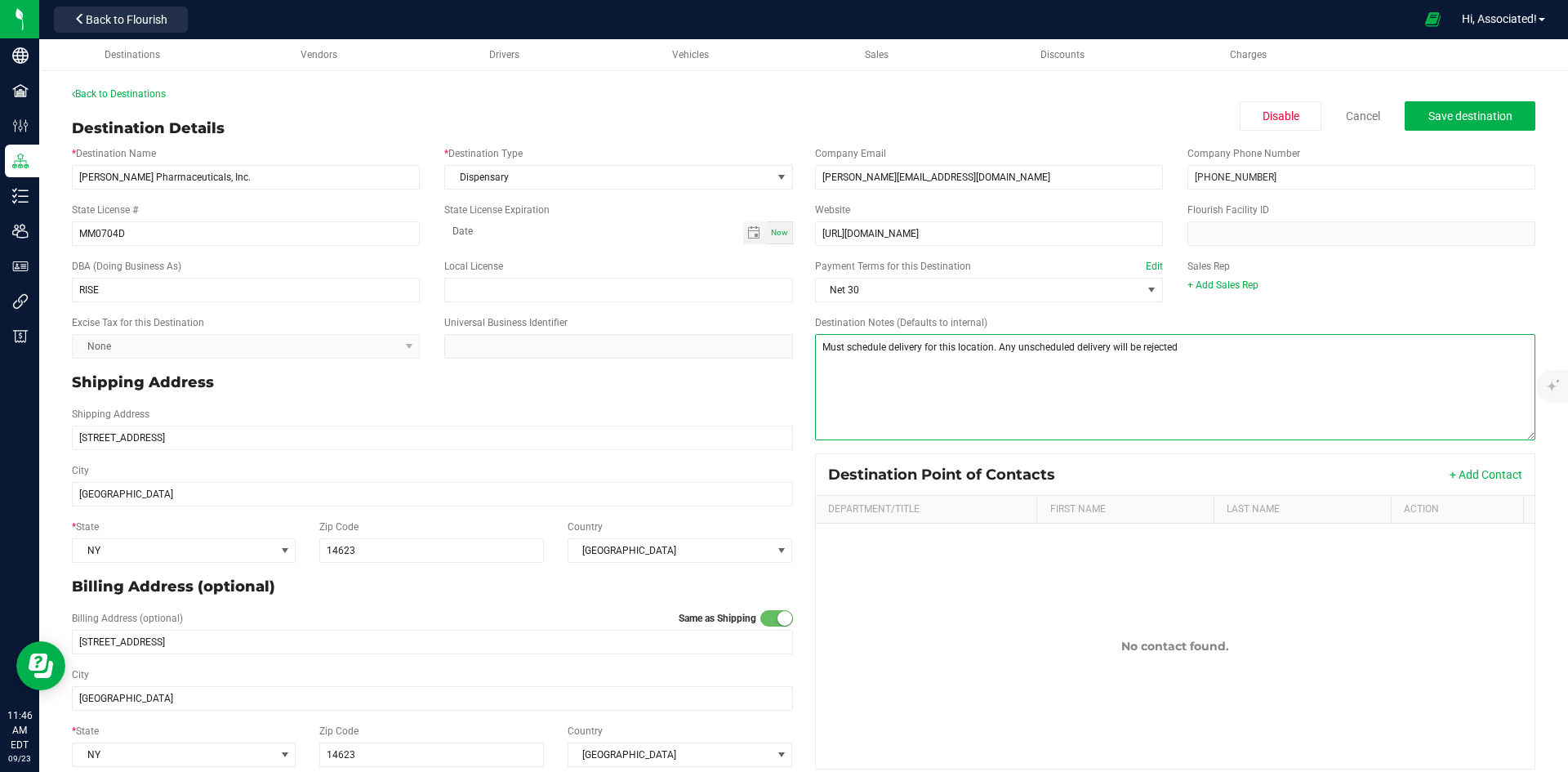
scroll to position [20, 0]
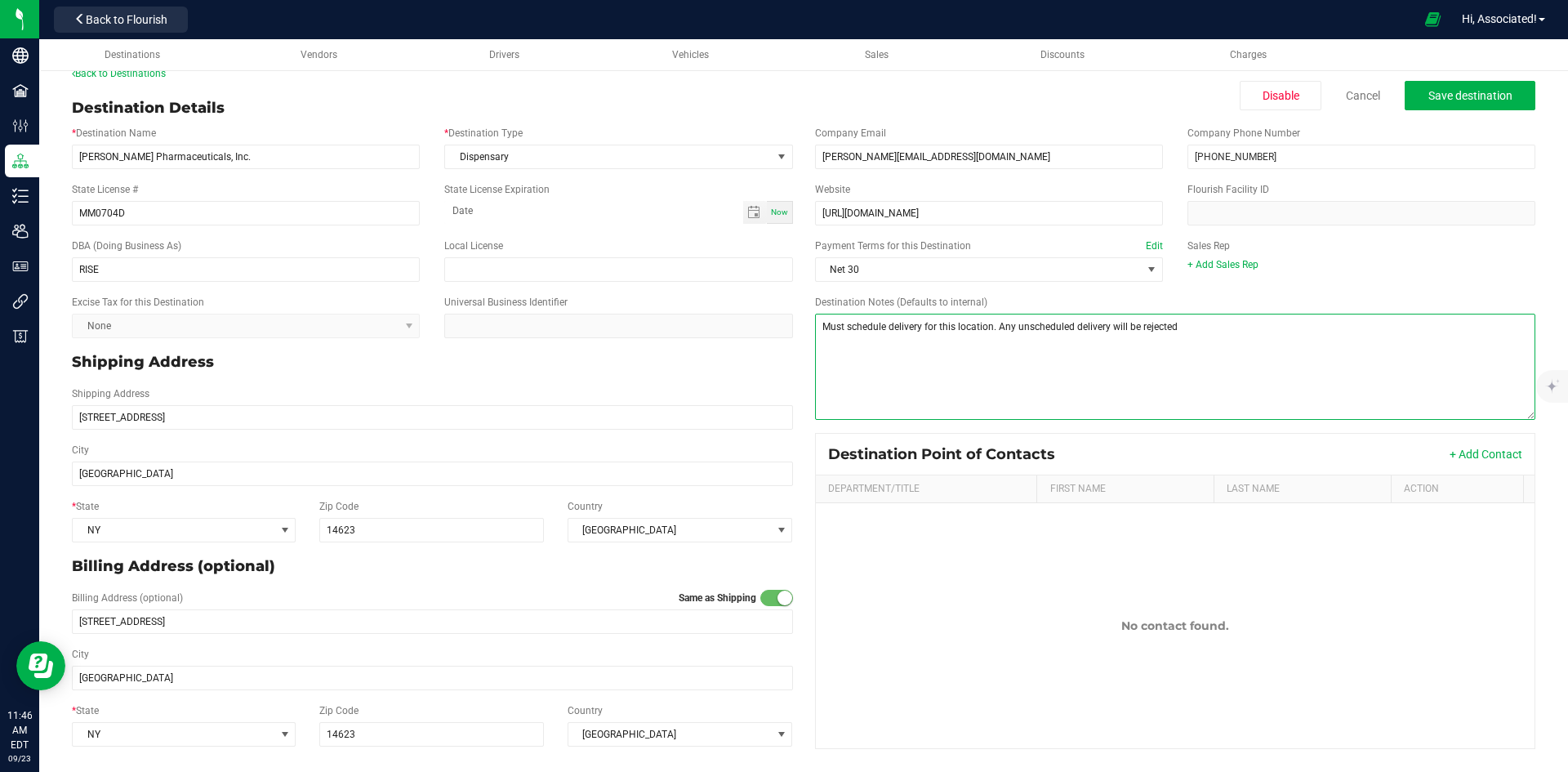
click at [1180, 328] on textarea "Destination Notes (Defaults to internal)" at bounding box center [1176, 366] width 721 height 106
click at [1204, 329] on textarea "Destination Notes (Defaults to internal)" at bounding box center [1176, 366] width 721 height 106
type textarea "Must schedule delivery for this location. Any unscheduled delivery will be reje…"
click at [1461, 93] on span "Save destination" at bounding box center [1470, 95] width 84 height 13
click at [866, 327] on textarea "Destination Notes (Defaults to internal)" at bounding box center [1176, 366] width 721 height 106
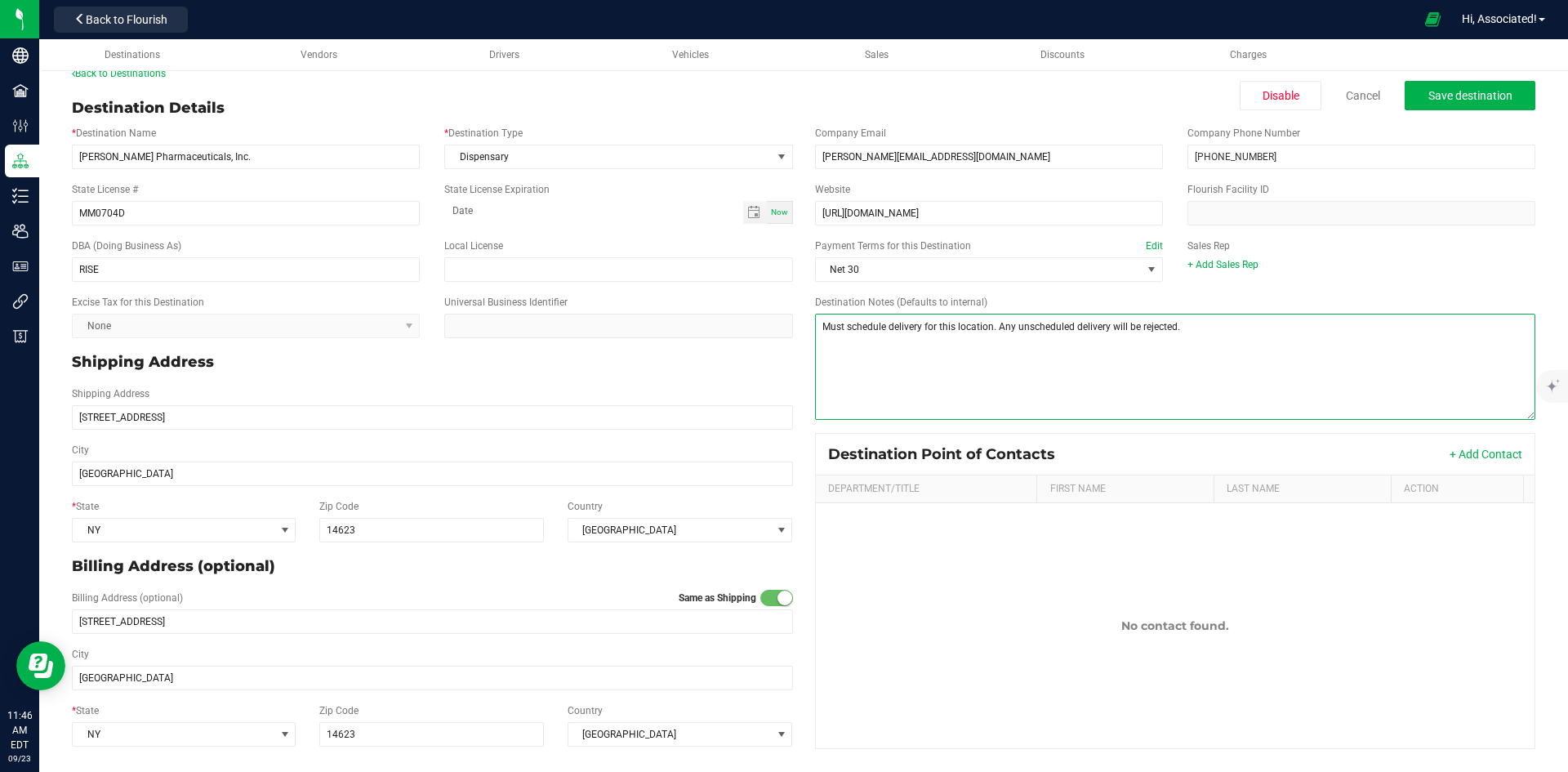
click at [866, 327] on textarea "Destination Notes (Defaults to internal)" at bounding box center [1176, 366] width 721 height 106
click at [1040, 324] on textarea "Destination Notes (Defaults to internal)" at bounding box center [1176, 366] width 721 height 106
click at [861, 327] on textarea "Destination Notes (Defaults to internal)" at bounding box center [1176, 366] width 721 height 106
click at [1315, 356] on textarea "Destination Notes (Defaults to internal)" at bounding box center [1176, 366] width 721 height 106
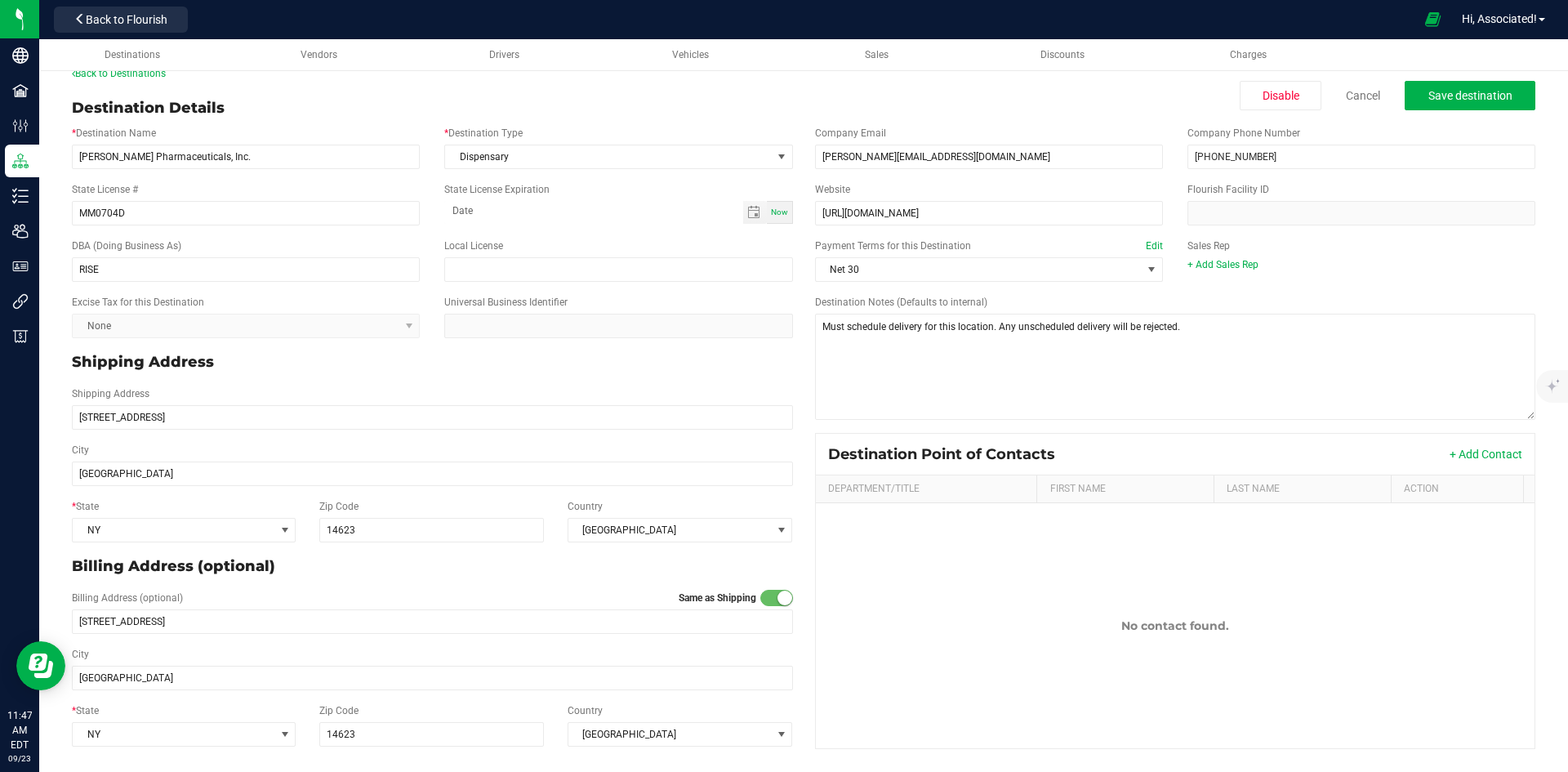
click at [1372, 268] on div "+ Add Sales Rep" at bounding box center [1361, 264] width 348 height 15
click at [1265, 337] on textarea "Destination Notes (Defaults to internal)" at bounding box center [1176, 366] width 721 height 106
click at [1464, 91] on span "Save destination" at bounding box center [1470, 95] width 84 height 13
click at [106, 71] on link "Destinations" at bounding box center [133, 54] width 184 height 32
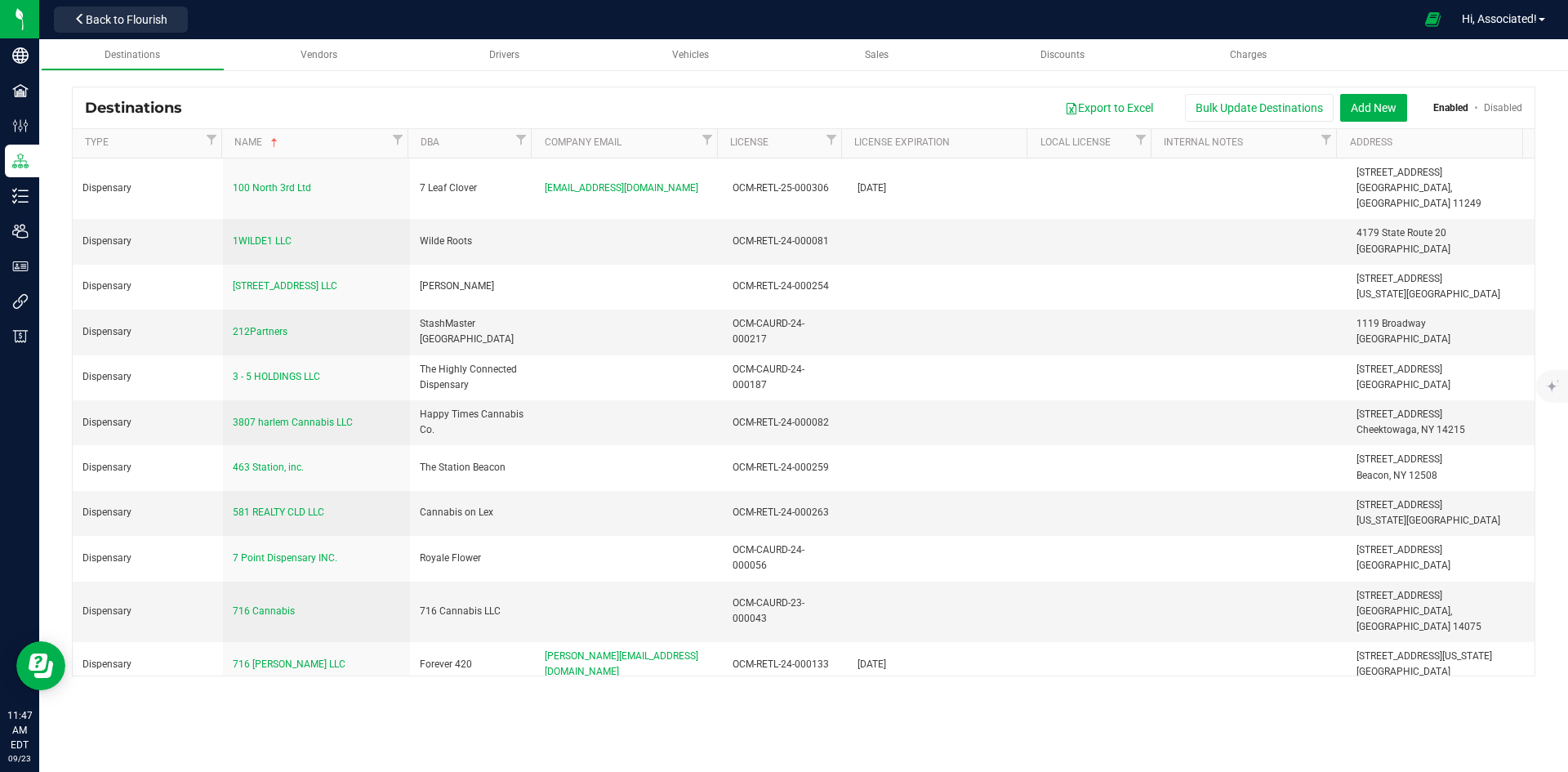
click at [477, 104] on div "Export to Excel Bulk Update Destinations Add New Enabled Disabled" at bounding box center [858, 107] width 1328 height 28
click at [770, 94] on div "Export to Excel Bulk Update Destinations Add New Enabled Disabled" at bounding box center [858, 107] width 1328 height 28
click at [147, 22] on span "Back to Flourish" at bounding box center [126, 19] width 82 height 13
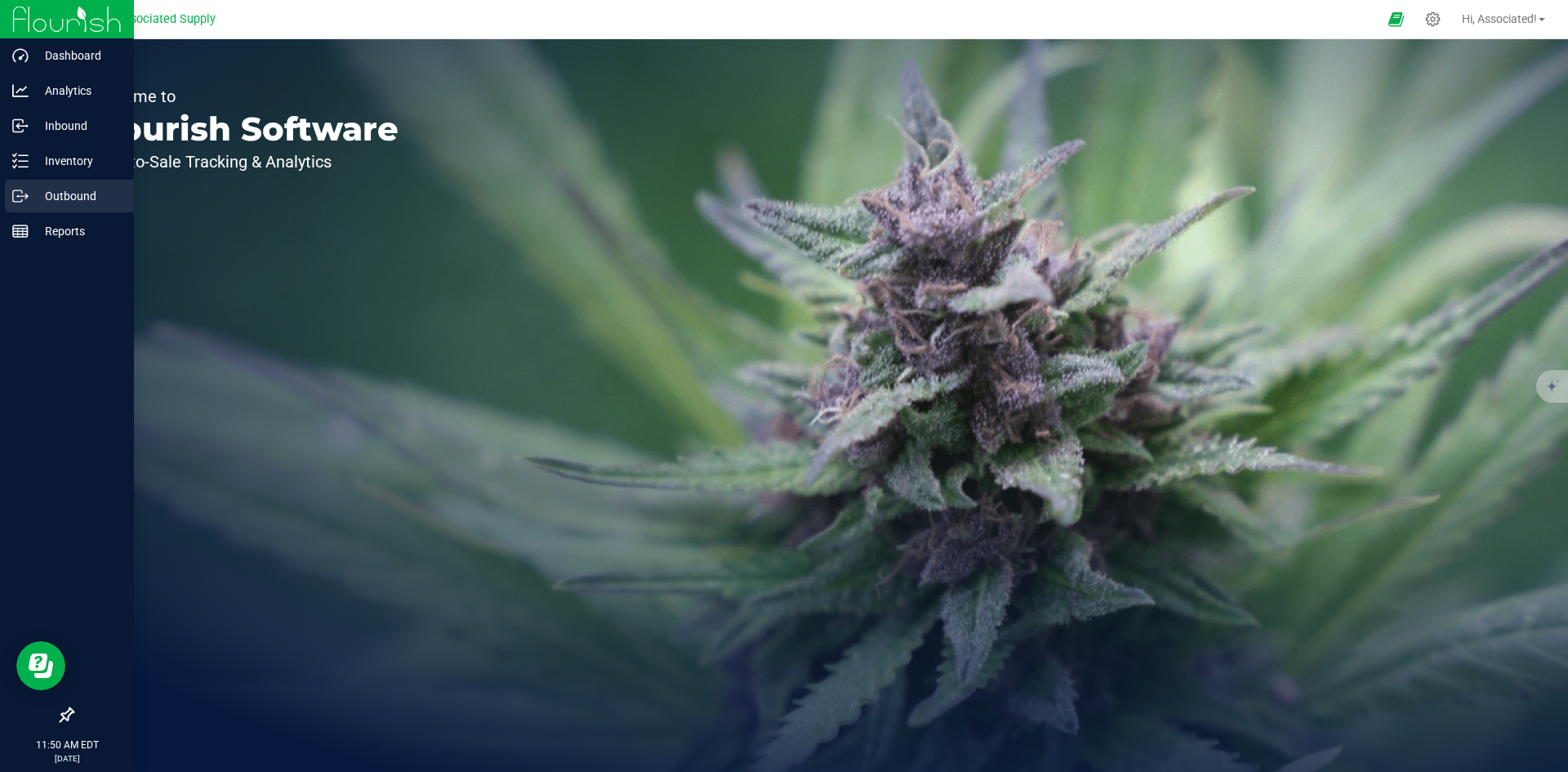
click at [23, 201] on icon at bounding box center [20, 196] width 16 height 16
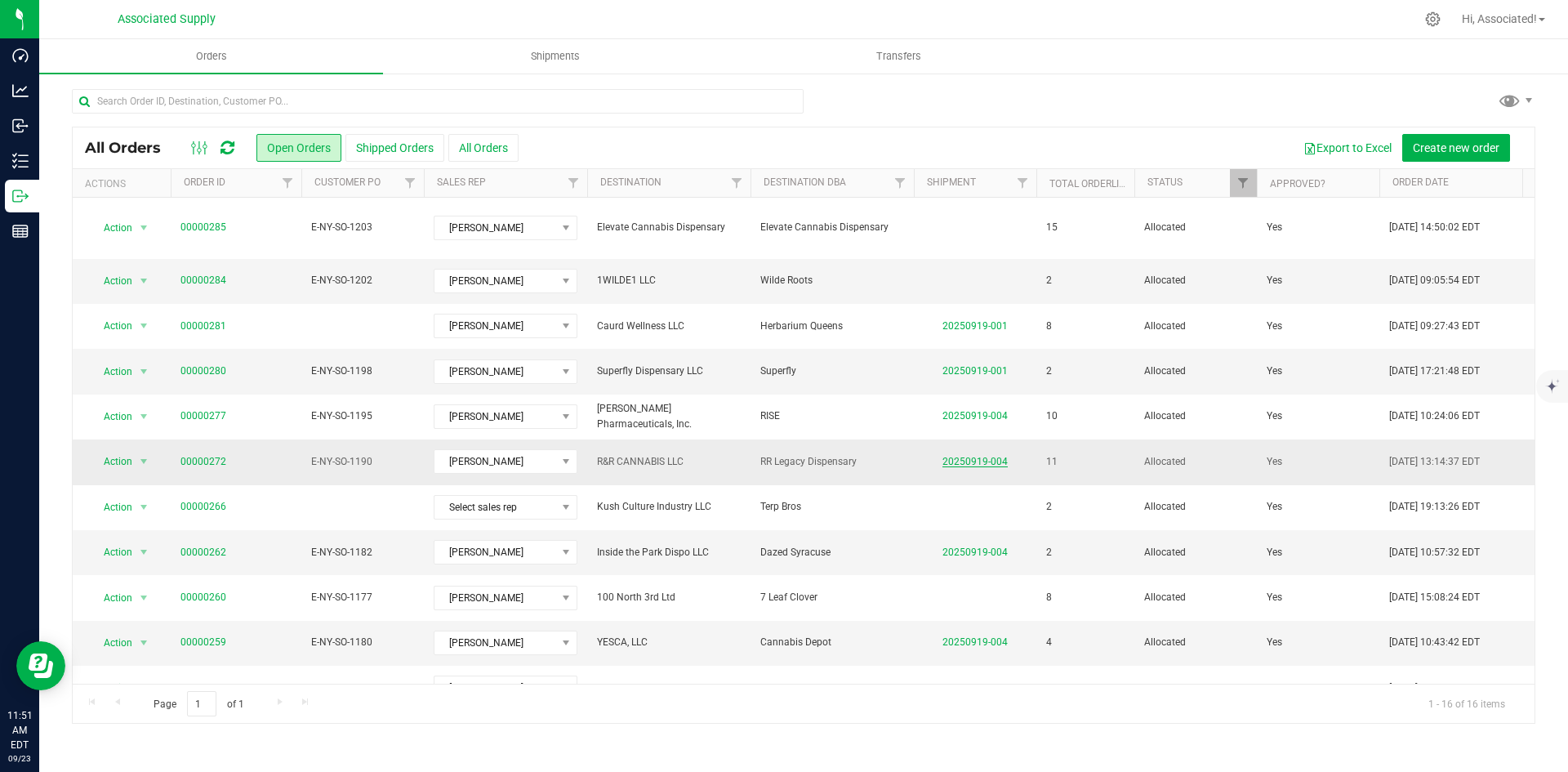
click at [976, 456] on link "20250919-004" at bounding box center [975, 461] width 65 height 12
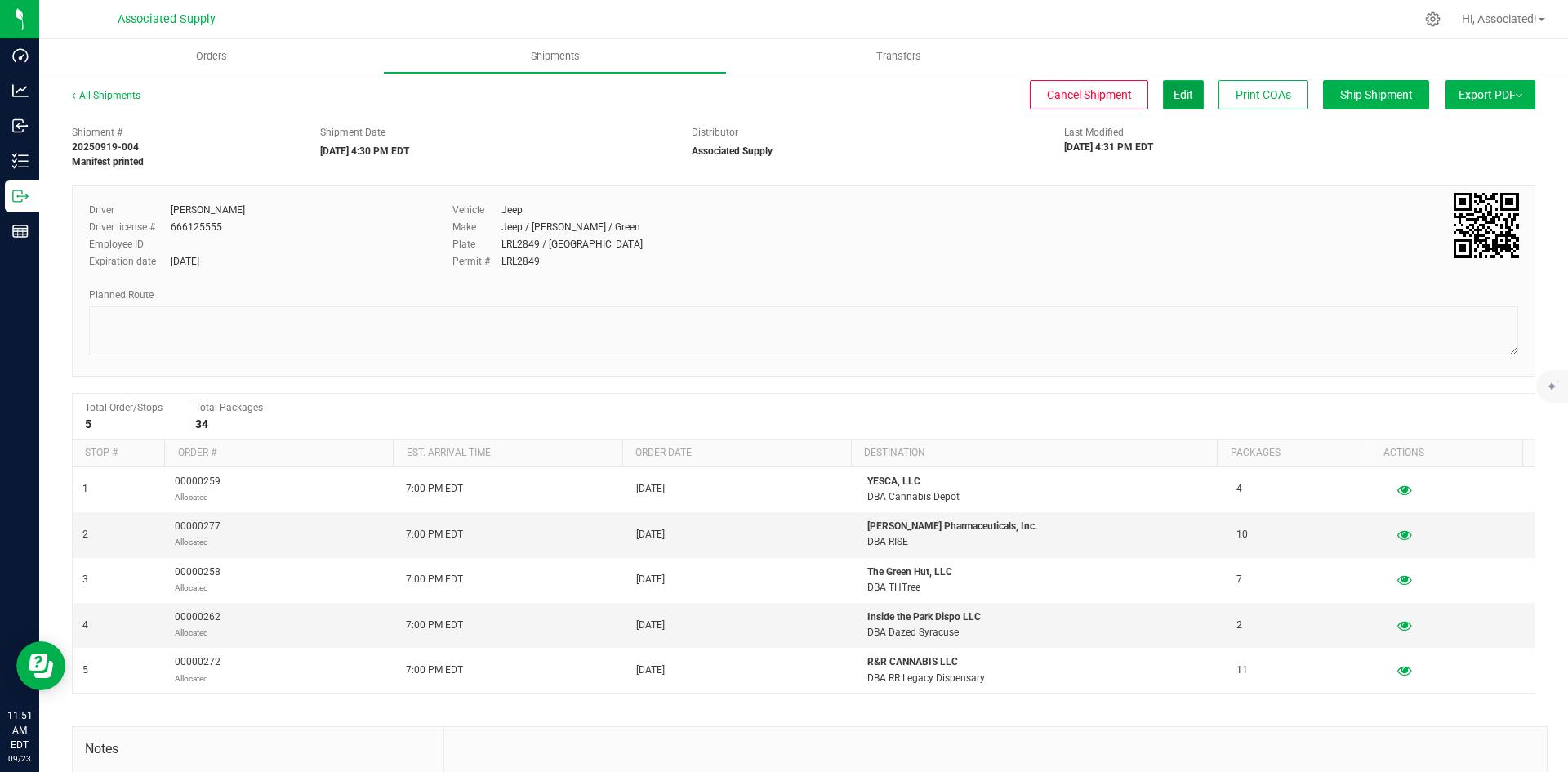
click at [1174, 94] on span "Edit" at bounding box center [1184, 94] width 20 height 13
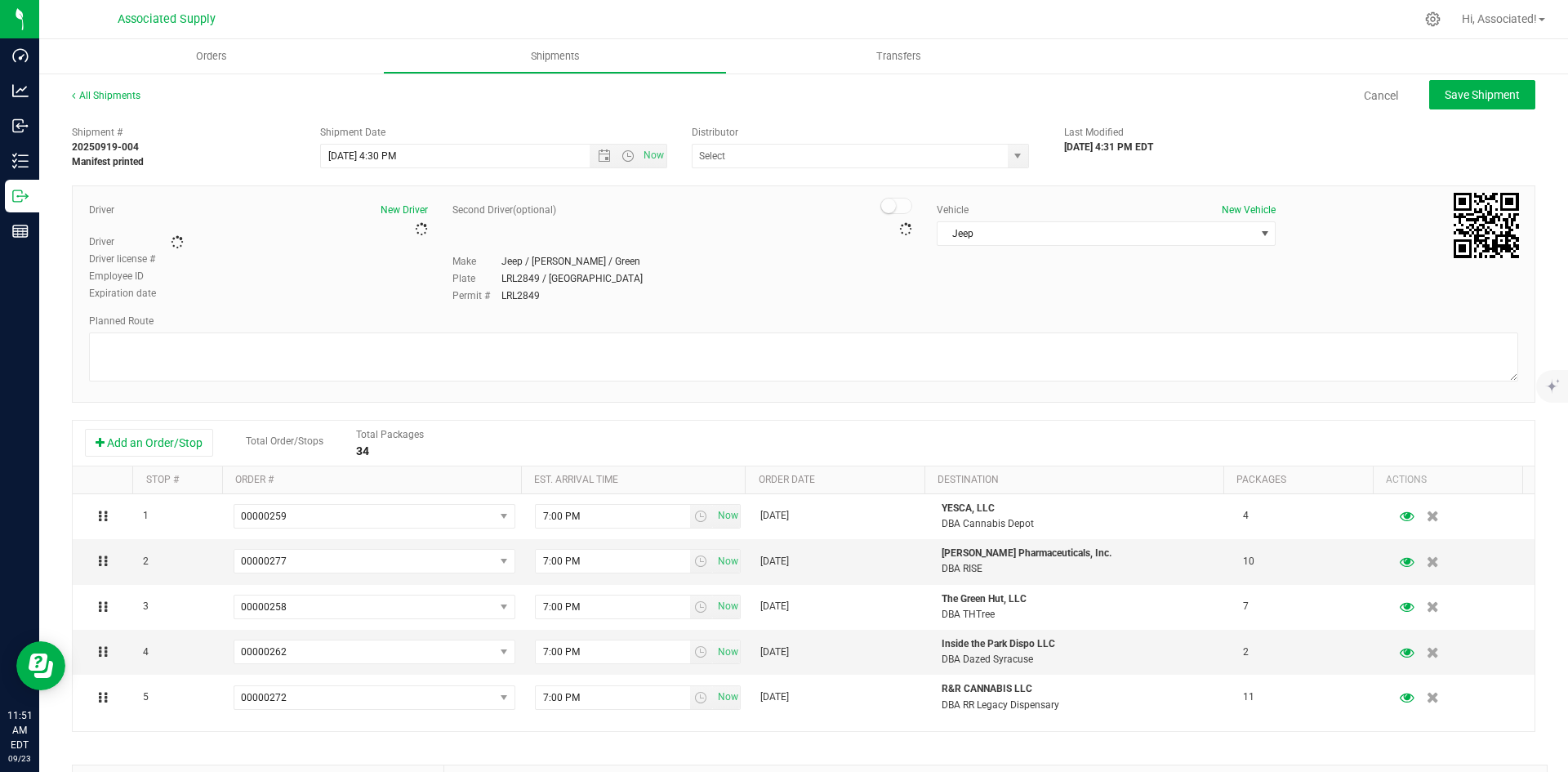
type input "Associated Supply"
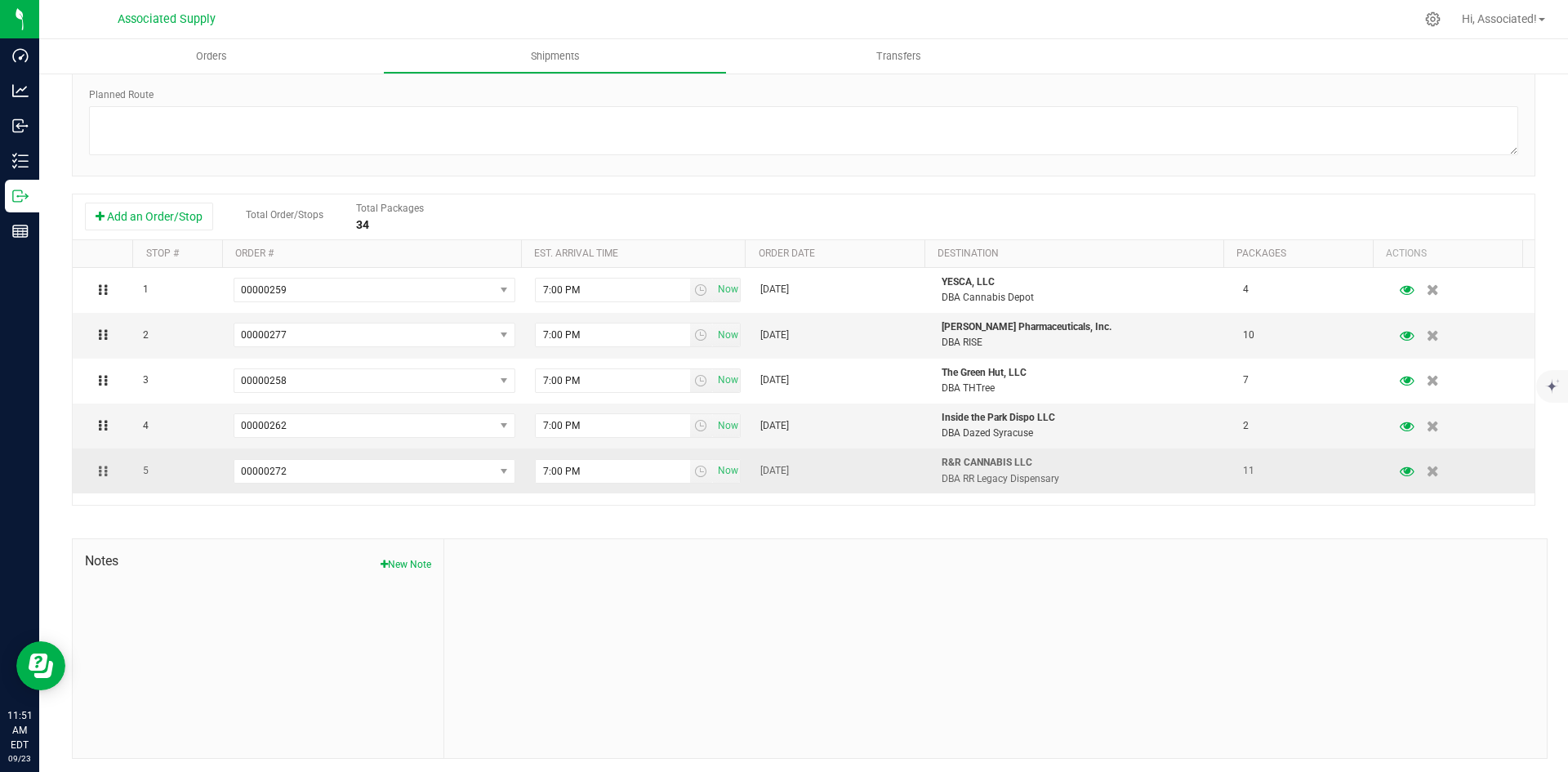
scroll to position [252, 0]
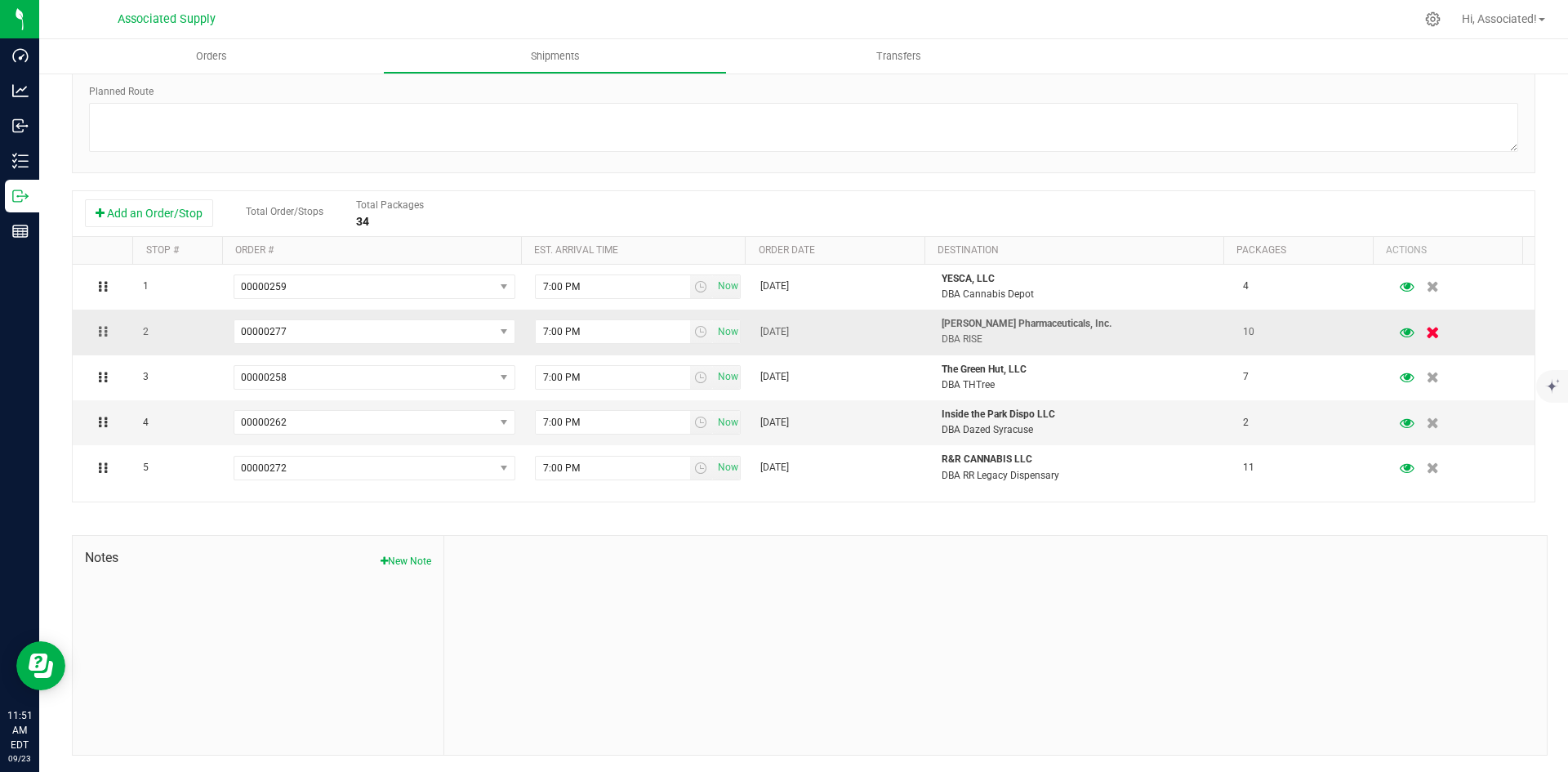
click at [1426, 331] on icon "button" at bounding box center [1433, 332] width 14 height 12
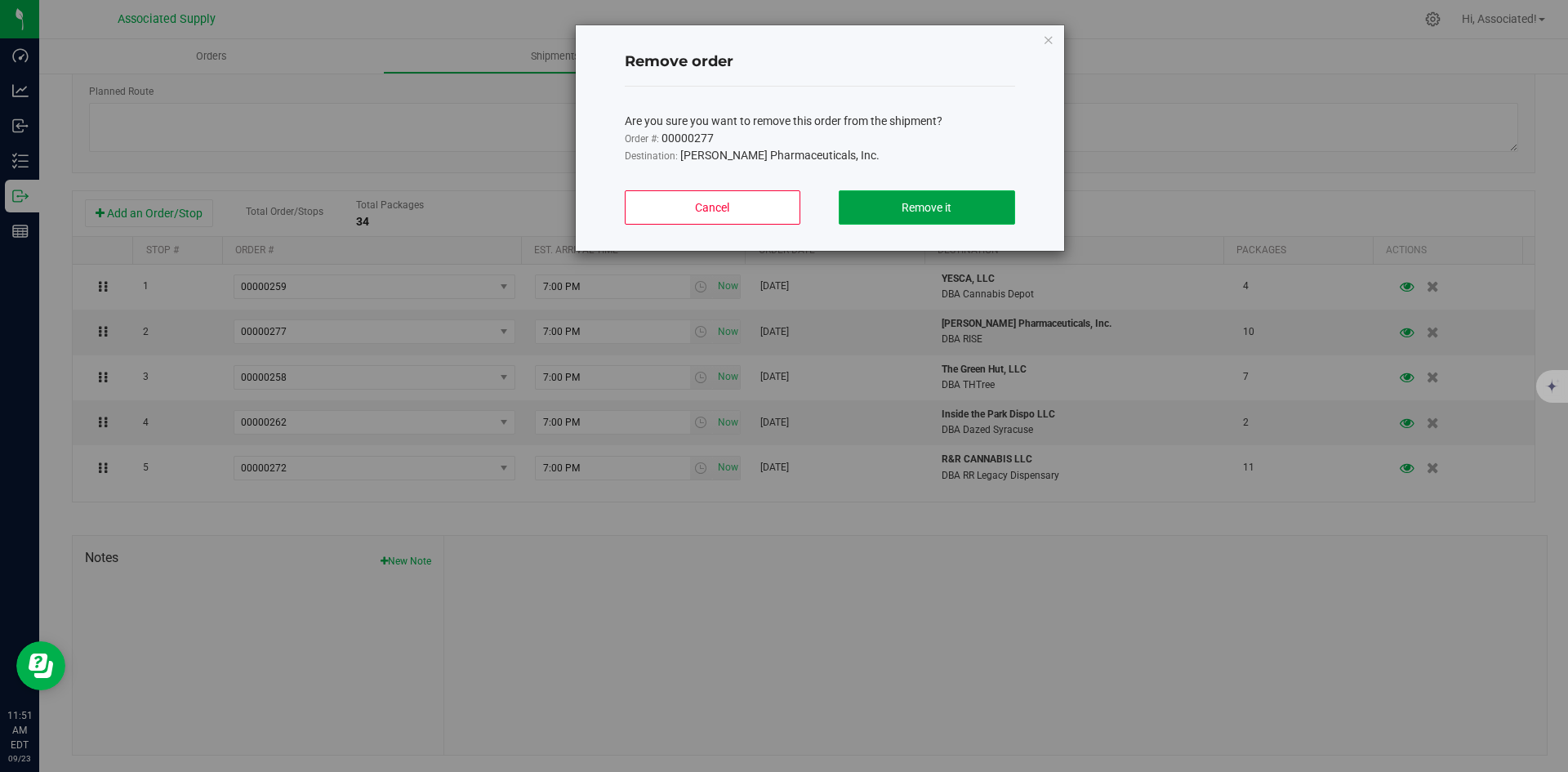
click at [958, 199] on button "Remove it" at bounding box center [926, 207] width 175 height 35
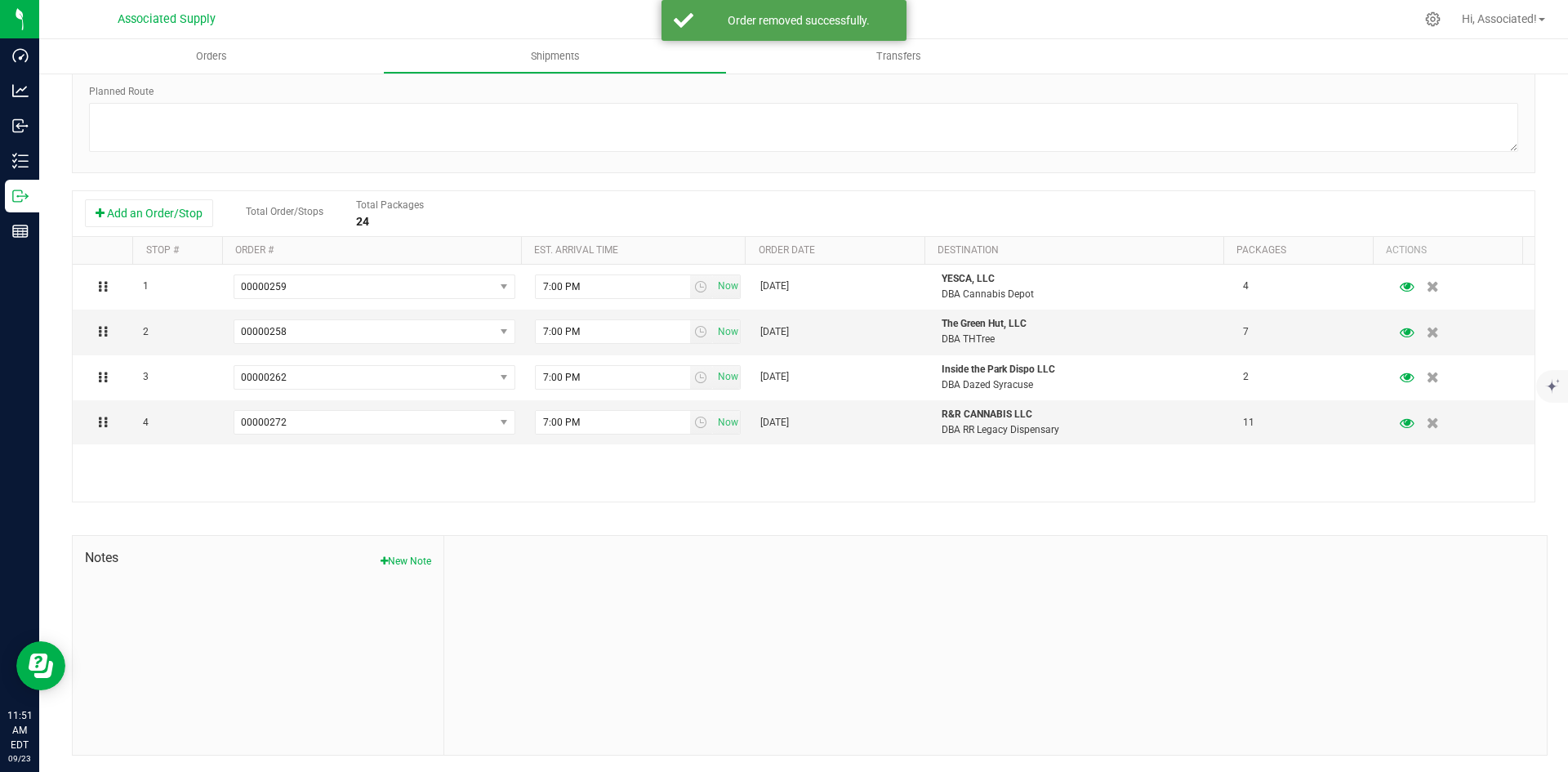
scroll to position [0, 0]
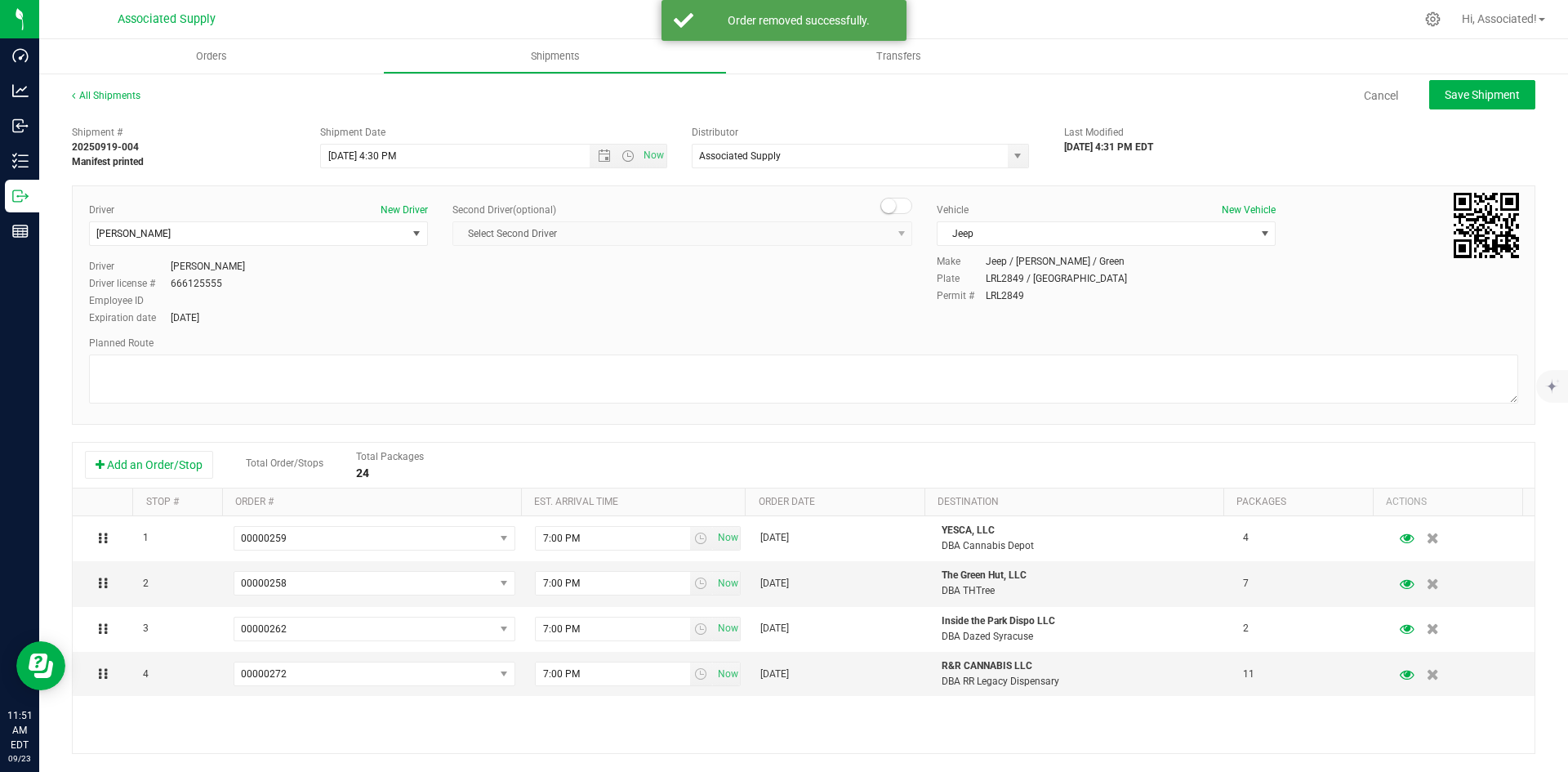
click at [761, 279] on div "Driver New Driver [PERSON_NAME] Select Driver [PERSON_NAME] [PERSON_NAME] [PERS…" at bounding box center [804, 265] width 1454 height 125
click at [1240, 231] on span "Jeep" at bounding box center [1096, 233] width 317 height 23
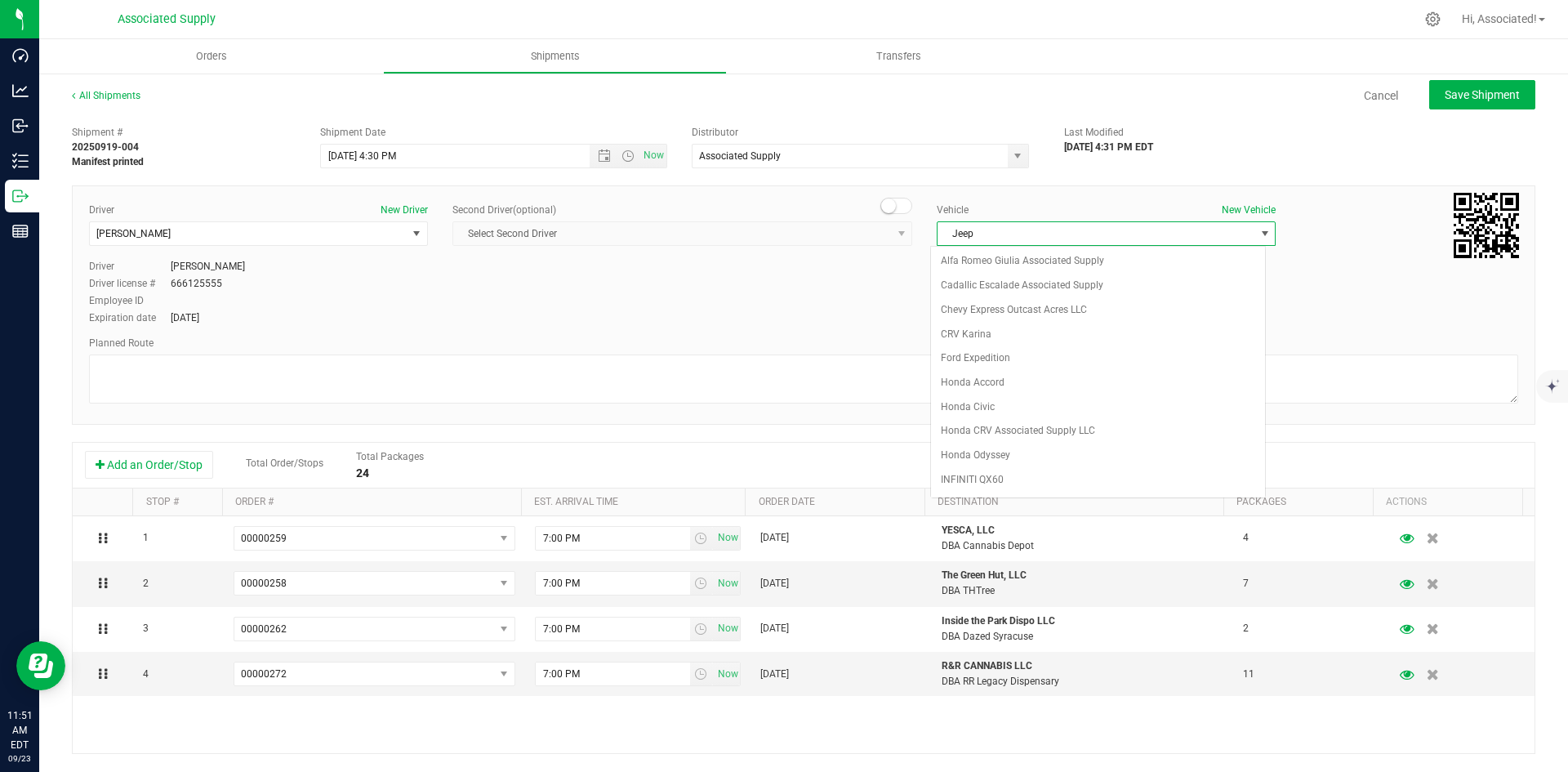
scroll to position [46, 0]
click at [998, 385] on li "Honda CRV Associated Supply LLC" at bounding box center [1098, 384] width 334 height 25
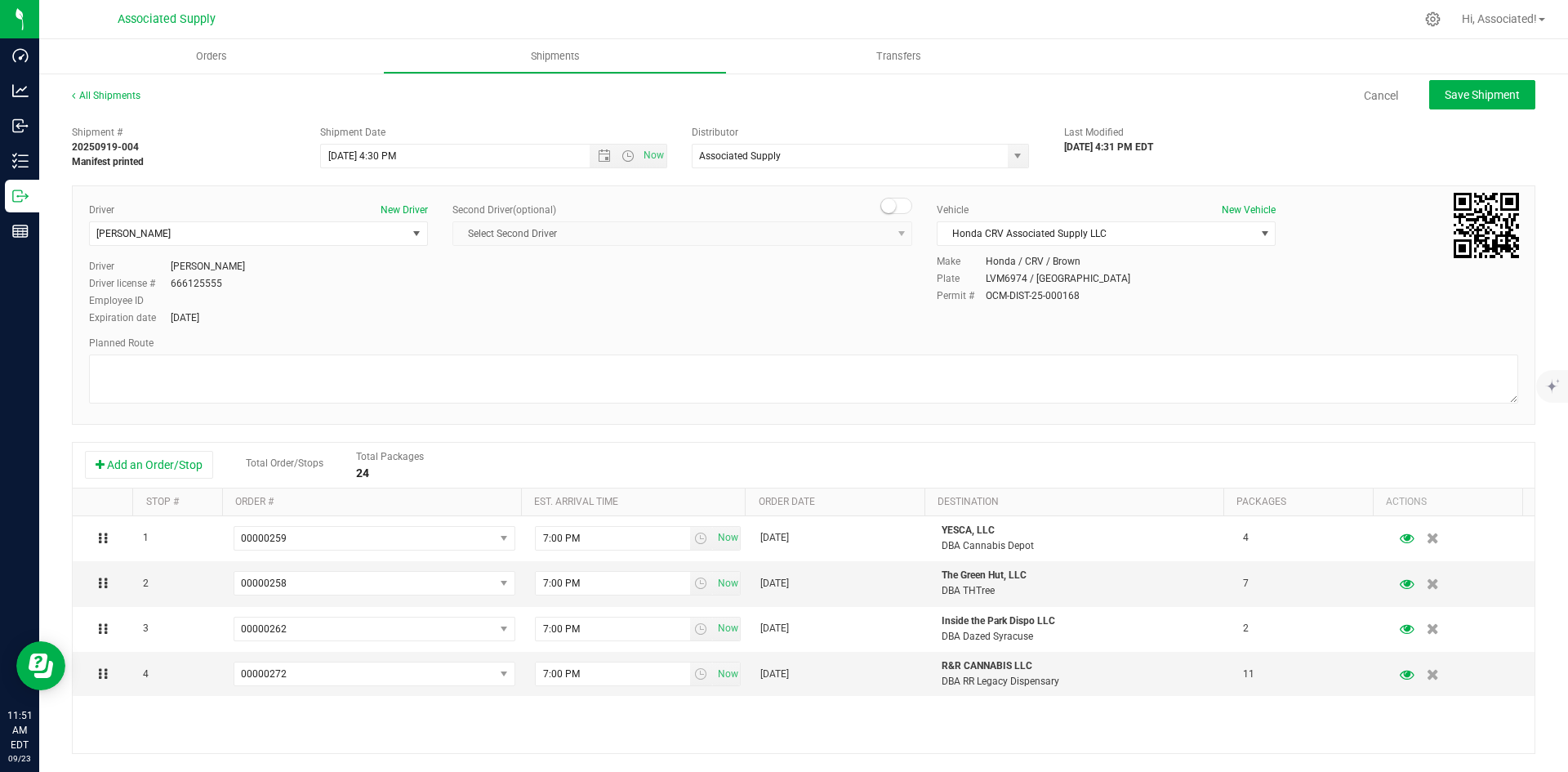
click at [837, 322] on div "Driver New Driver [PERSON_NAME] Select Driver [PERSON_NAME] [PERSON_NAME] [PERS…" at bounding box center [804, 265] width 1454 height 125
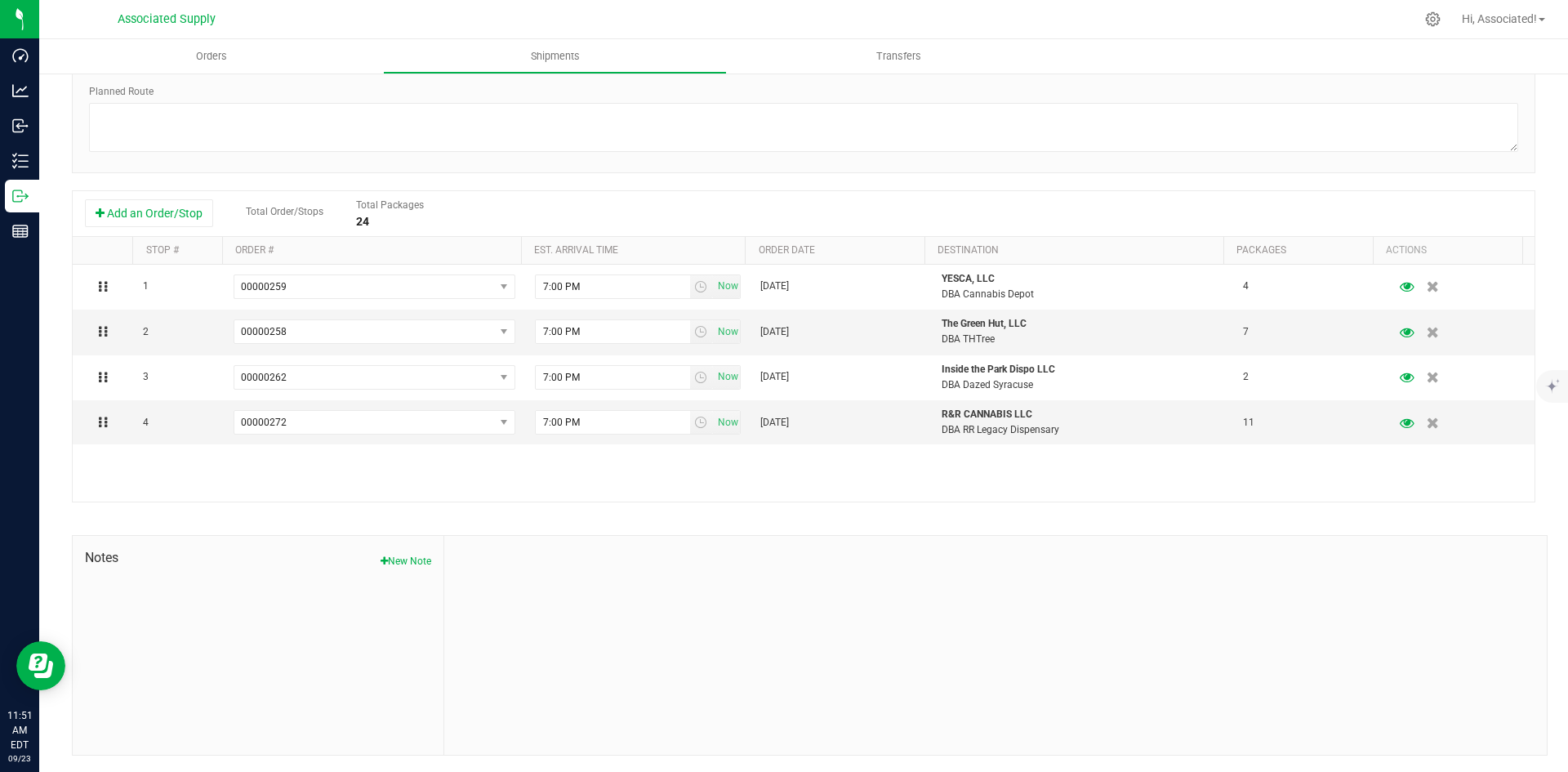
scroll to position [0, 0]
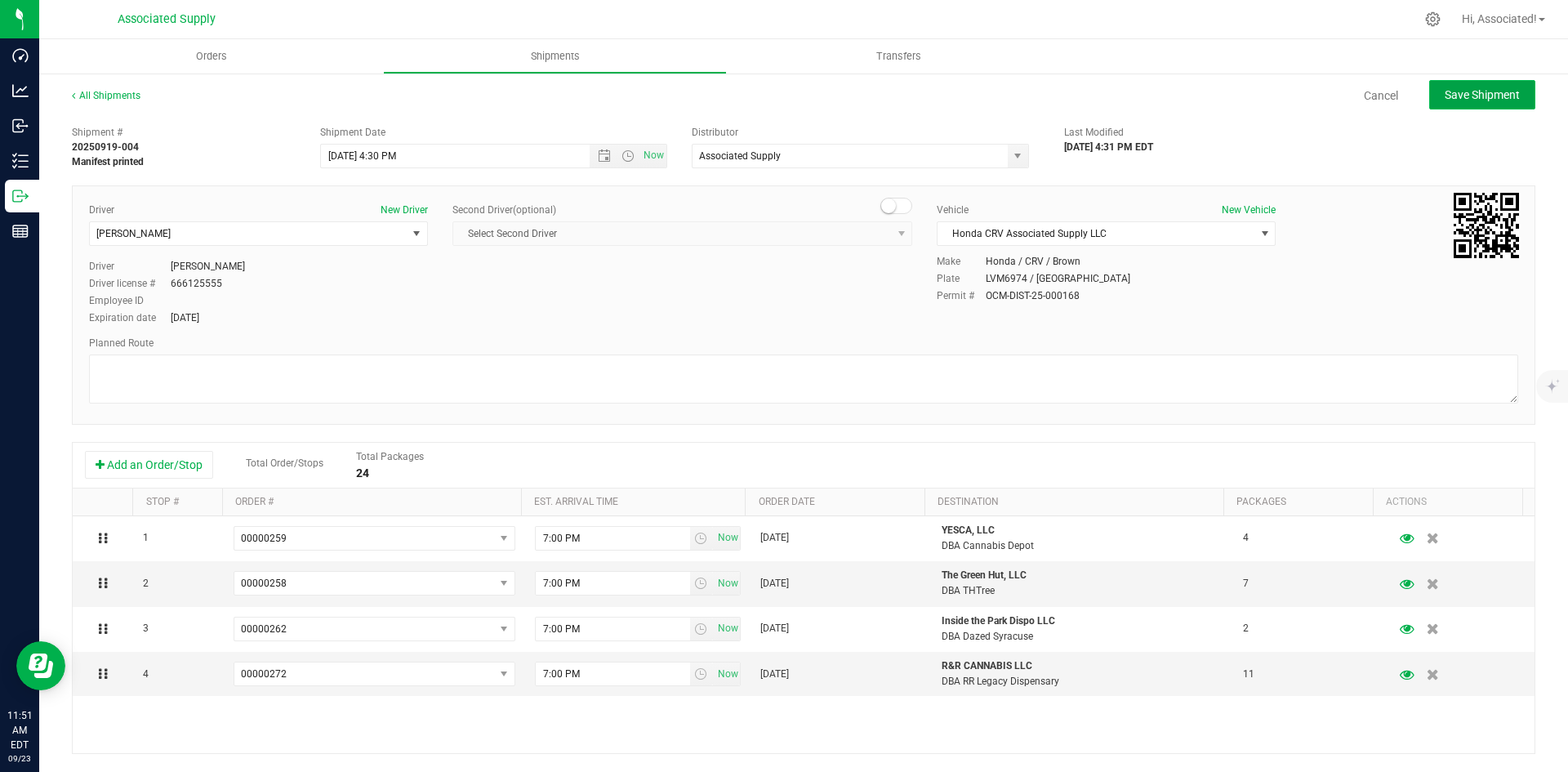
click at [1484, 97] on span "Save Shipment" at bounding box center [1482, 94] width 75 height 13
type input "[DATE] 8:30 PM"
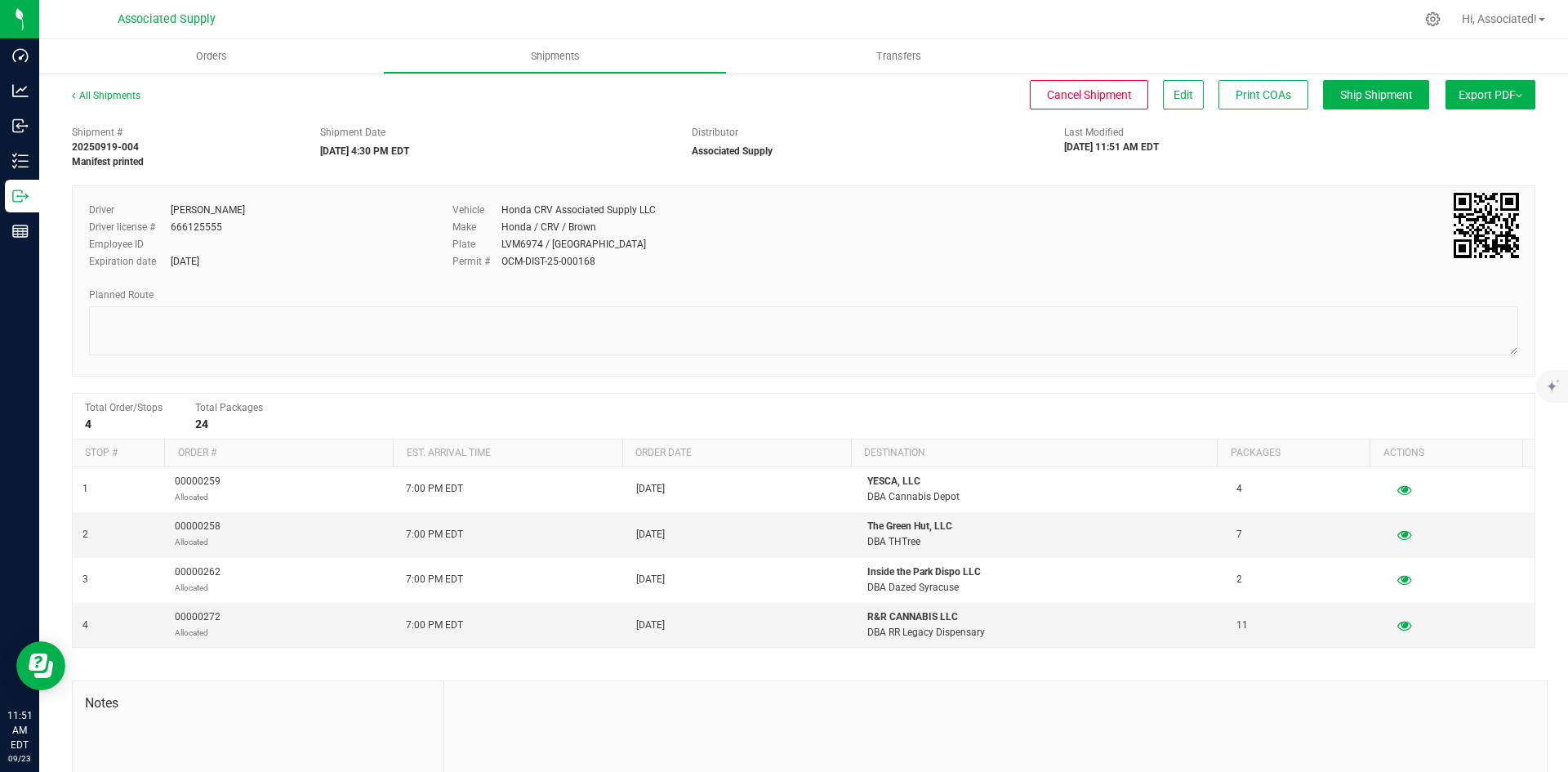
click at [1232, 172] on div "Shipment # 20250919-004 Manifest printed Shipment Date [DATE] 4:30 PM EDT Distr…" at bounding box center [803, 509] width 1464 height 783
click at [199, 228] on div "666125555" at bounding box center [196, 227] width 52 height 15
drag, startPoint x: 603, startPoint y: 229, endPoint x: 496, endPoint y: 204, distance: 109.9
click at [496, 204] on div "Vehicle Honda CRV Associated Supply LLC Make Honda / CRV / Brown Plate LVM6974 …" at bounding box center [743, 237] width 606 height 69
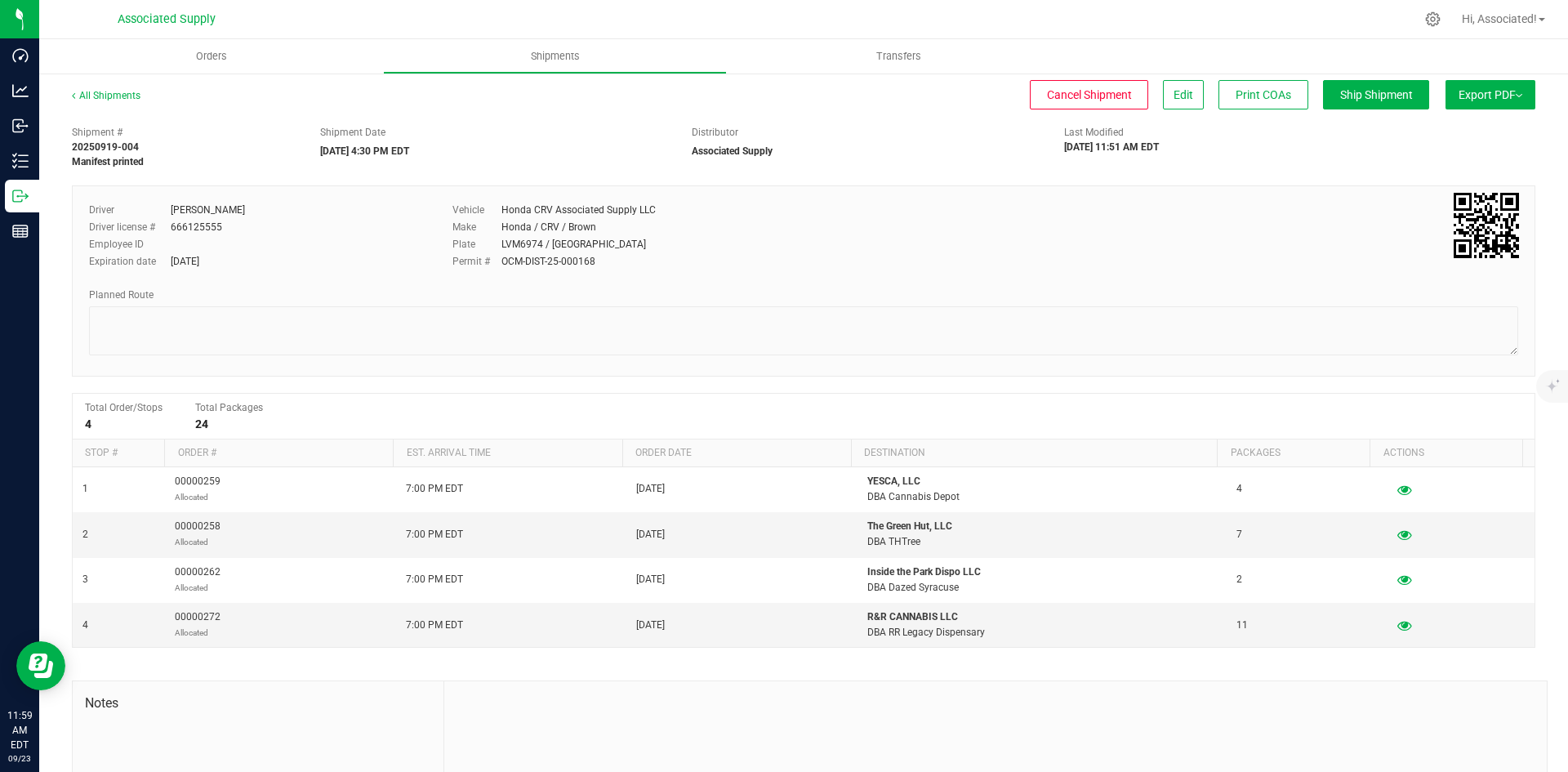
click at [624, 225] on div "Make Honda / CRV / Brown" at bounding box center [743, 227] width 581 height 15
drag, startPoint x: 594, startPoint y: 263, endPoint x: 446, endPoint y: 209, distance: 157.5
click at [446, 209] on div "Vehicle Honda CRV Associated Supply LLC Make Honda / CRV / Brown Plate LVM6974 …" at bounding box center [743, 237] width 606 height 69
click at [675, 244] on div "Plate LVM6974 / [GEOGRAPHIC_DATA]" at bounding box center [743, 244] width 581 height 15
click at [96, 98] on link "All Shipments" at bounding box center [106, 95] width 69 height 12
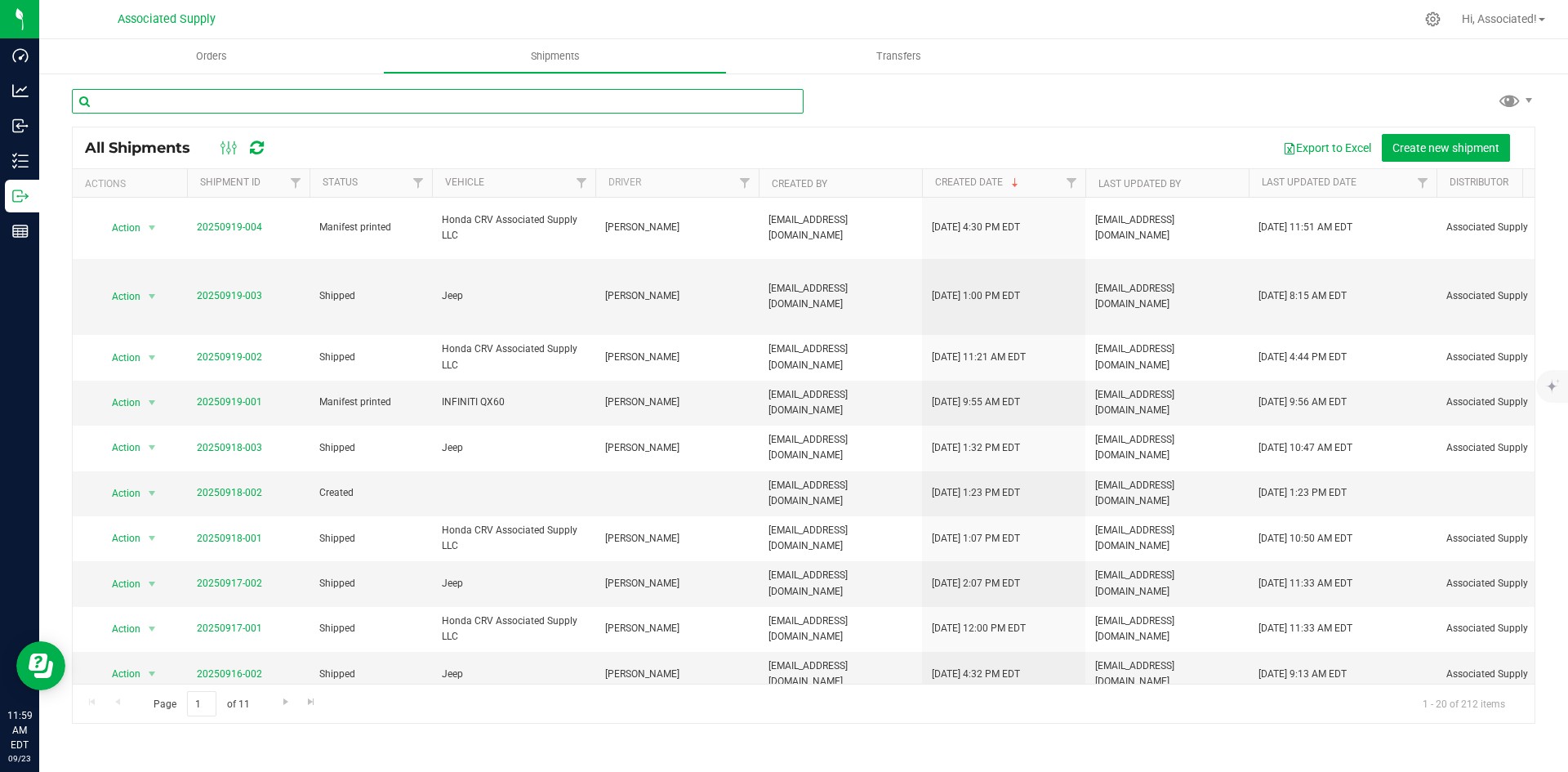
click at [264, 94] on input "text" at bounding box center [437, 101] width 731 height 25
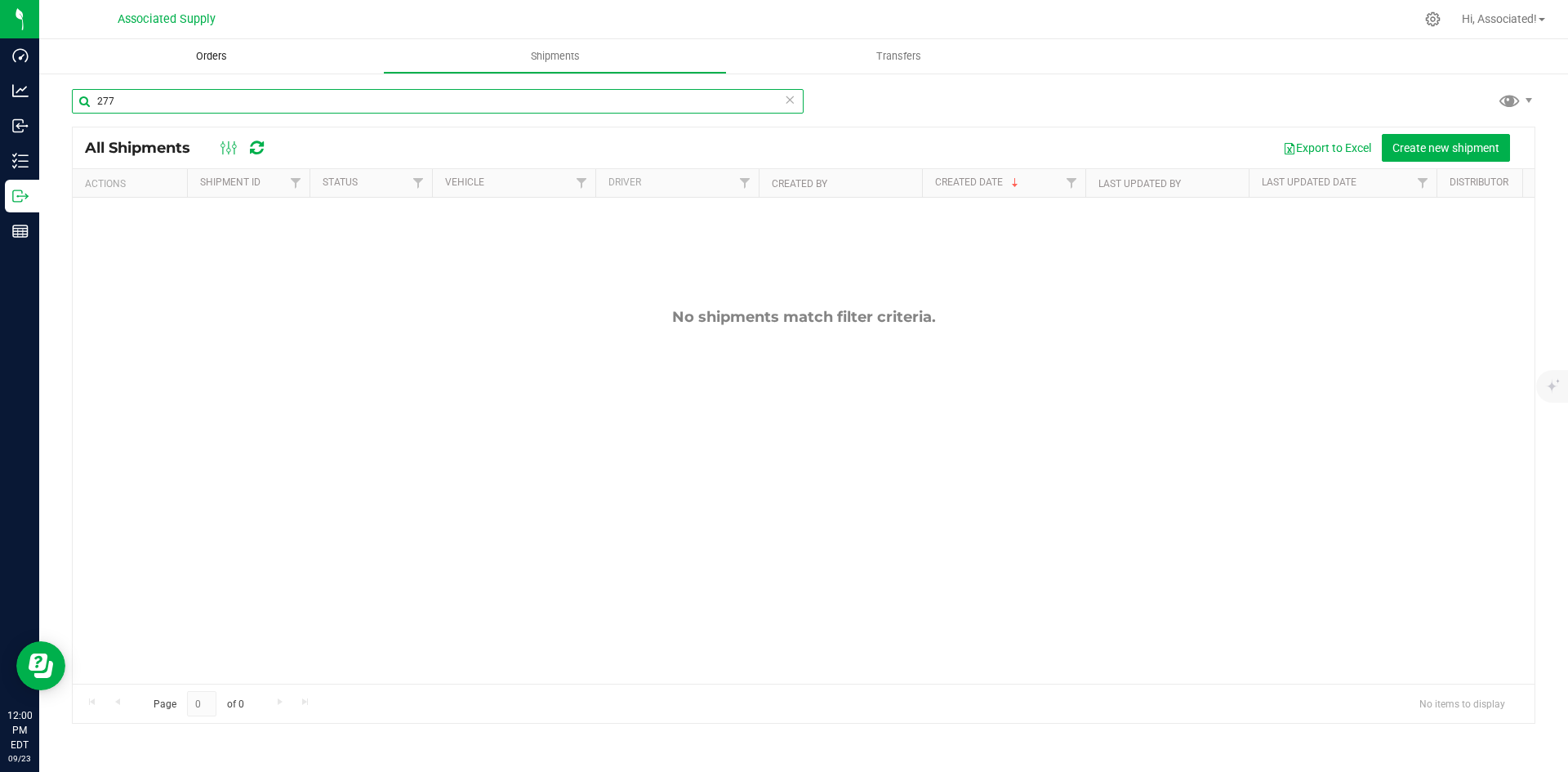
type input "277"
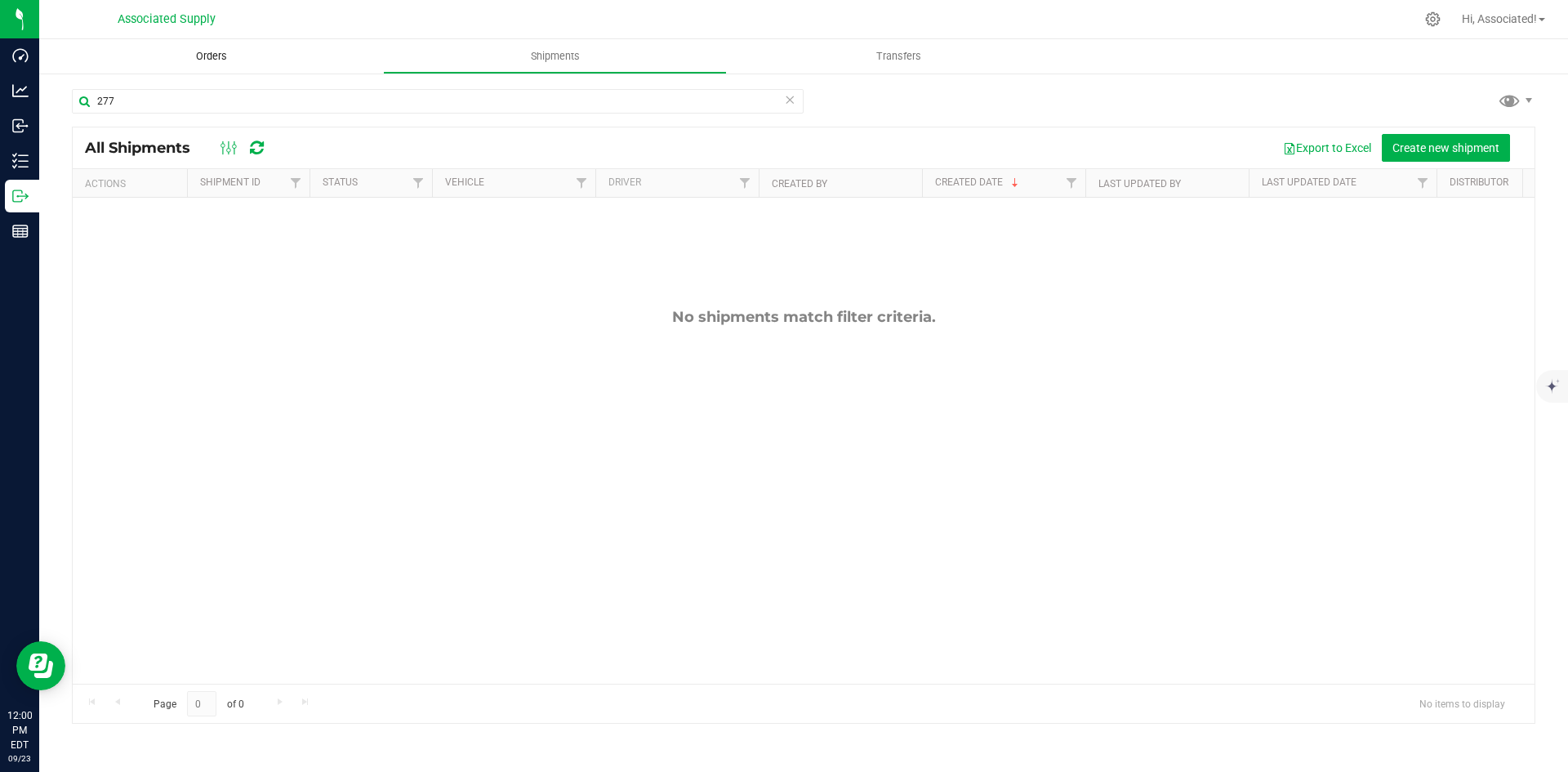
click at [212, 58] on span "Orders" at bounding box center [211, 56] width 75 height 15
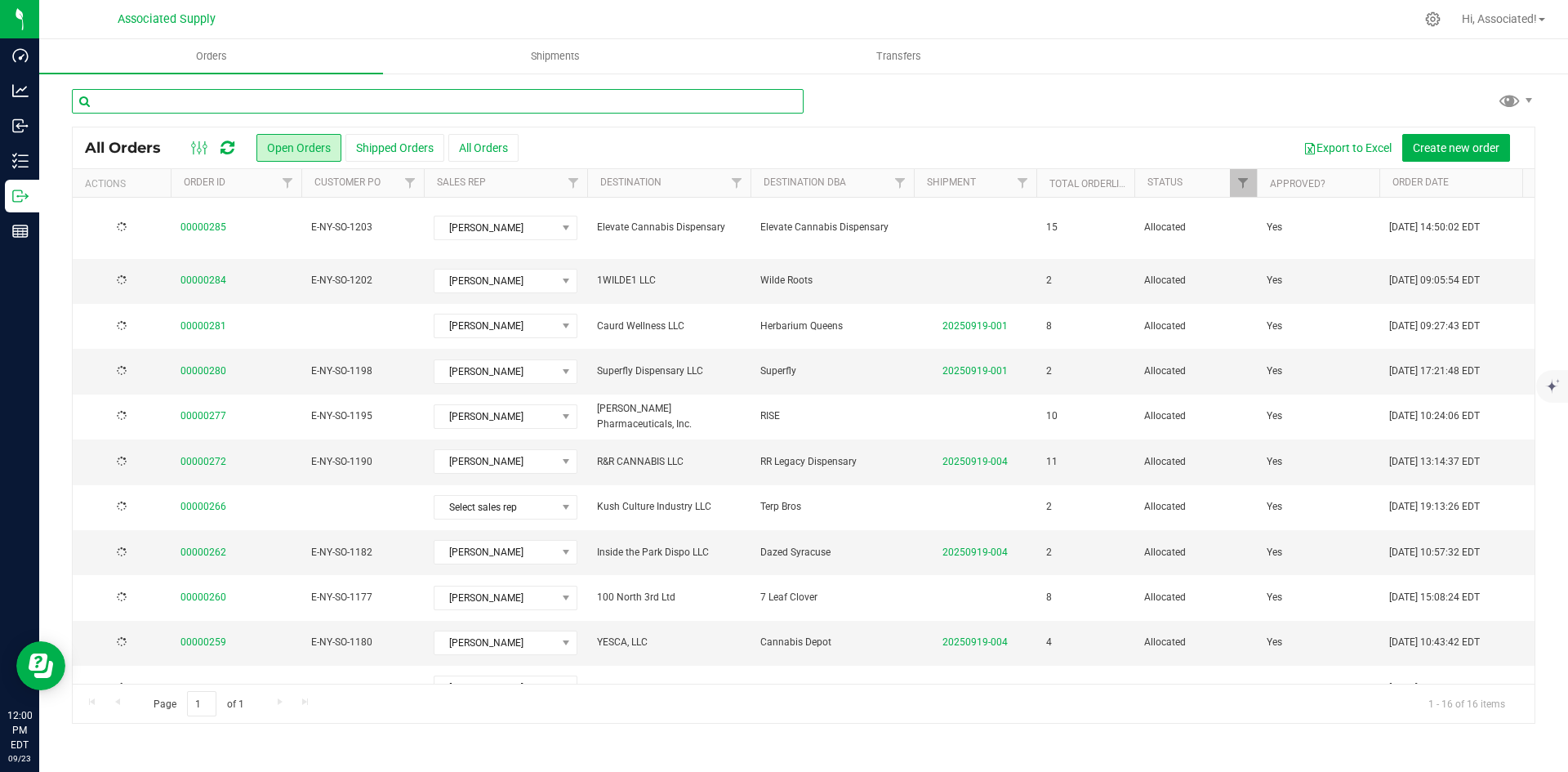
click at [193, 101] on input "text" at bounding box center [437, 101] width 731 height 25
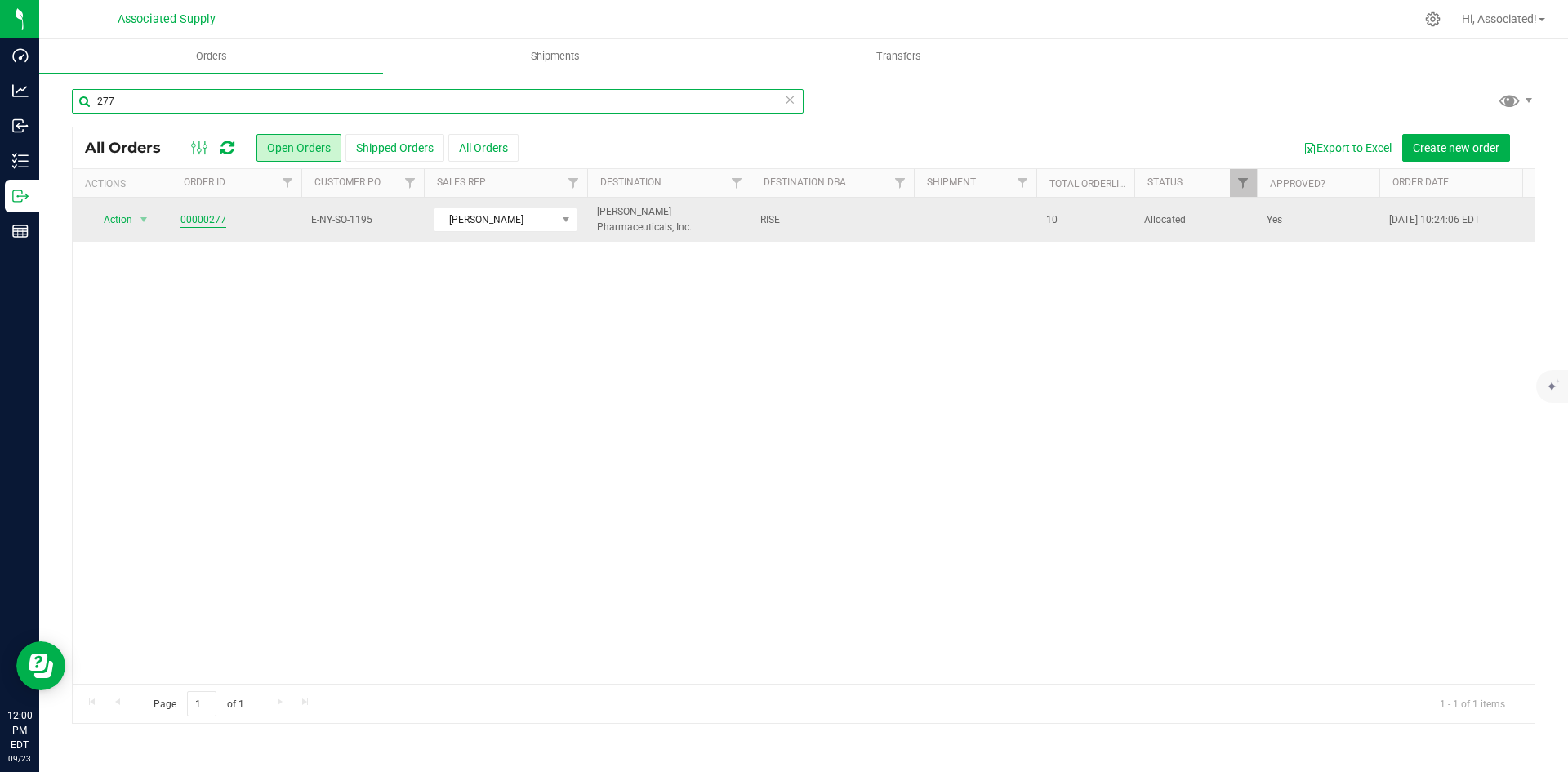
type input "277"
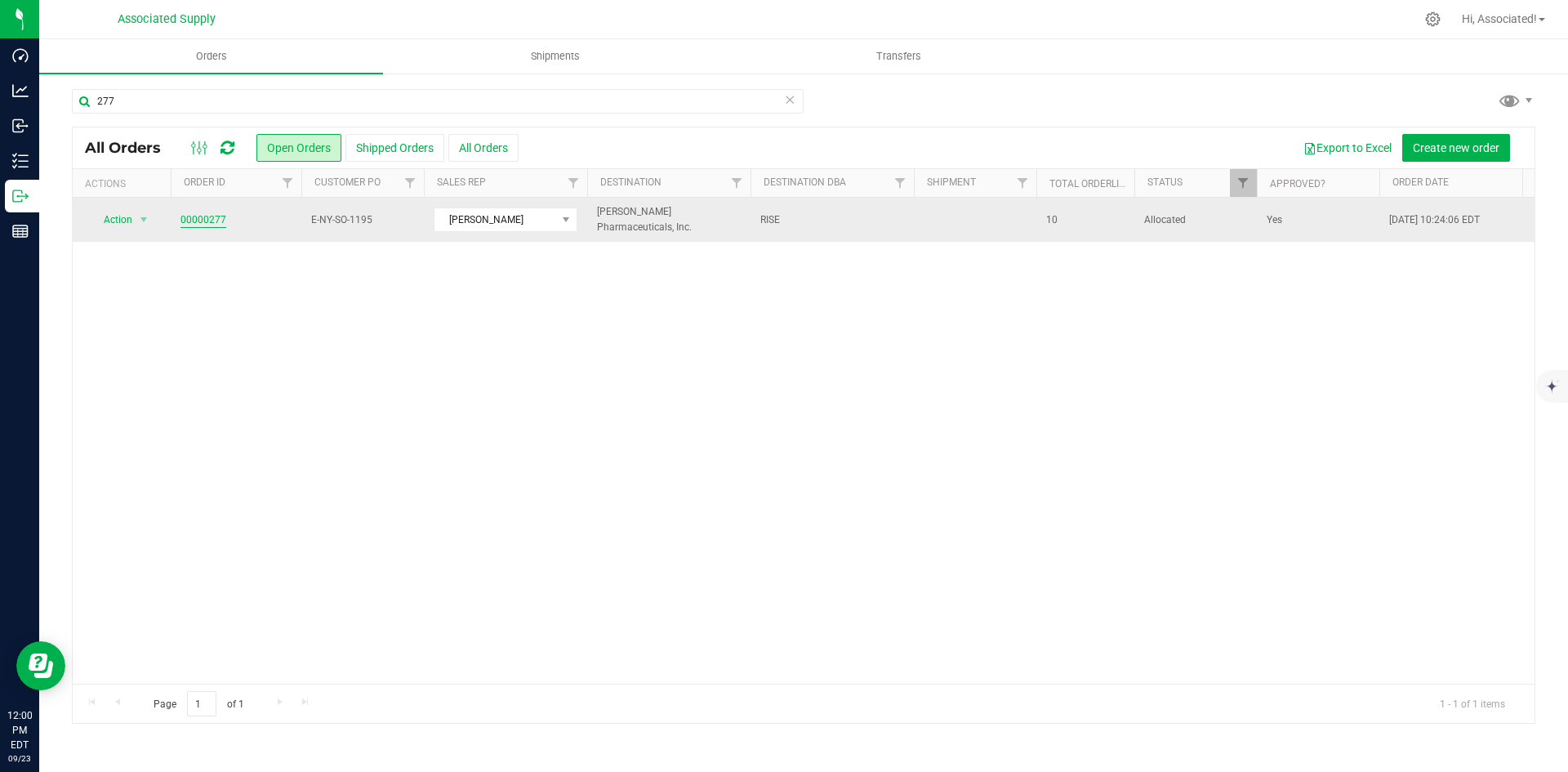
click at [204, 216] on link "00000277" at bounding box center [203, 220] width 45 height 15
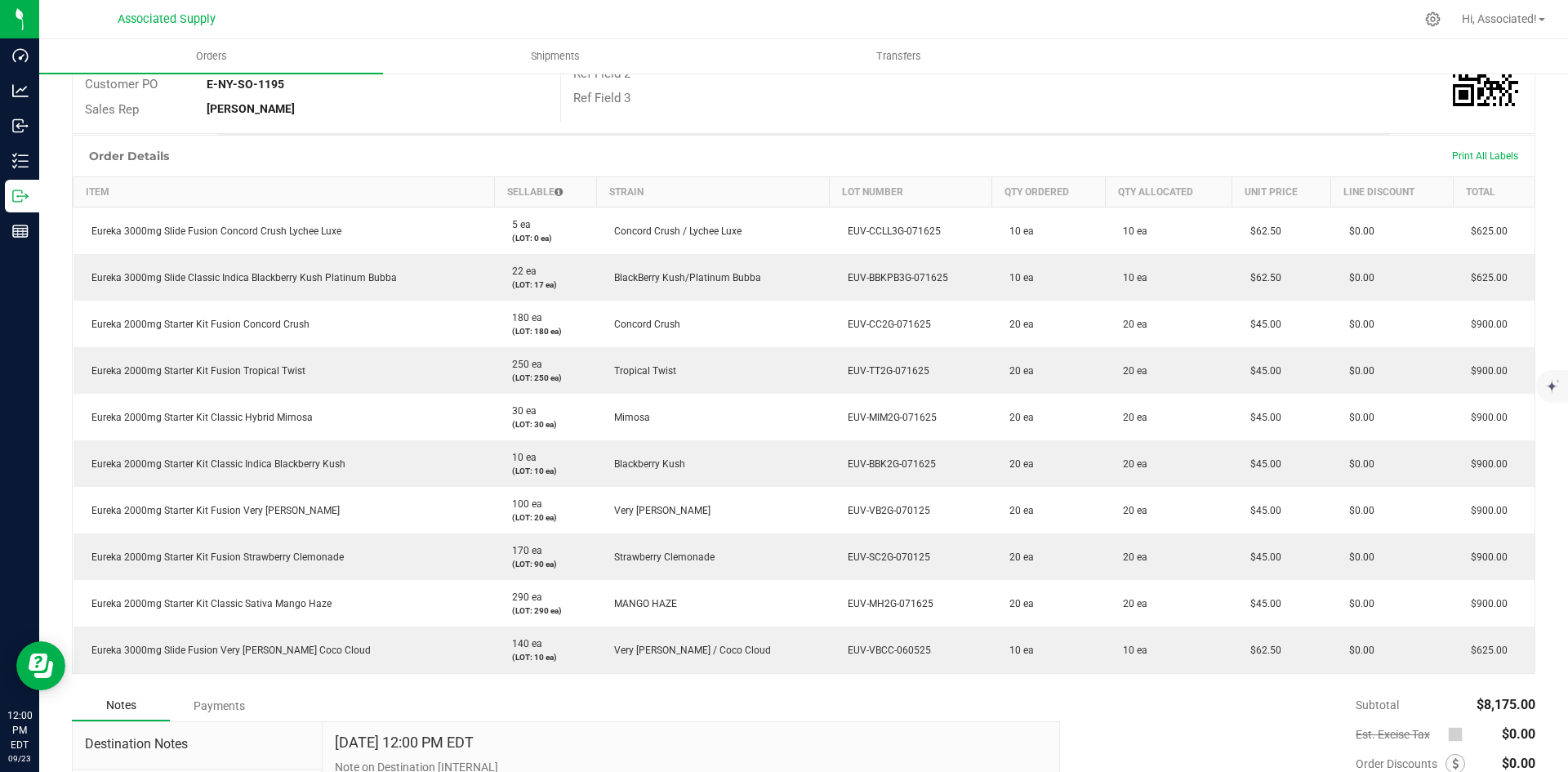
scroll to position [482, 0]
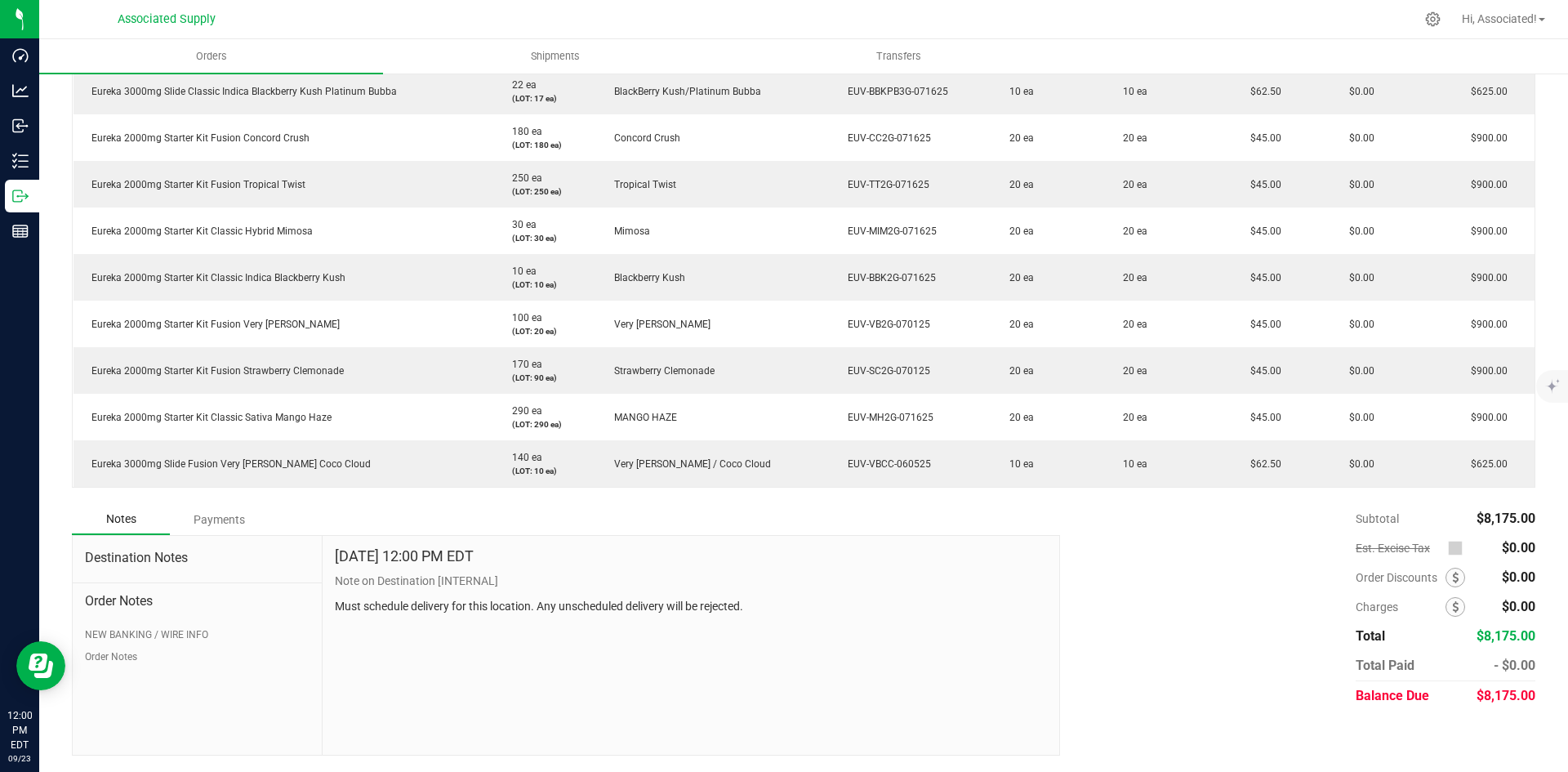
click at [759, 609] on p "Must schedule delivery for this location. Any unscheduled delivery will be reje…" at bounding box center [691, 606] width 712 height 17
click at [877, 645] on div "[DATE] 12:00 PM EDT Note on Destination [INTERNAL] Must schedule delivery for t…" at bounding box center [690, 645] width 737 height 219
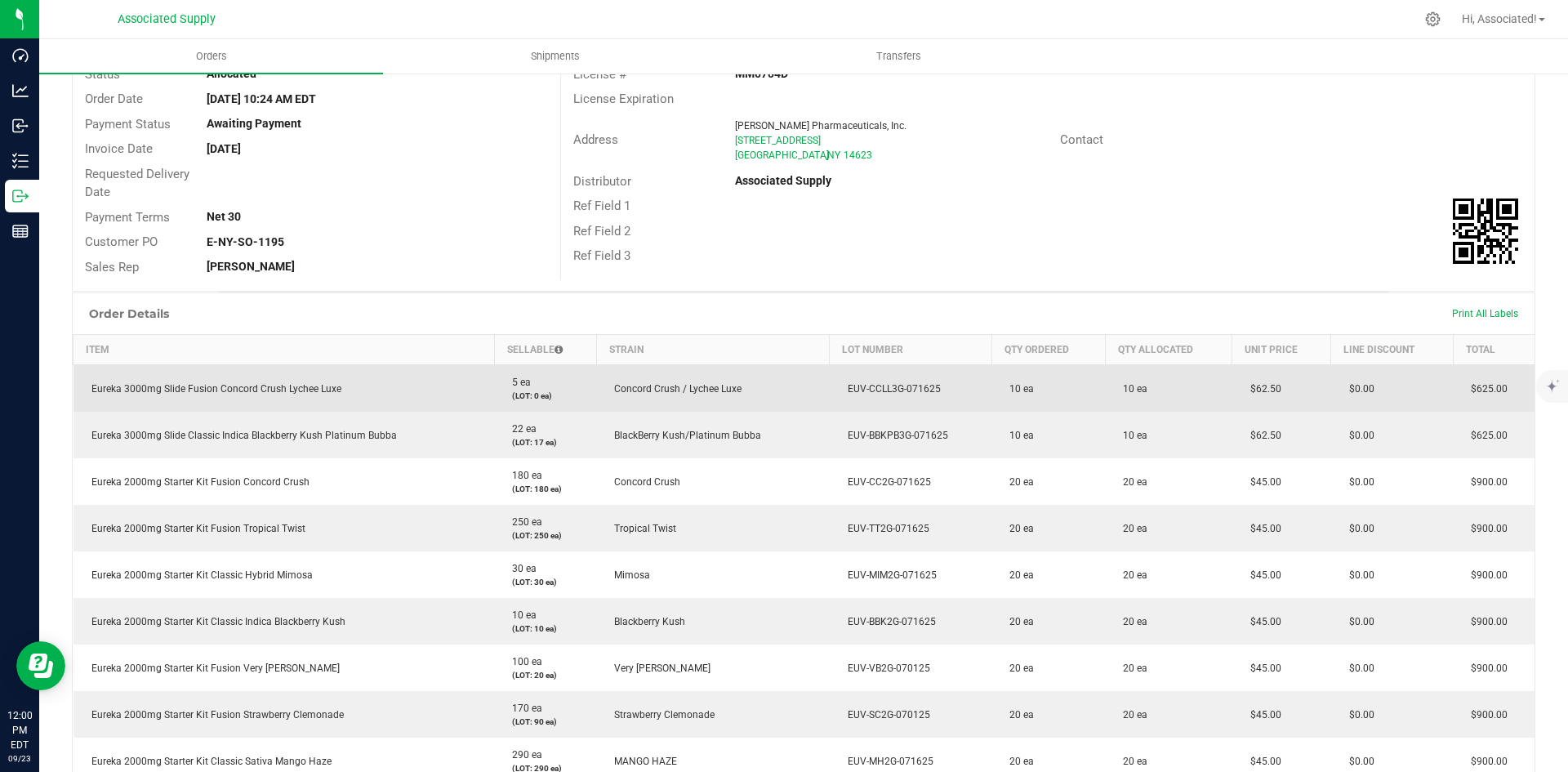
scroll to position [0, 0]
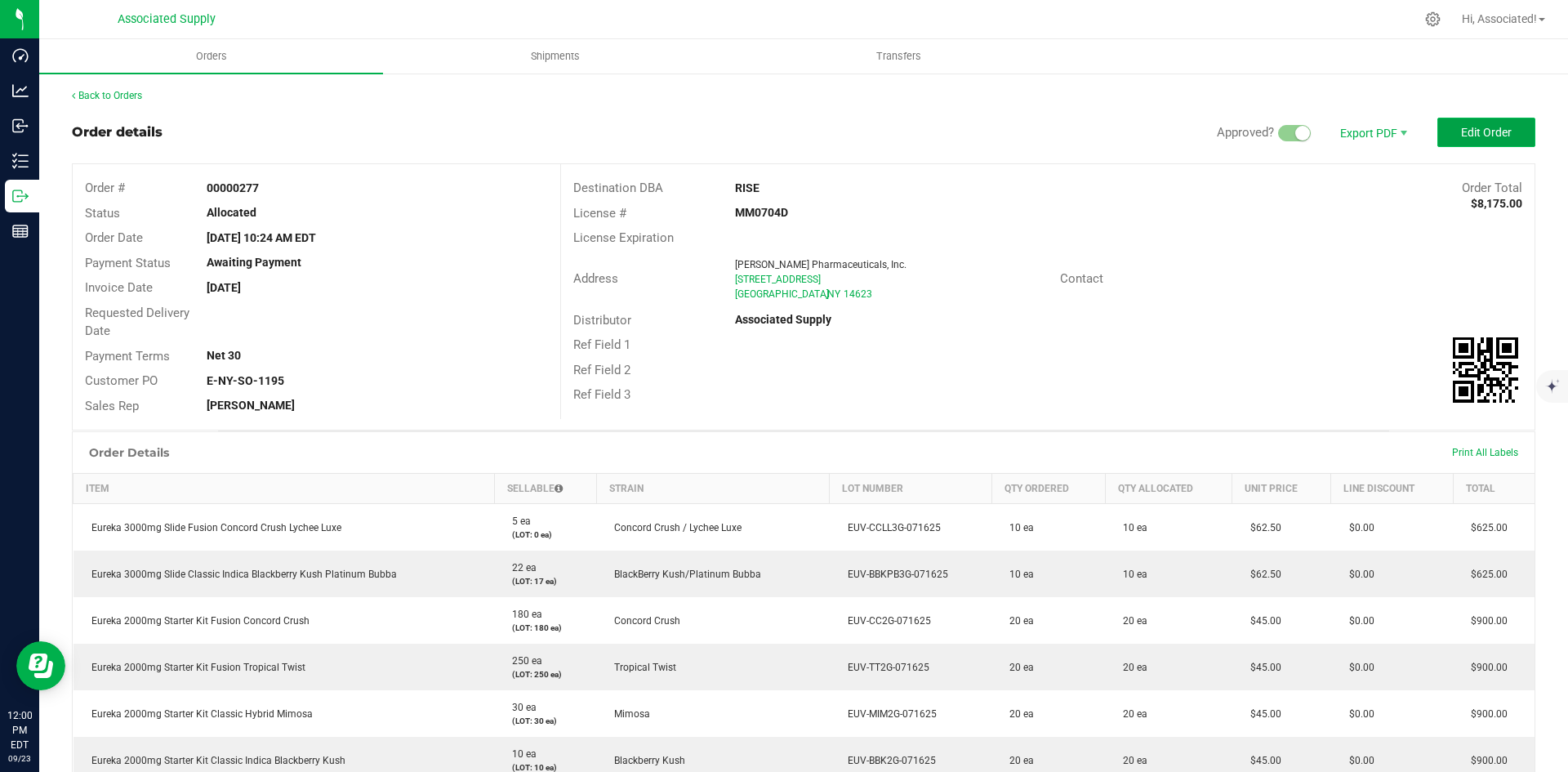
click at [1496, 134] on span "Edit Order" at bounding box center [1486, 132] width 51 height 13
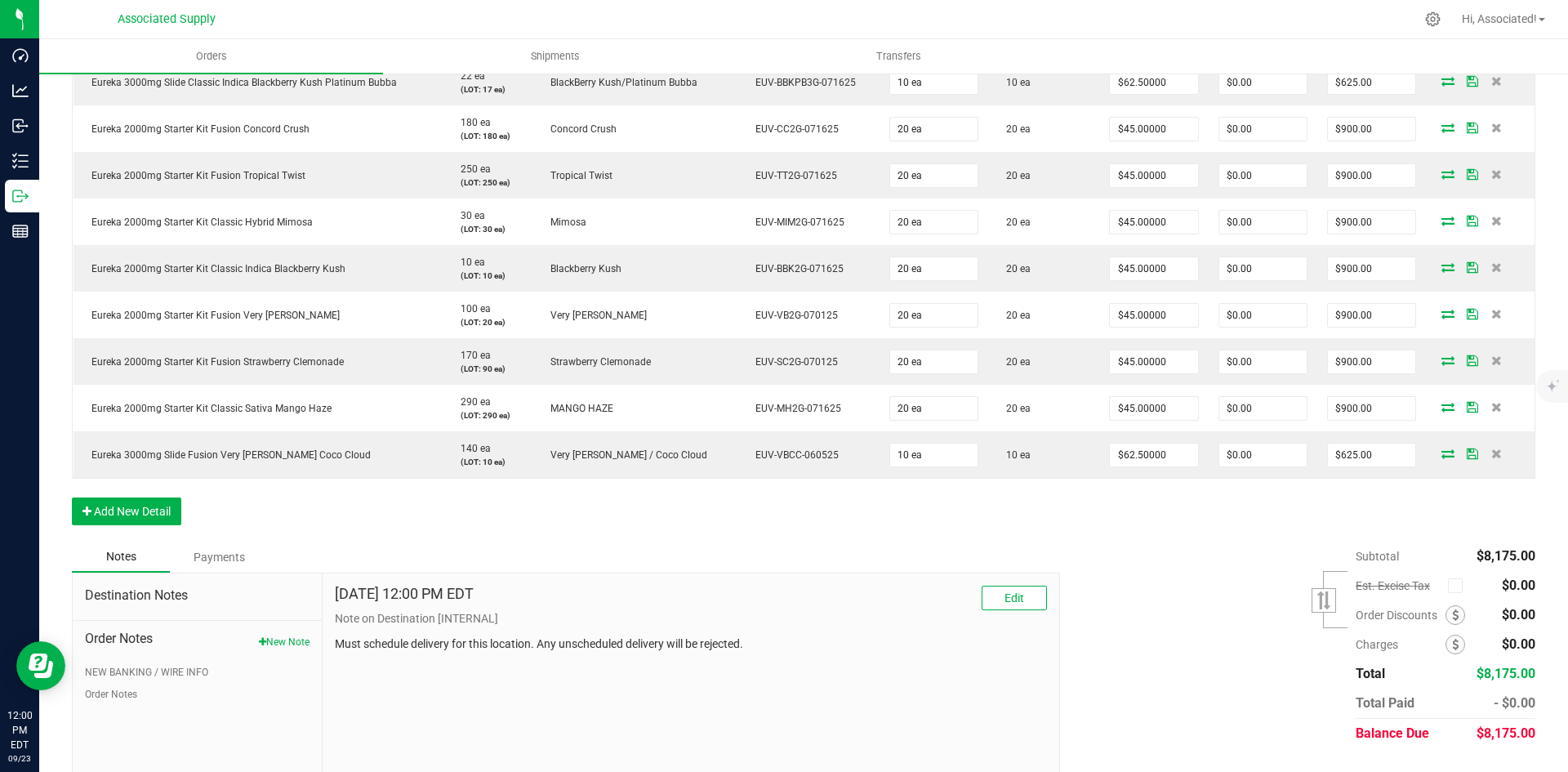
scroll to position [569, 0]
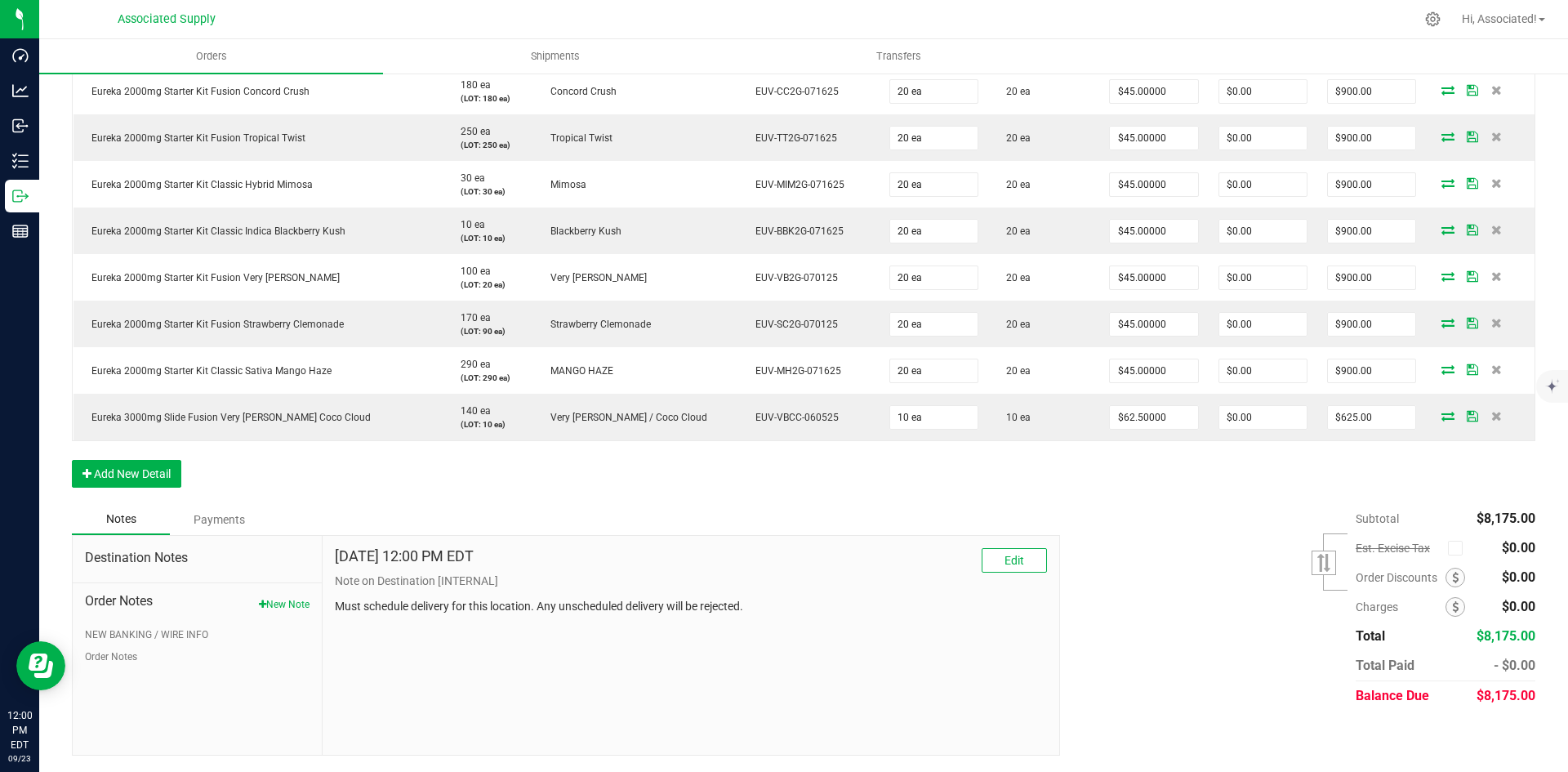
click at [495, 610] on p "Must schedule delivery for this location. Any unscheduled delivery will be reje…" at bounding box center [691, 606] width 712 height 17
click at [1005, 554] on span "Edit" at bounding box center [1015, 559] width 20 height 13
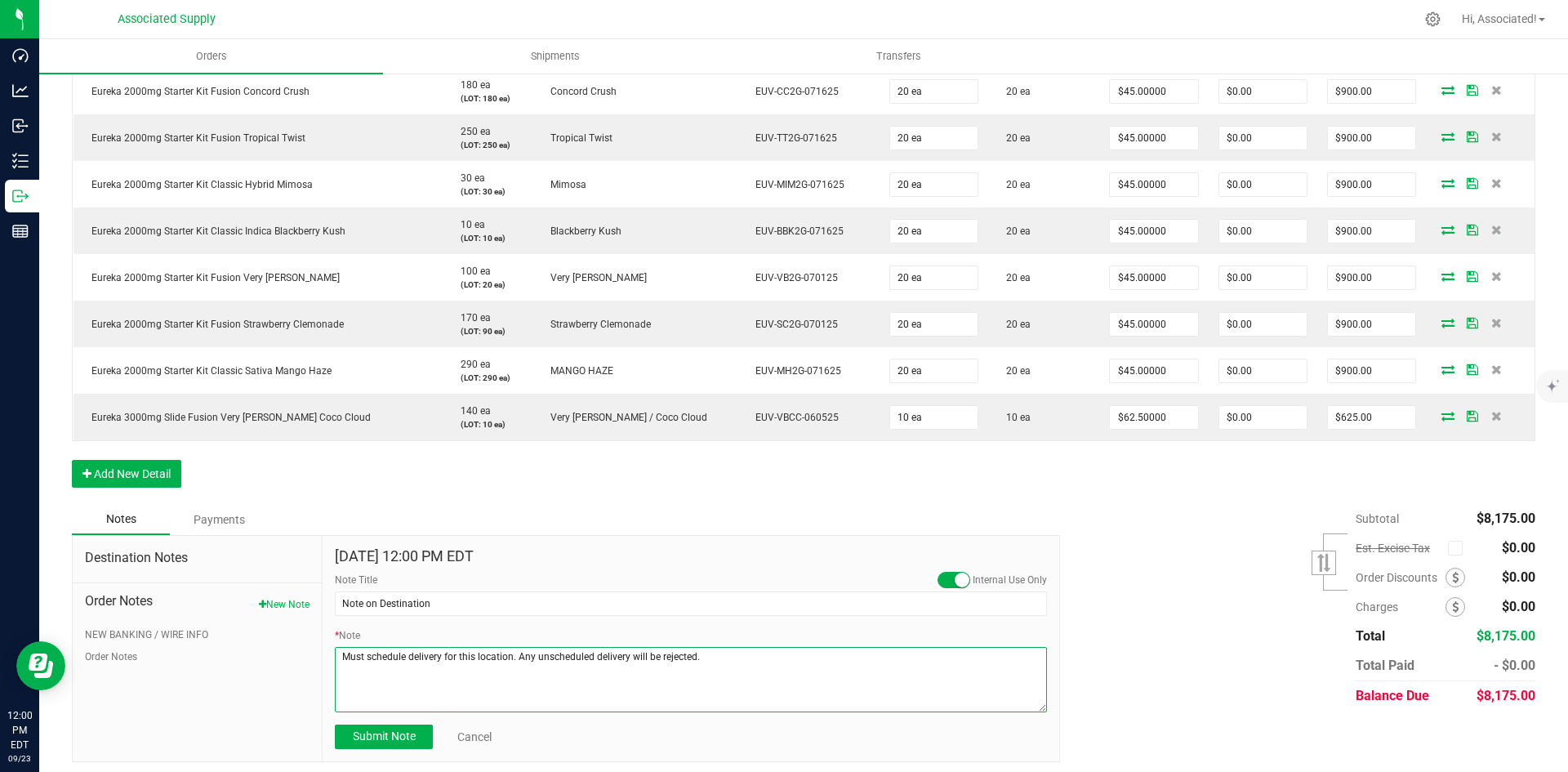
click at [716, 654] on textarea "* Note" at bounding box center [691, 679] width 712 height 65
type textarea "Must schedule delivery for this location. Any unscheduled delivery will be reje…"
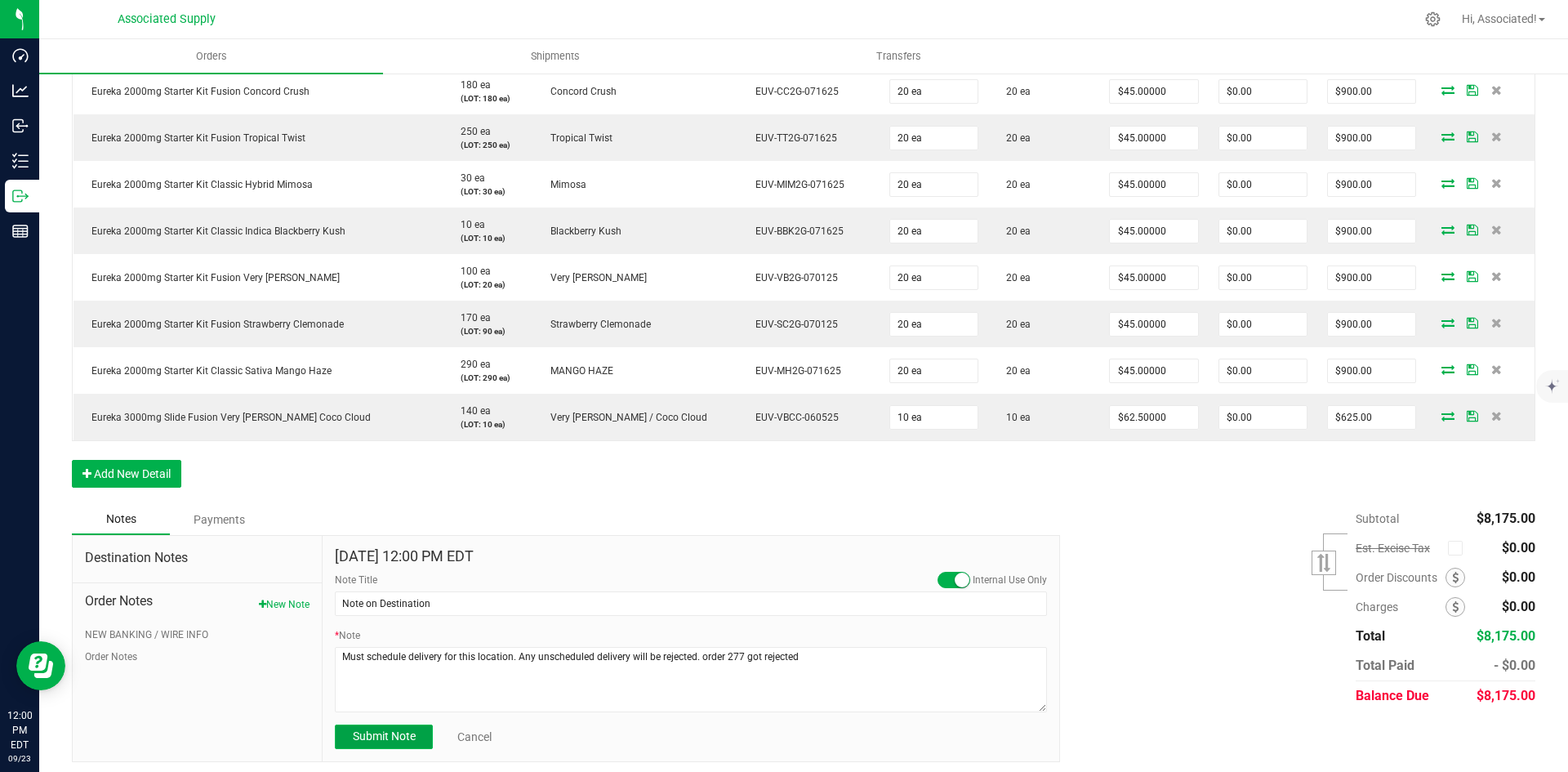
click at [362, 736] on span "Submit Note" at bounding box center [383, 736] width 63 height 13
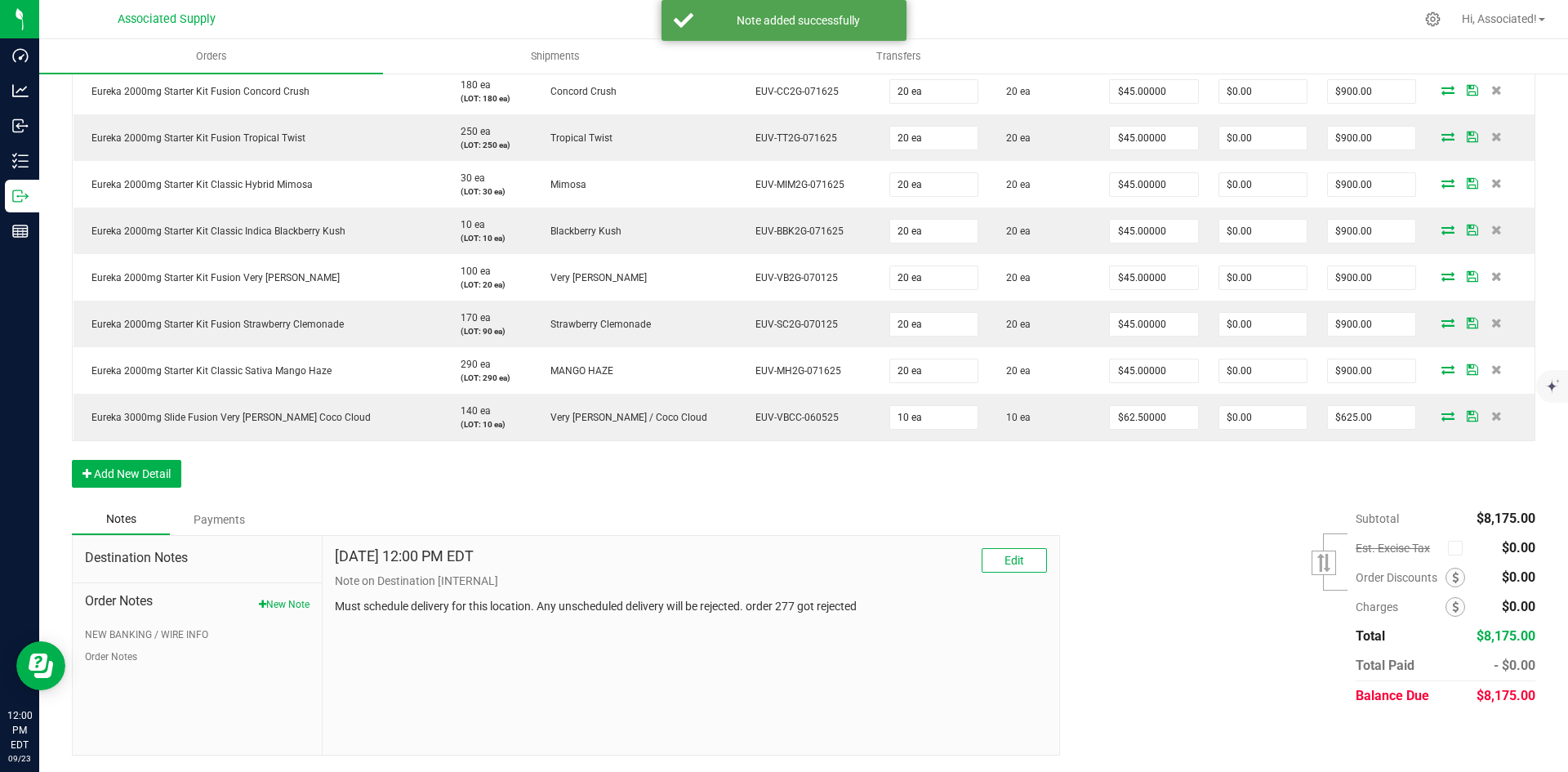
click at [868, 652] on div "[DATE] 12:00 PM EDT Edit Note on Destination [INTERNAL] Must schedule delivery …" at bounding box center [690, 645] width 737 height 219
click at [914, 636] on div "[DATE] 12:00 PM EDT Edit Note on Destination [INTERNAL] Must schedule delivery …" at bounding box center [690, 645] width 737 height 219
click at [1115, 630] on div "Subtotal $8,175.00 Est. Excise Tax" at bounding box center [1291, 607] width 488 height 206
click at [818, 676] on div "[DATE] 12:00 PM EDT Edit Note on Destination [INTERNAL] Must schedule delivery …" at bounding box center [690, 645] width 737 height 219
drag, startPoint x: 824, startPoint y: 664, endPoint x: 282, endPoint y: 701, distance: 543.3
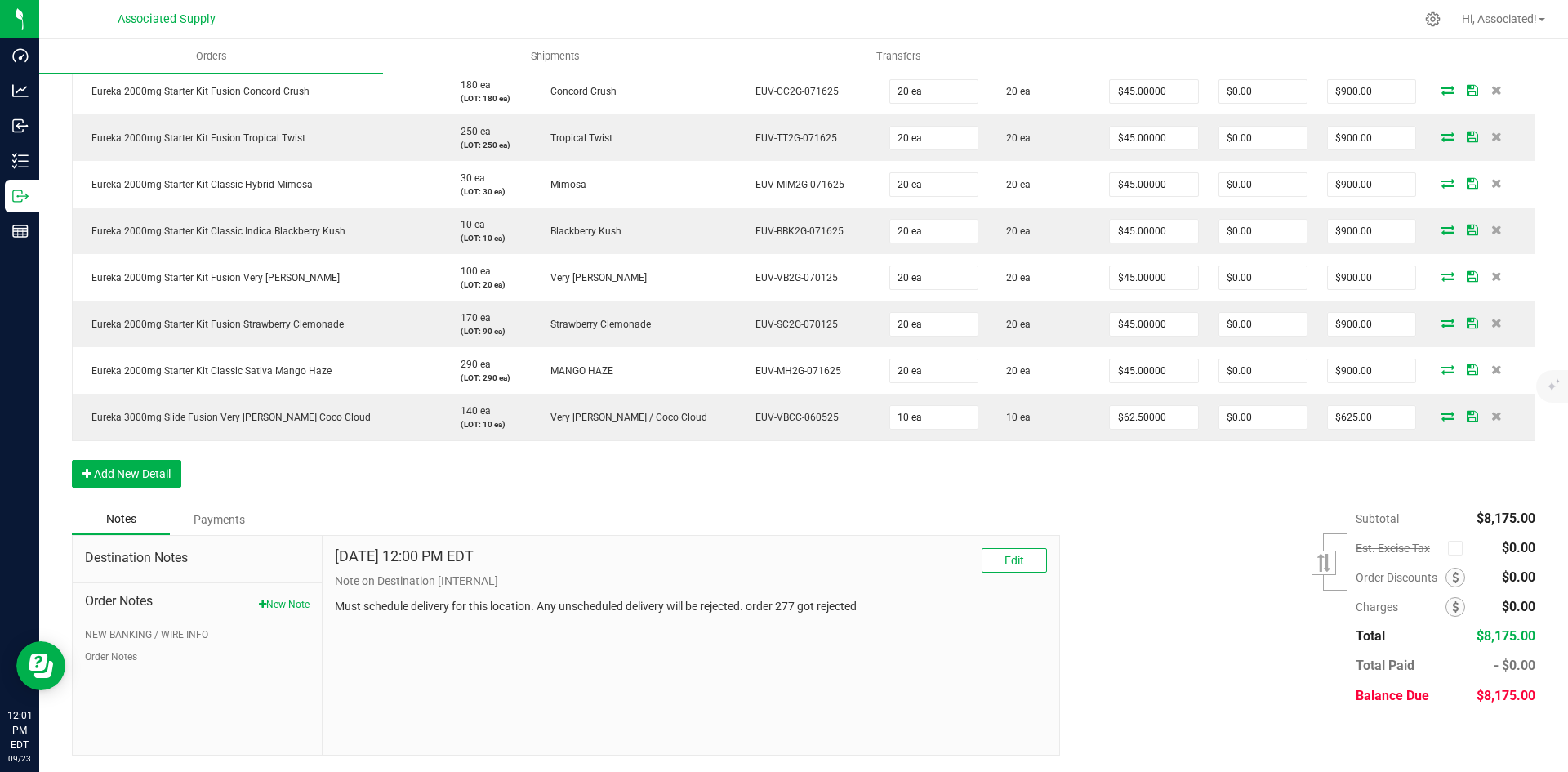
click at [821, 665] on div "[DATE] 12:00 PM EDT Edit Note on Destination [INTERNAL] Must schedule delivery …" at bounding box center [690, 645] width 737 height 219
drag, startPoint x: 200, startPoint y: 683, endPoint x: 424, endPoint y: 668, distance: 224.5
click at [206, 681] on div "Destination Notes Order Notes New Note NEW BANKING / WIRE INFO Order Notes" at bounding box center [197, 645] width 250 height 219
click at [546, 670] on div "[DATE] 12:00 PM EDT Edit Note on Destination [INTERNAL] Must schedule delivery …" at bounding box center [690, 645] width 737 height 219
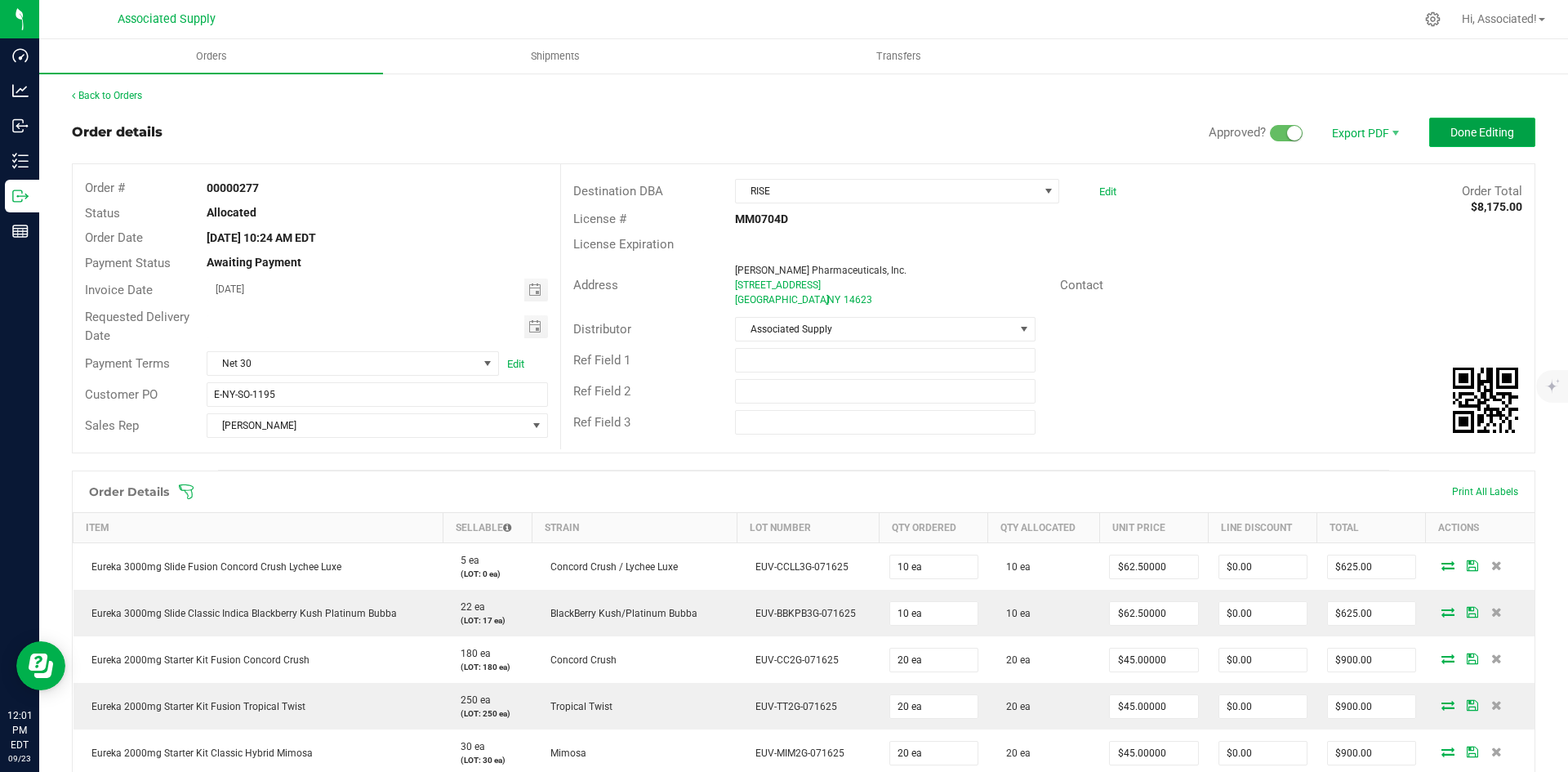
click at [1474, 134] on span "Done Editing" at bounding box center [1483, 132] width 64 height 13
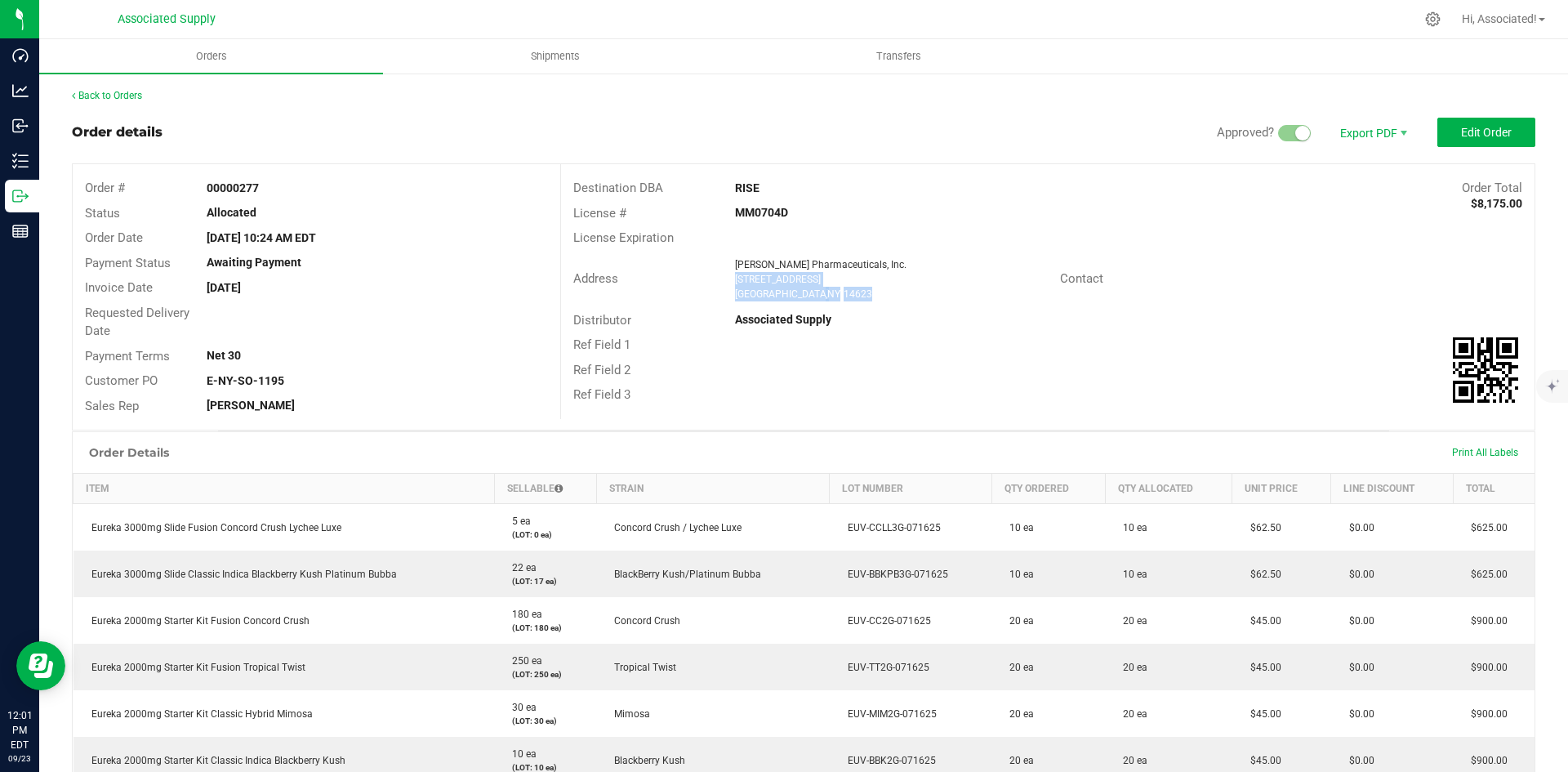
drag, startPoint x: 834, startPoint y: 296, endPoint x: 729, endPoint y: 277, distance: 106.7
click at [735, 277] on ngx-name-and-address "[PERSON_NAME] Pharmaceuticals, Inc. [STREET_ADDRESS]" at bounding box center [890, 279] width 312 height 45
copy ngx-name-and-address "[STREET_ADDRESS]"
click at [477, 313] on div "Requested Delivery Date" at bounding box center [316, 322] width 488 height 44
click at [115, 97] on link "Back to Orders" at bounding box center [106, 95] width 70 height 12
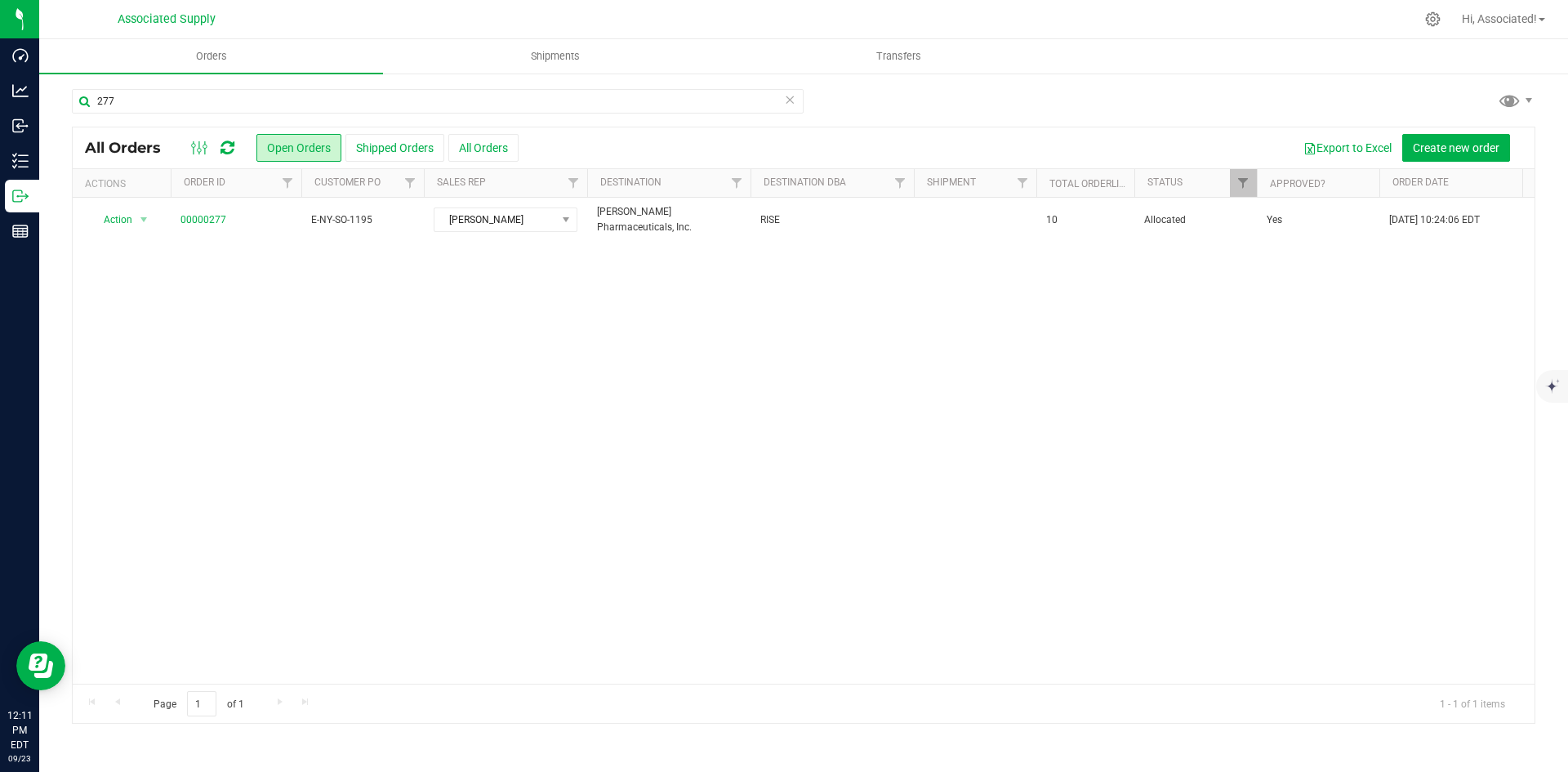
click at [480, 479] on div "Action Action Cancel order Clone order Edit order Mark as fully paid Order audi…" at bounding box center [803, 440] width 1462 height 486
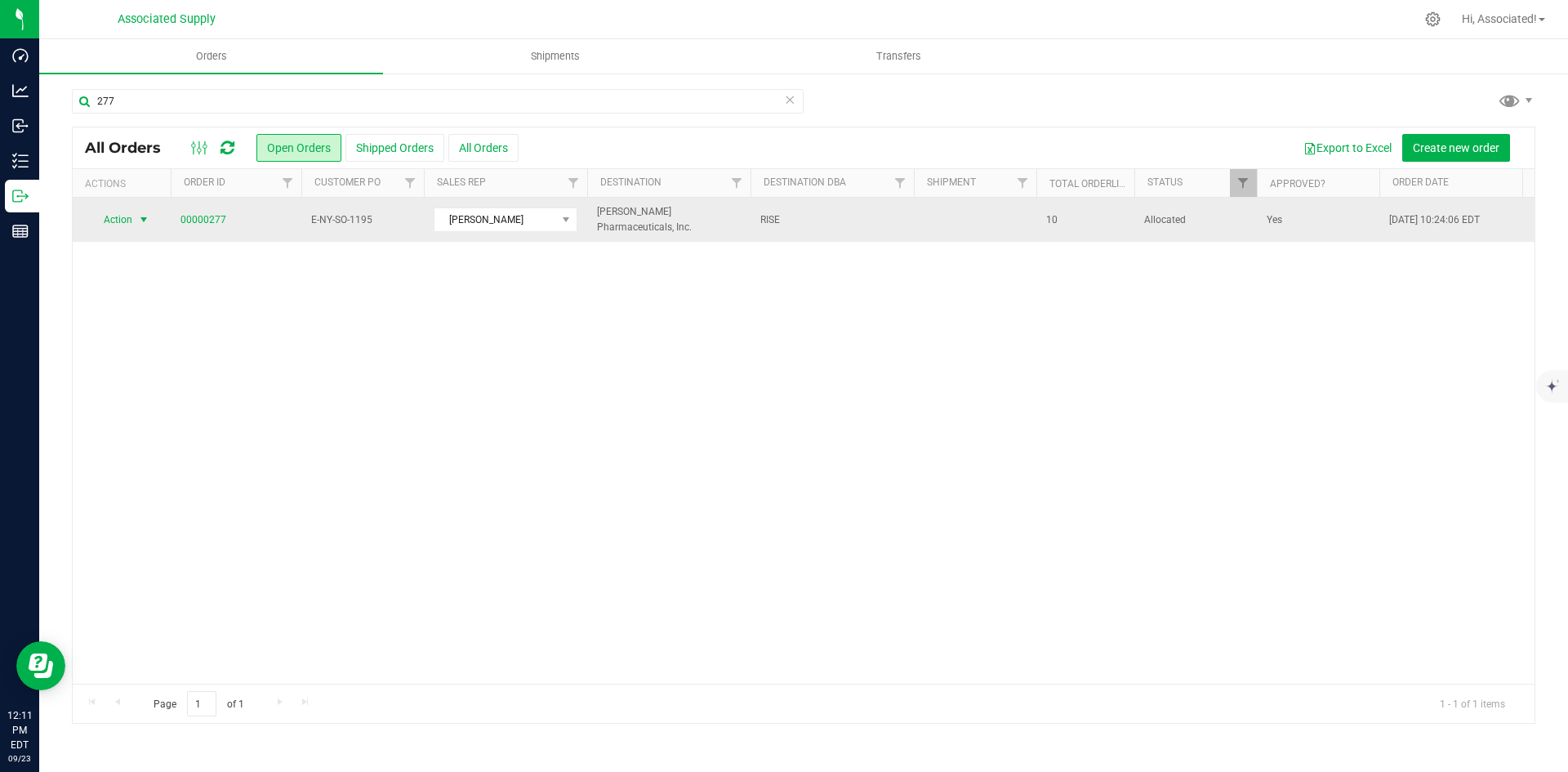
click at [147, 216] on span "select" at bounding box center [144, 220] width 13 height 13
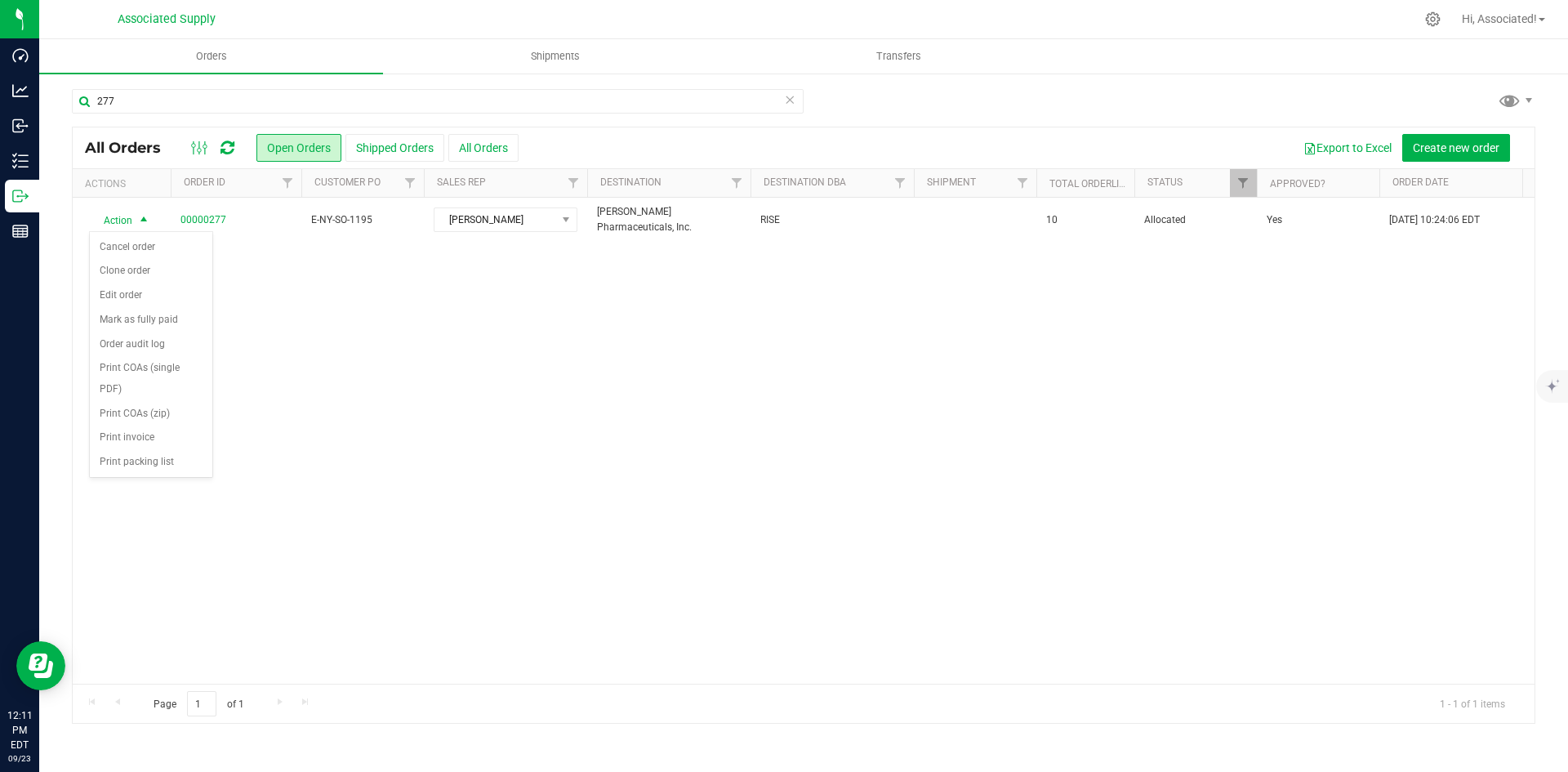
click at [870, 515] on div "Action Action Cancel order Clone order Edit order Mark as fully paid Order audi…" at bounding box center [803, 440] width 1462 height 486
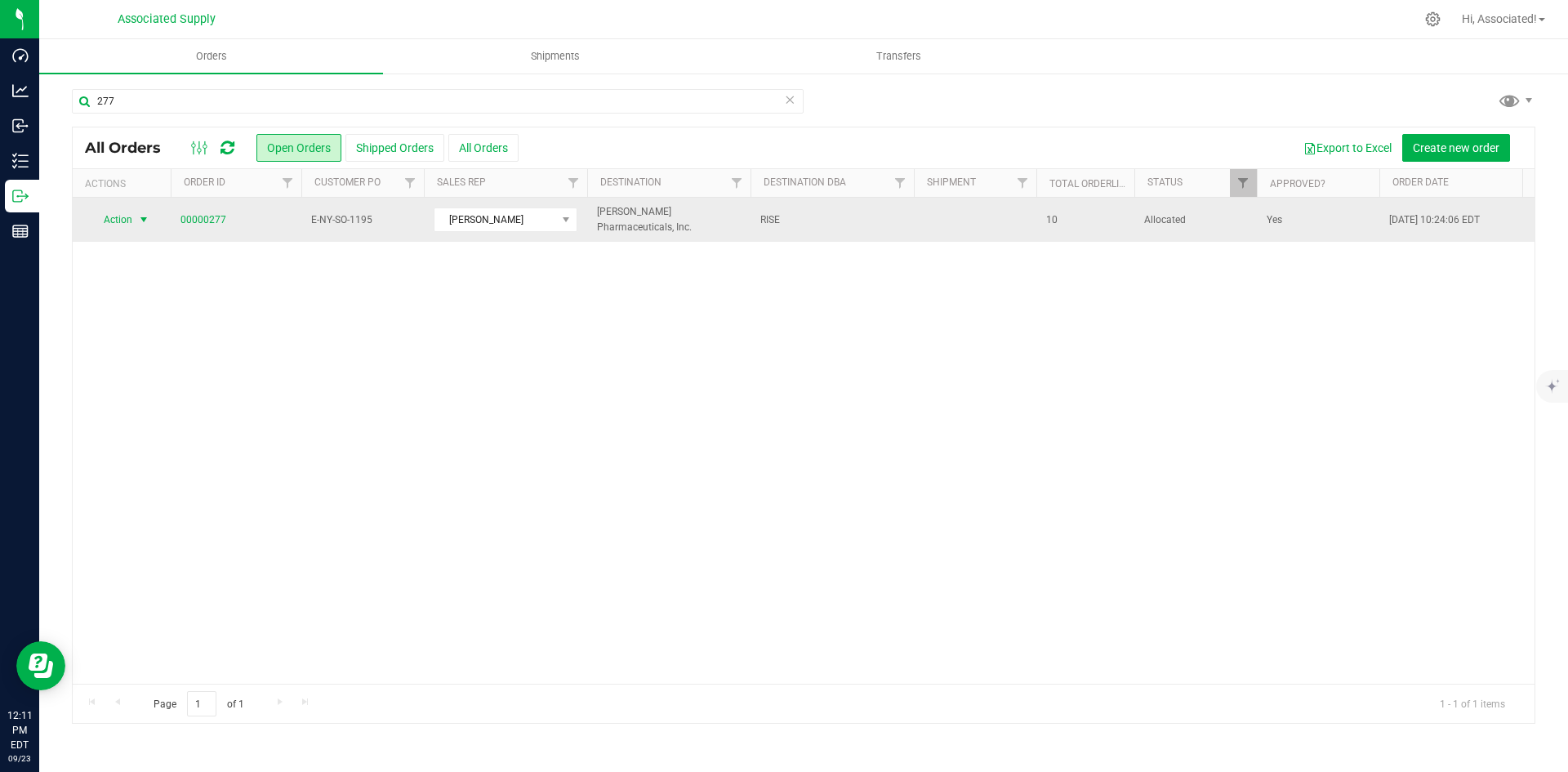
click at [143, 218] on span "select" at bounding box center [144, 220] width 13 height 13
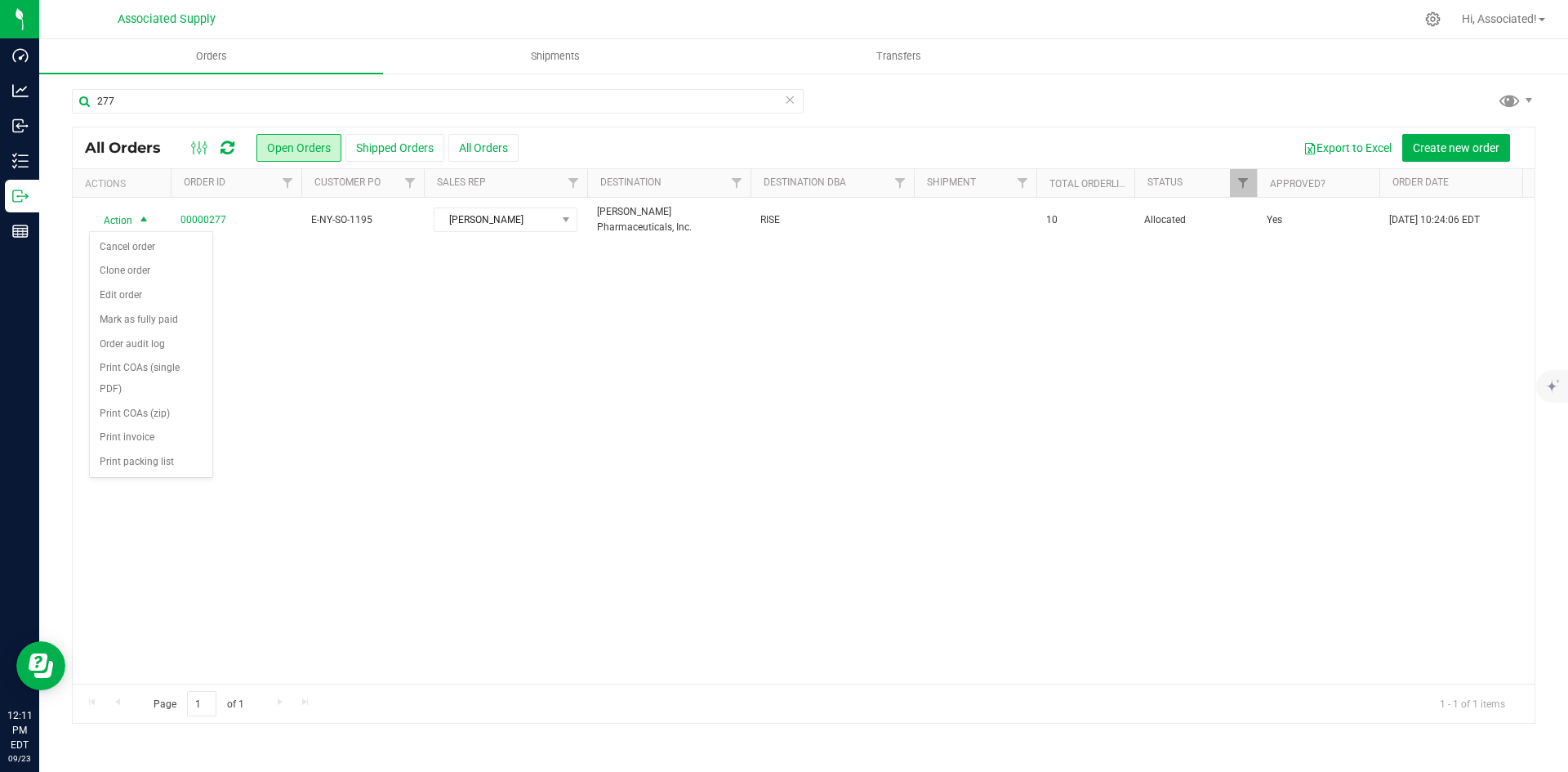
drag, startPoint x: 731, startPoint y: 430, endPoint x: 634, endPoint y: 432, distance: 97.0
click at [733, 430] on div "Action Action Cancel order Clone order Edit order Mark as fully paid Order audi…" at bounding box center [803, 440] width 1462 height 486
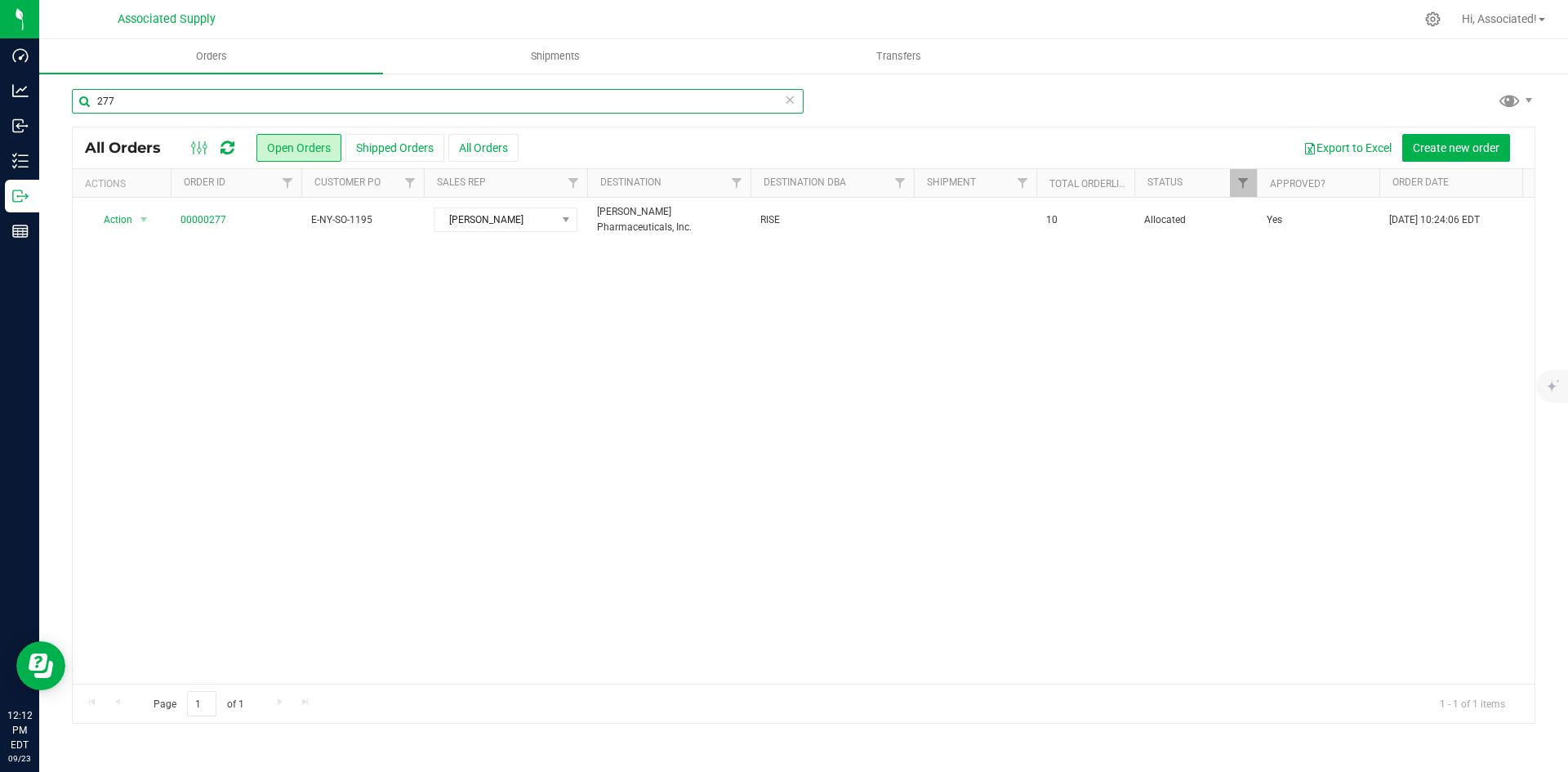
click at [241, 108] on input "277" at bounding box center [437, 101] width 731 height 25
